Goal: Register for event/course: Sign up to attend an event or enroll in a course

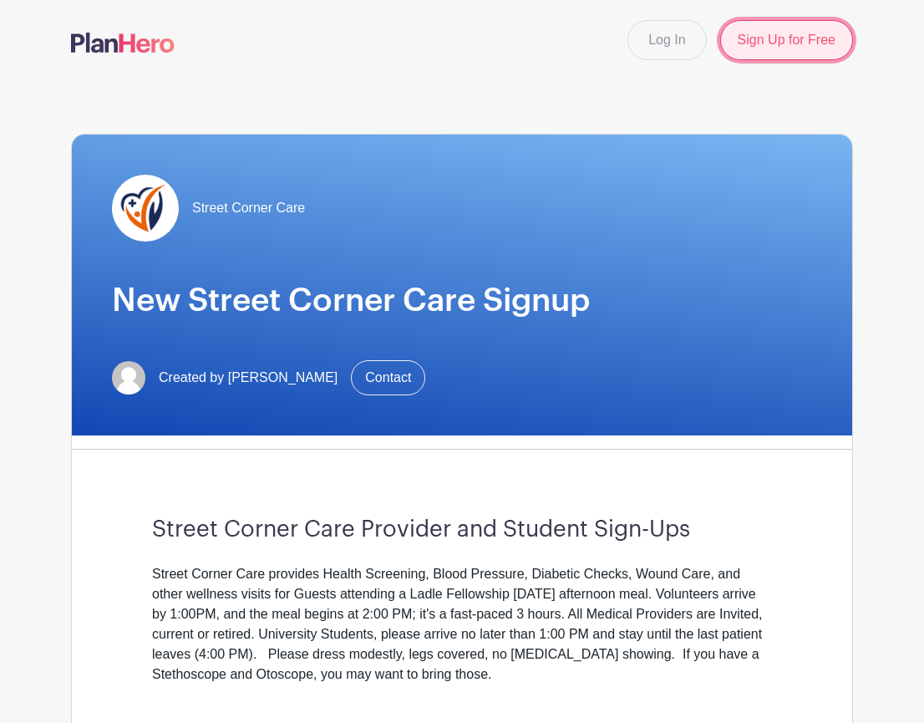
click at [790, 31] on link "Sign Up for Free" at bounding box center [786, 40] width 133 height 40
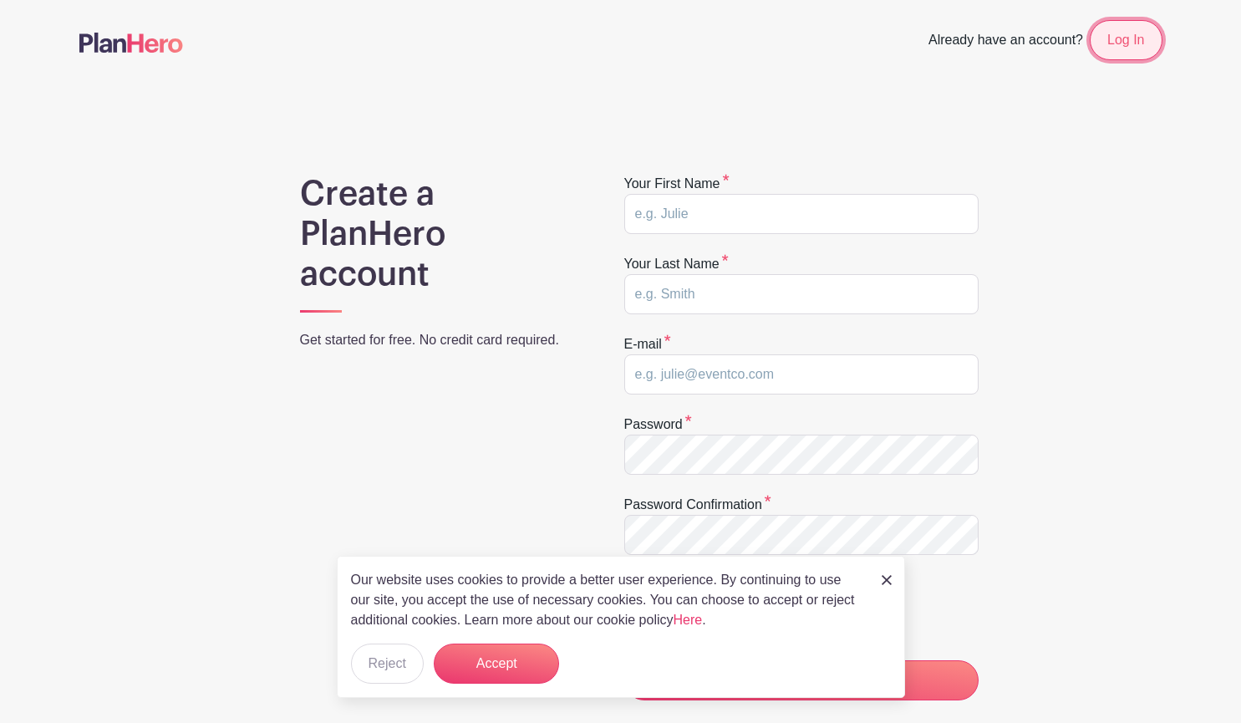
click at [923, 38] on link "Log In" at bounding box center [1125, 40] width 72 height 40
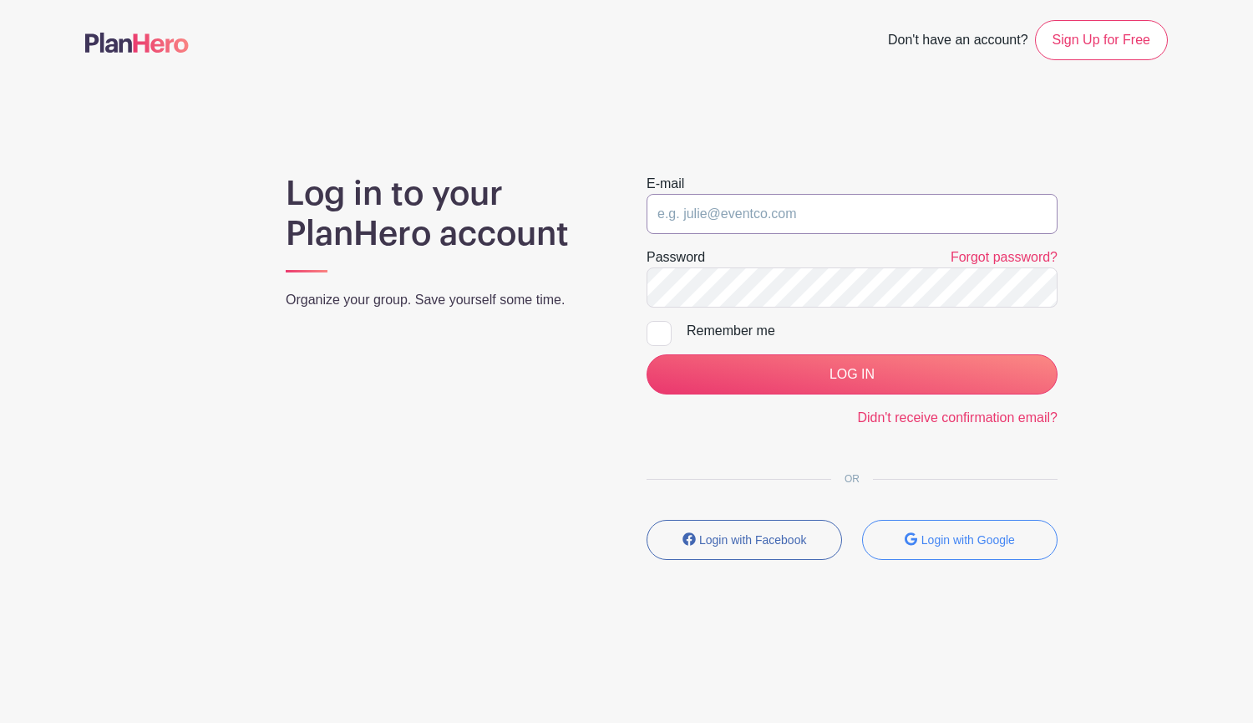
click at [809, 208] on input "email" at bounding box center [852, 214] width 411 height 40
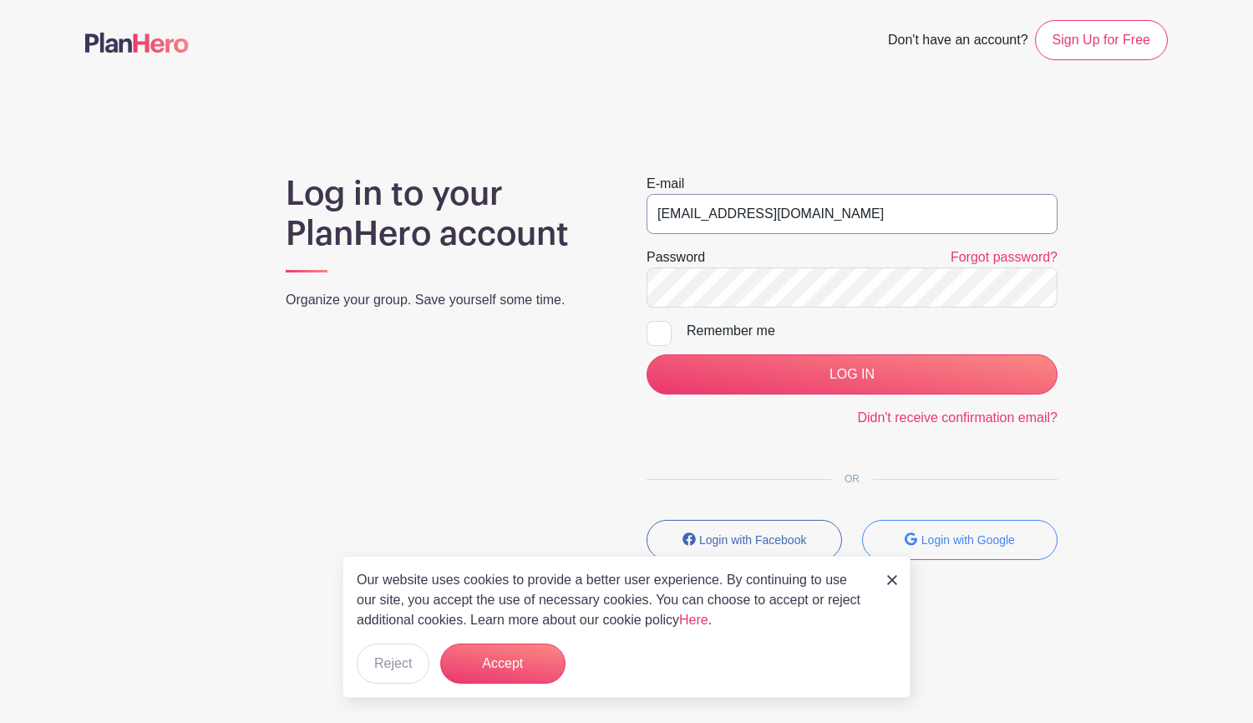
type input "sophiaangelinabutler@gmail.com"
click at [647, 354] on input "LOG IN" at bounding box center [852, 374] width 411 height 40
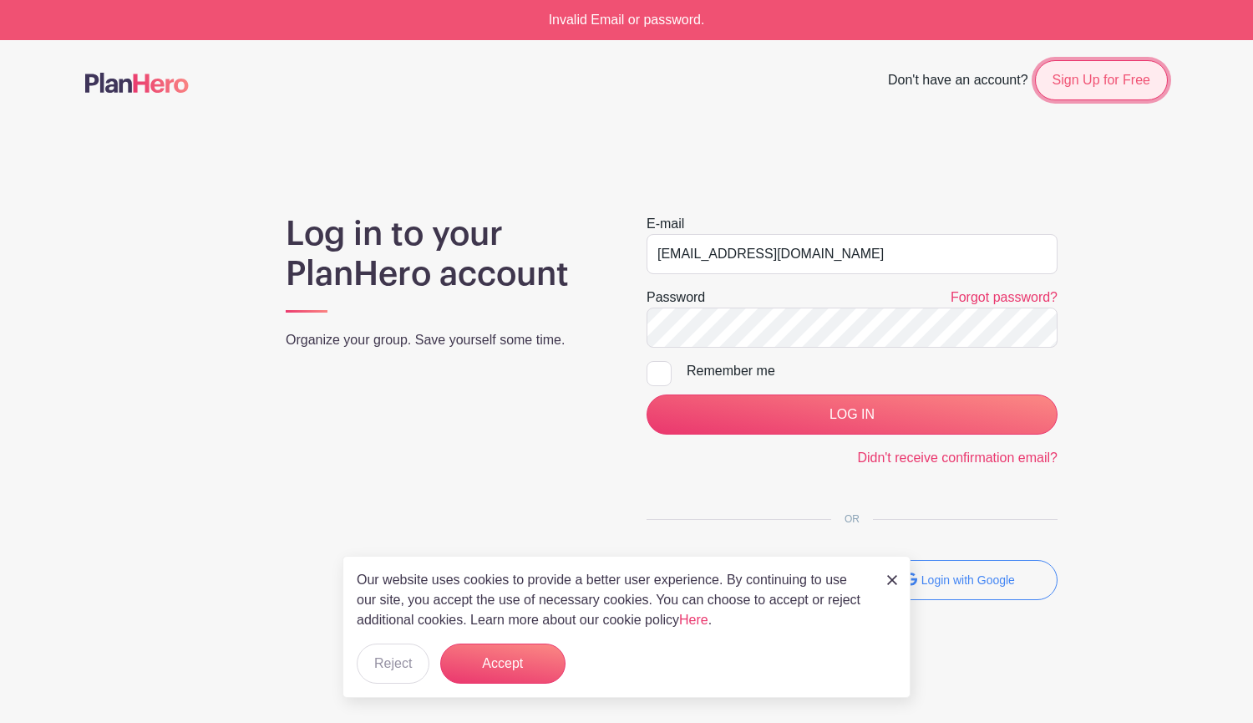
click at [1089, 84] on link "Sign Up for Free" at bounding box center [1101, 80] width 133 height 40
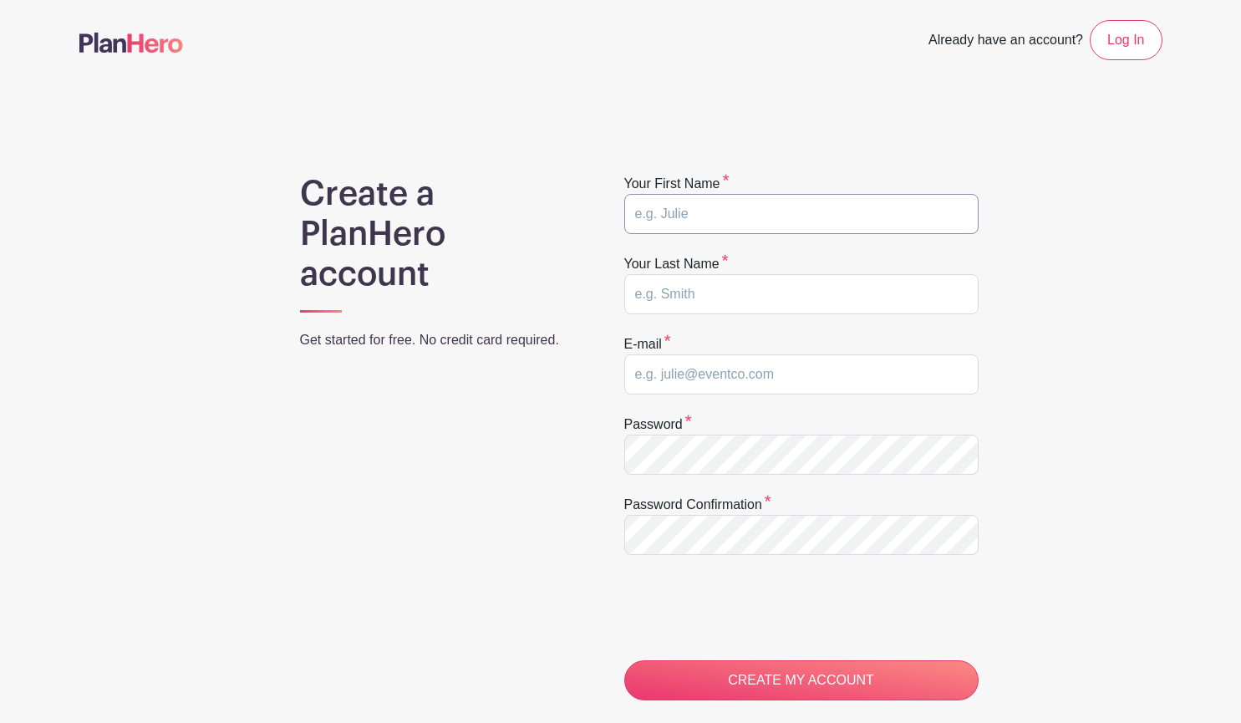
click at [828, 206] on input "text" at bounding box center [801, 214] width 354 height 40
type input "Sophia"
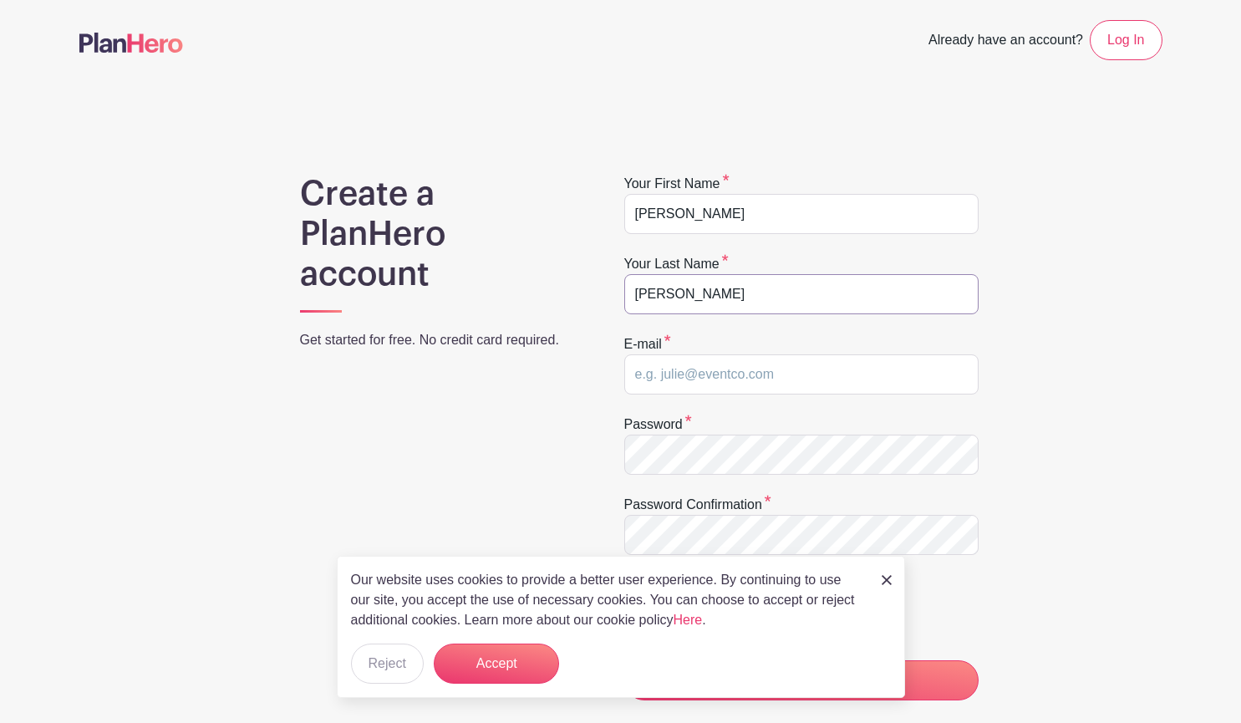
type input "Butler"
type input "sophiaangelinabutler@gmail.com"
click at [624, 660] on input "CREATE MY ACCOUNT" at bounding box center [801, 680] width 354 height 40
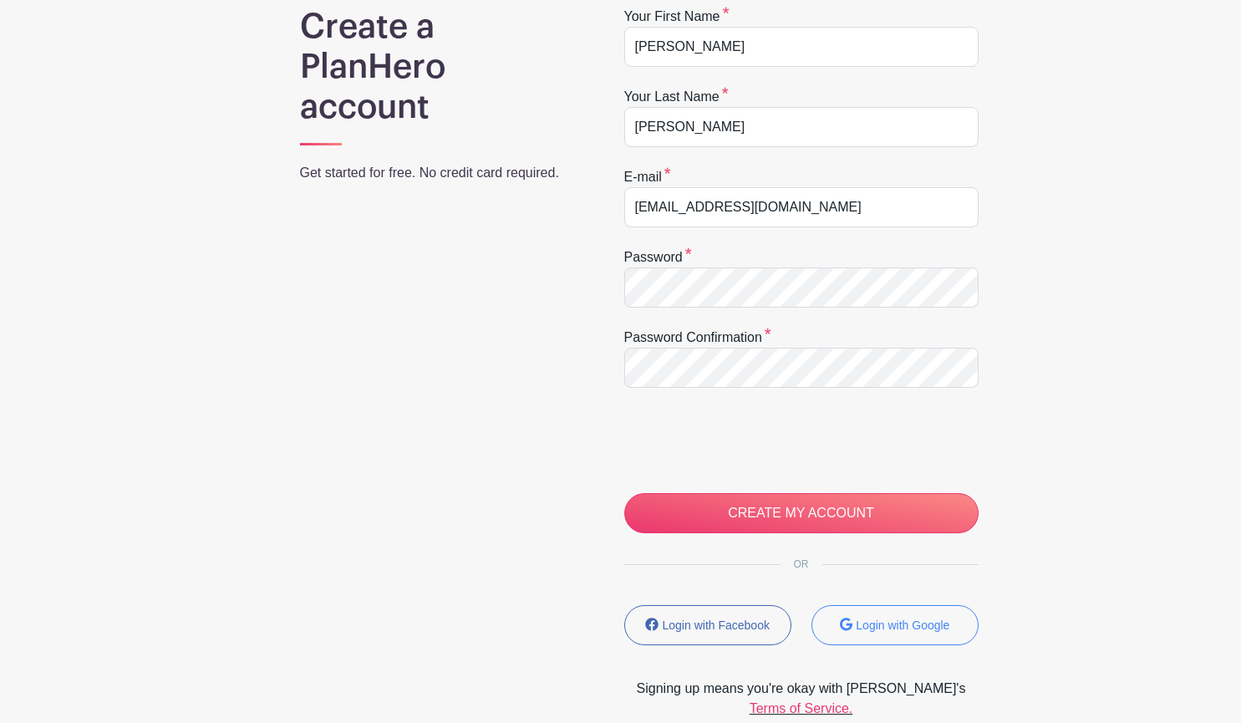
scroll to position [192, 0]
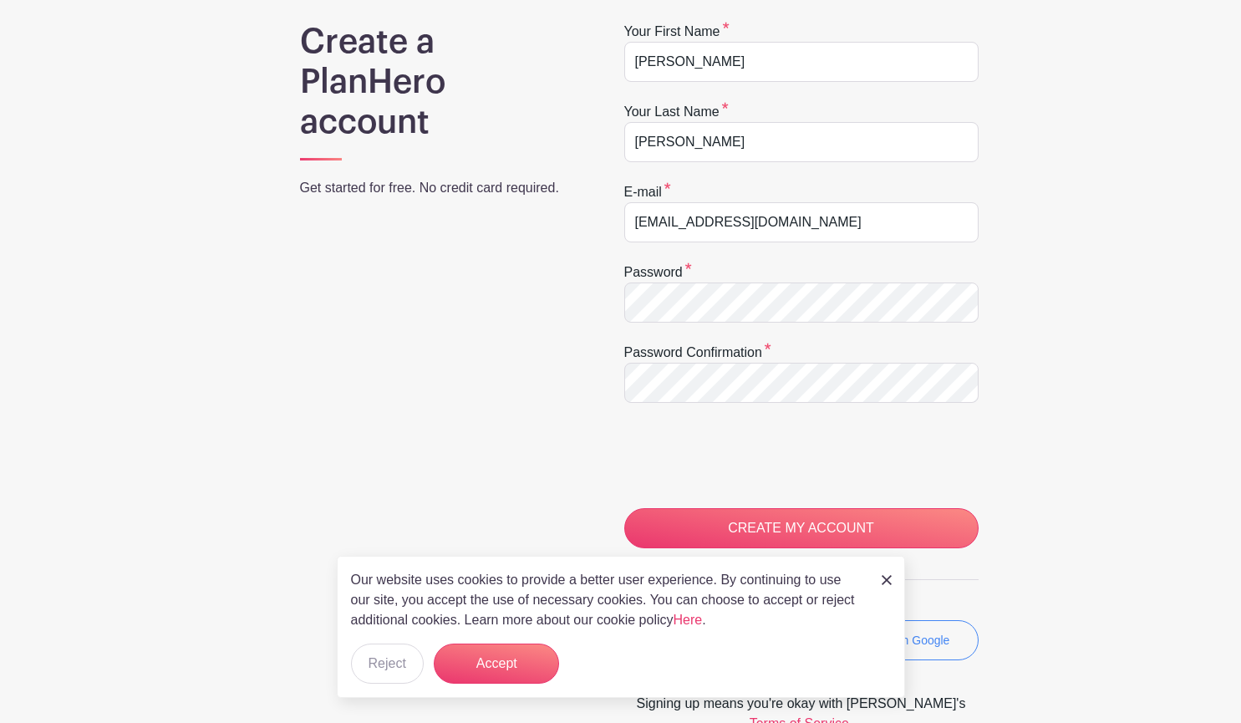
click at [883, 581] on img at bounding box center [886, 580] width 10 height 10
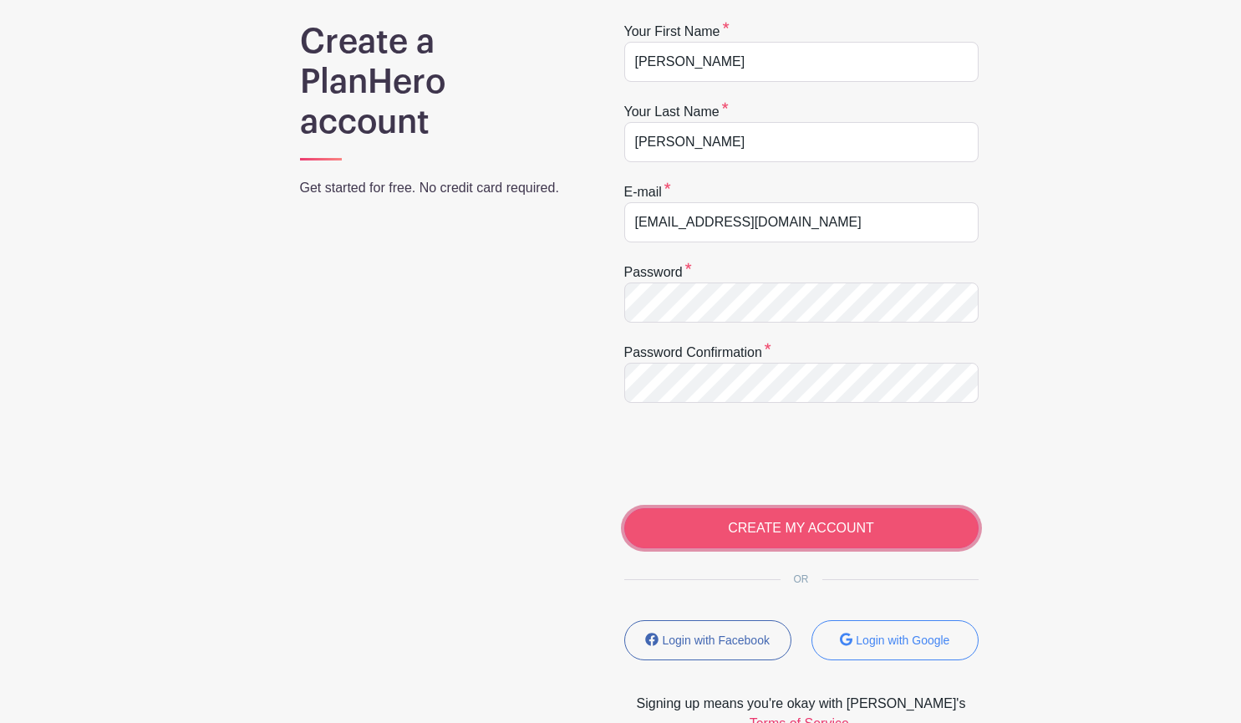
click at [881, 546] on input "CREATE MY ACCOUNT" at bounding box center [801, 528] width 354 height 40
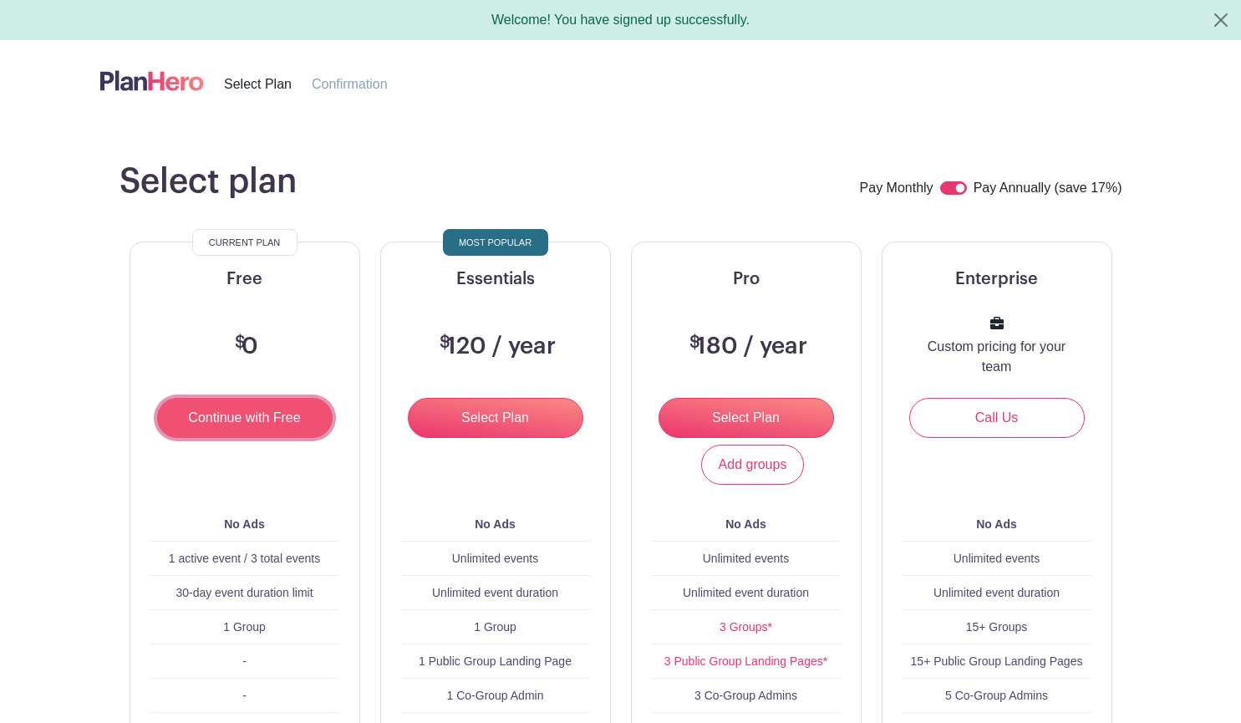
click at [221, 428] on input "Continue with Free" at bounding box center [244, 418] width 175 height 40
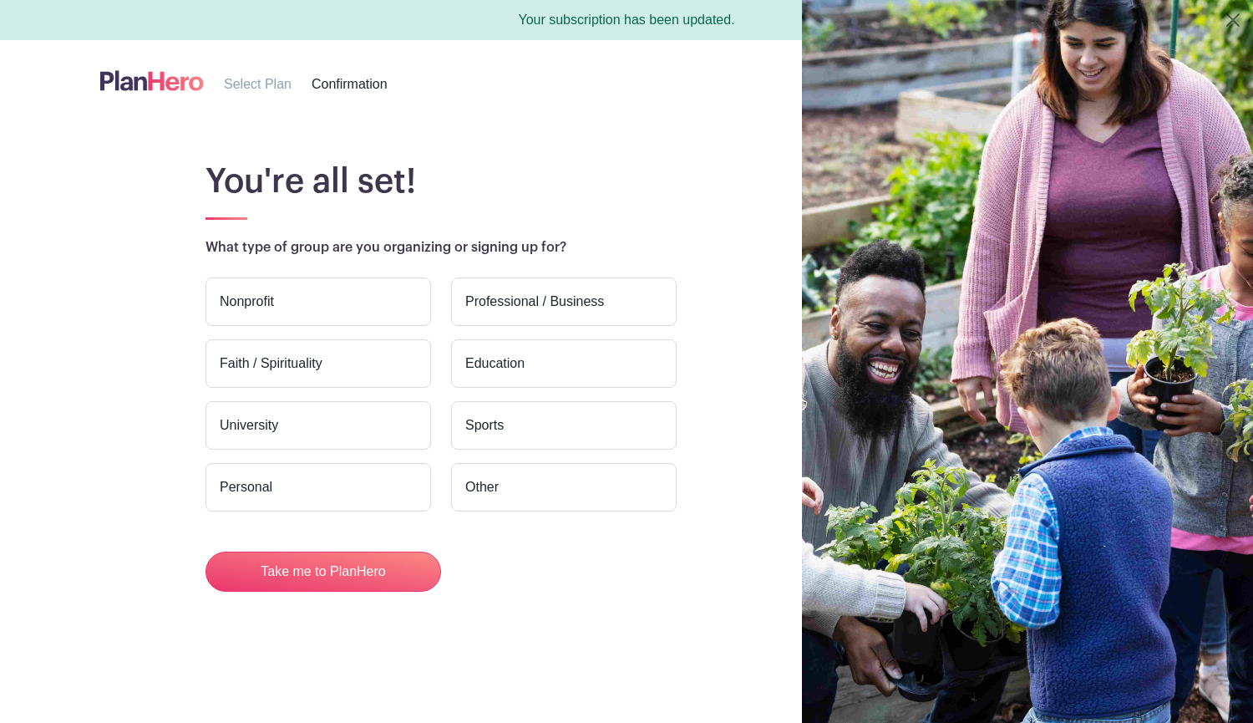
click at [388, 475] on label "Personal" at bounding box center [319, 487] width 226 height 48
click at [0, 0] on input "Personal" at bounding box center [0, 0] width 0 height 0
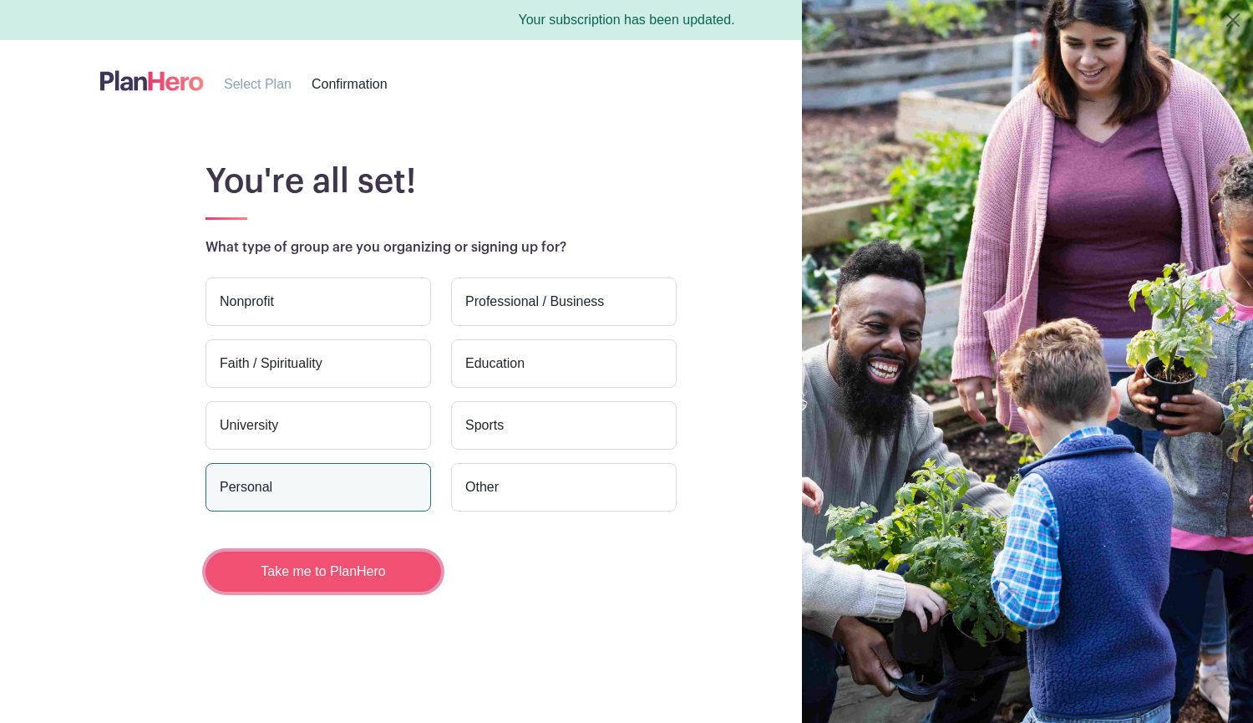
click at [363, 574] on button "Take me to PlanHero" at bounding box center [324, 571] width 236 height 40
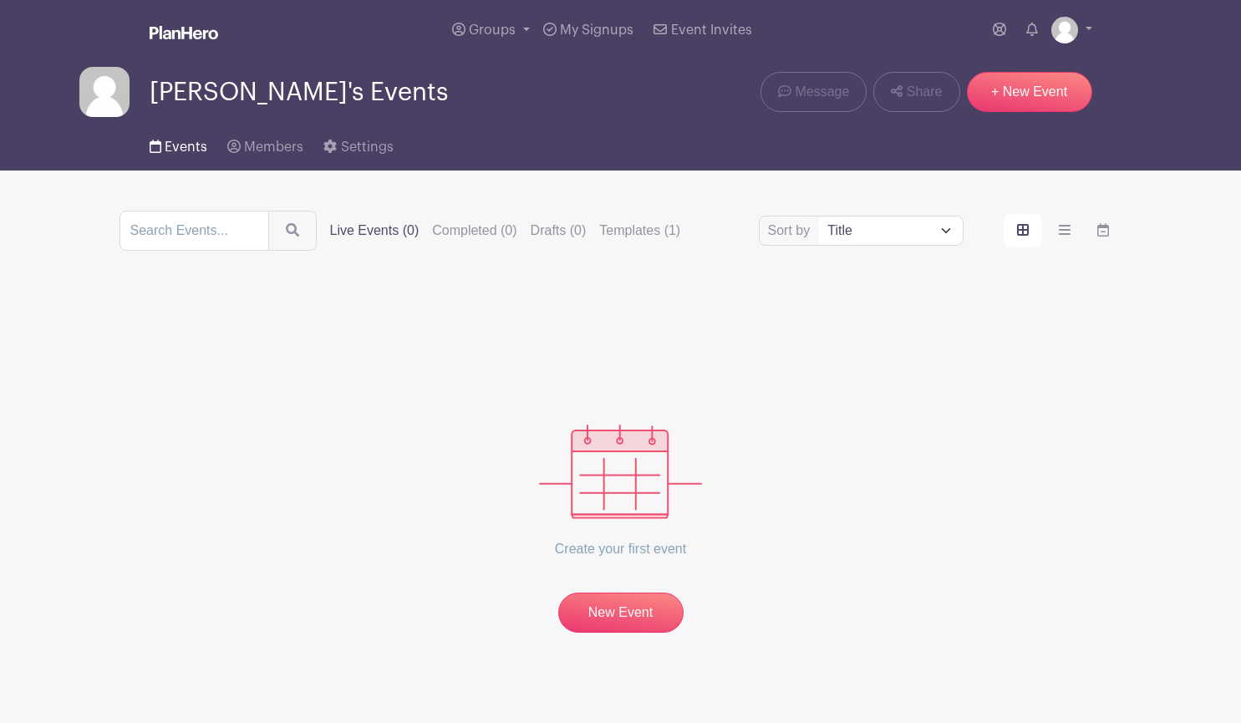
click at [187, 145] on span "Events" at bounding box center [186, 146] width 43 height 13
click at [561, 23] on link "My Signups" at bounding box center [588, 30] width 104 height 60
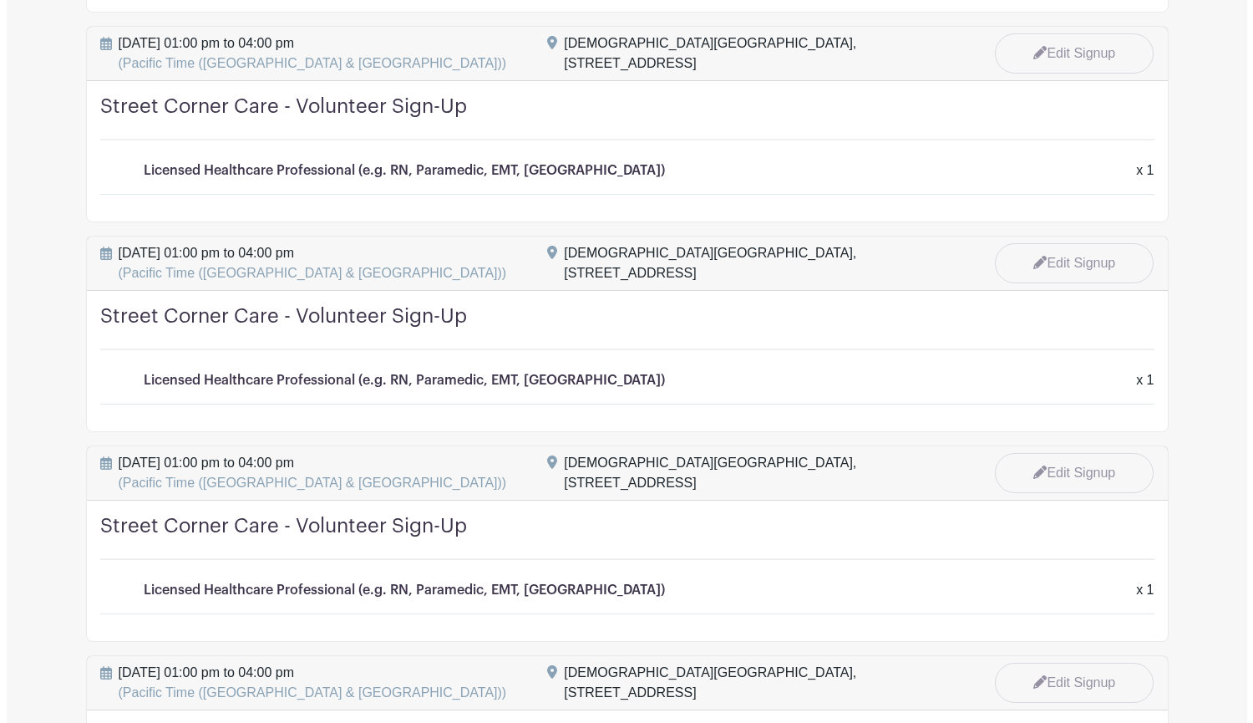
scroll to position [1386, 0]
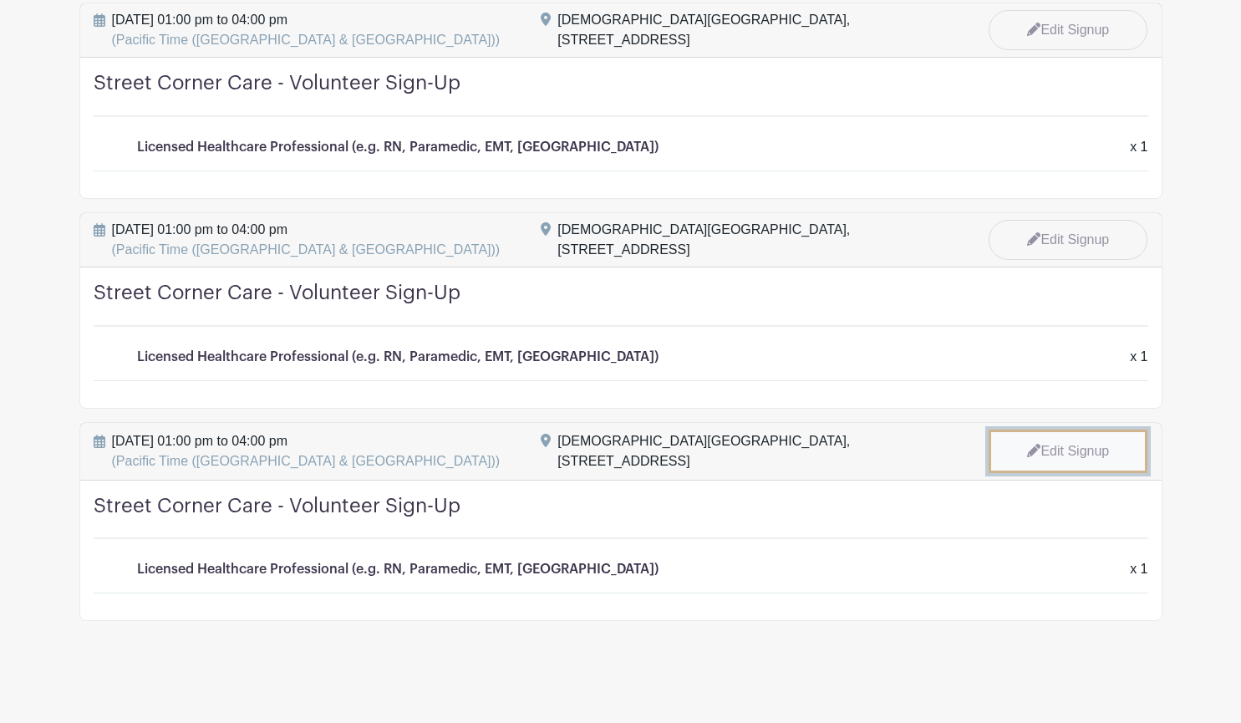
click at [1058, 439] on link "Edit Signup" at bounding box center [1067, 450] width 159 height 43
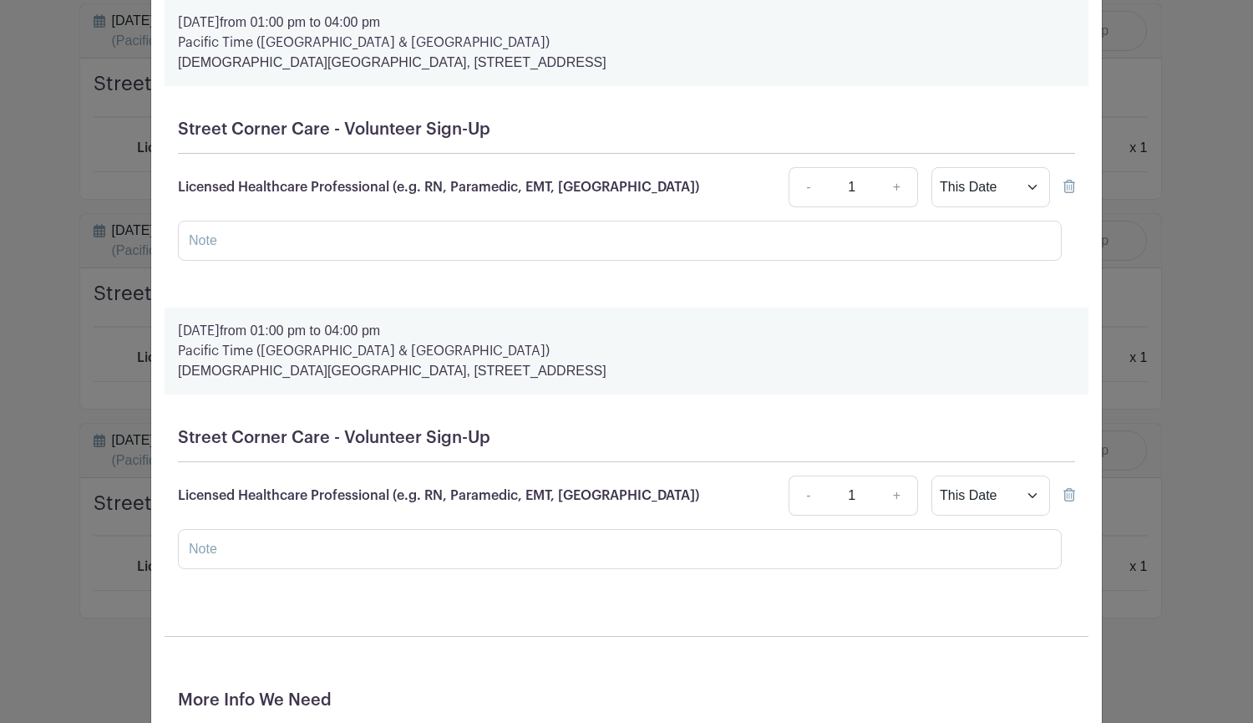
scroll to position [2170, 0]
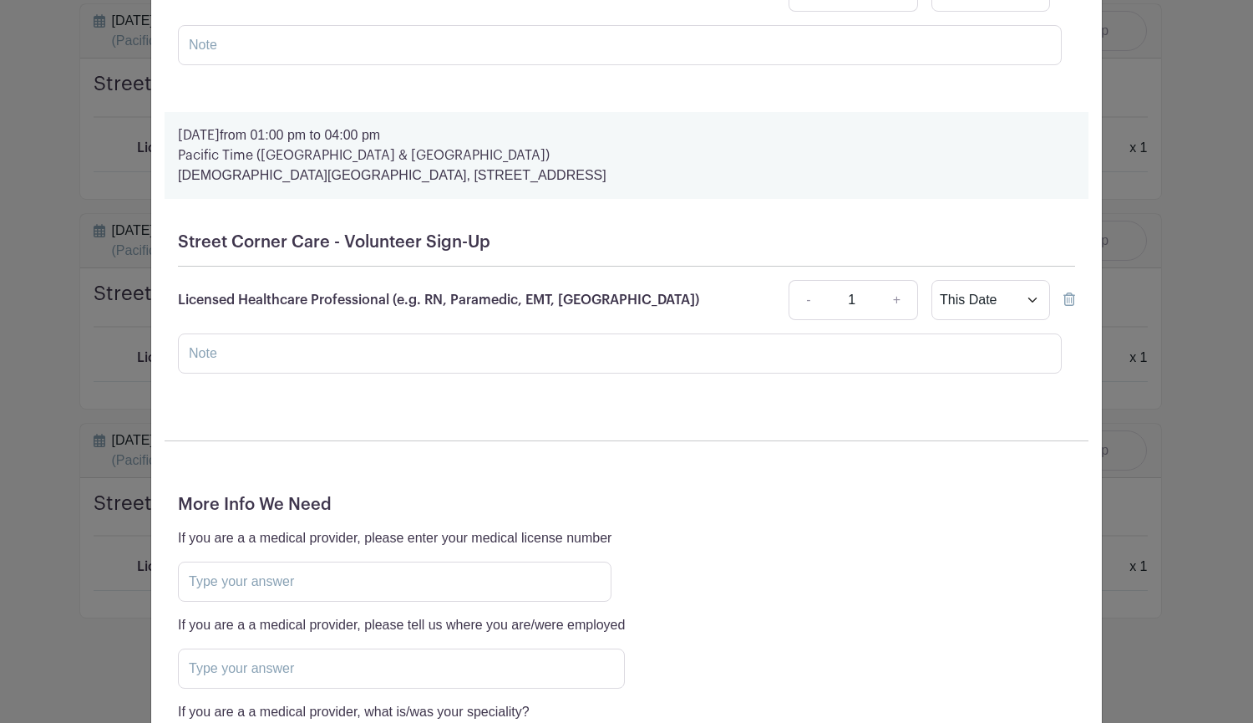
click at [1063, 306] on icon at bounding box center [1069, 298] width 12 height 13
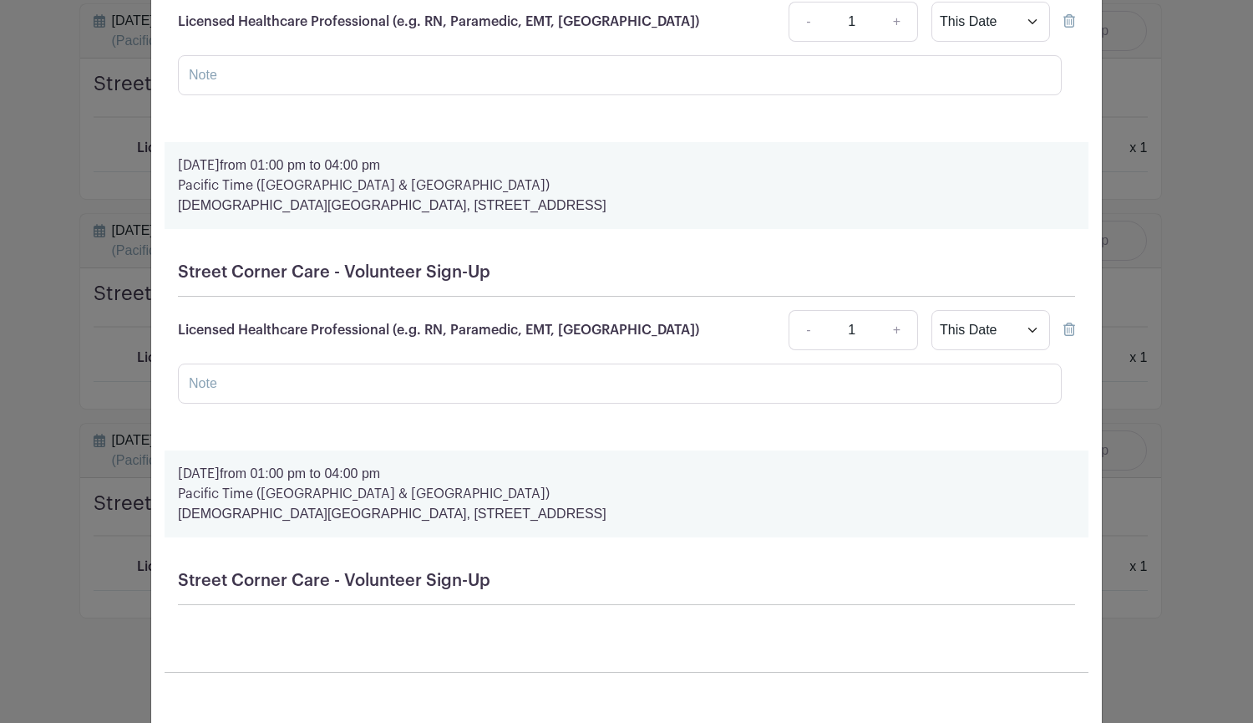
scroll to position [1828, 0]
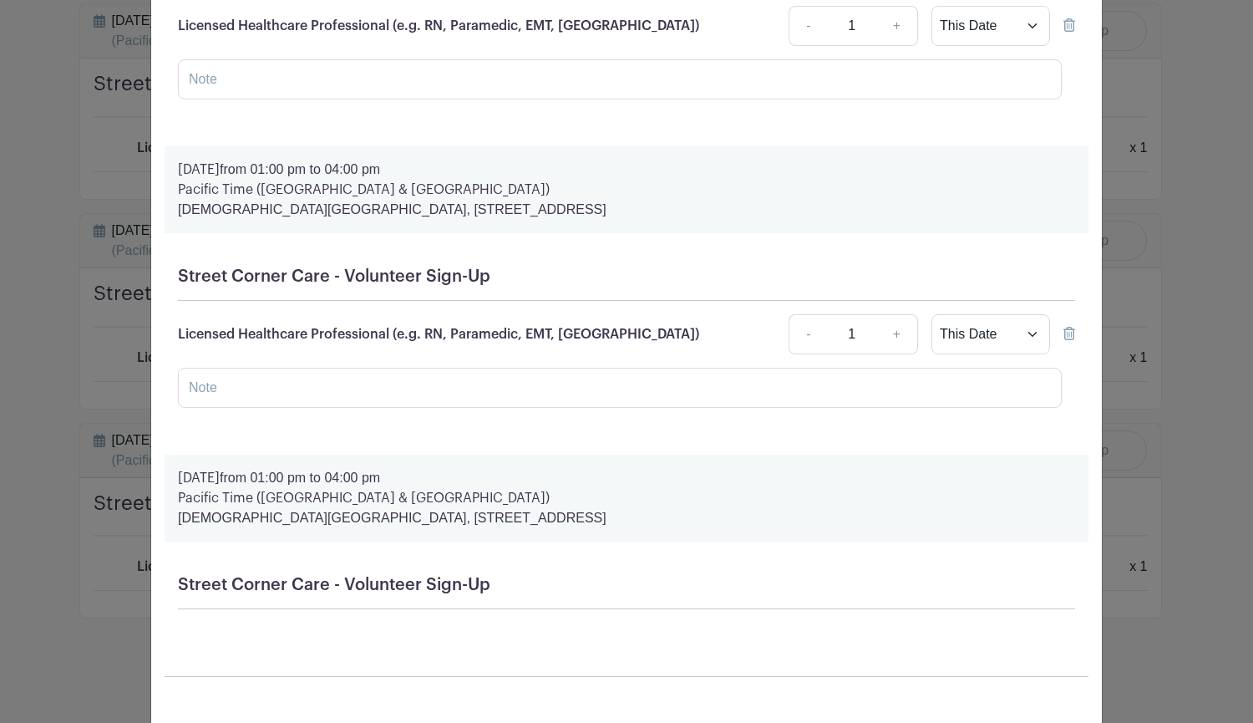
click at [1069, 344] on div "Street Corner Care - Volunteer Sign-Up Licensed Healthcare Professional (e.g. R…" at bounding box center [627, 343] width 924 height 181
click at [1065, 340] on icon at bounding box center [1069, 333] width 12 height 13
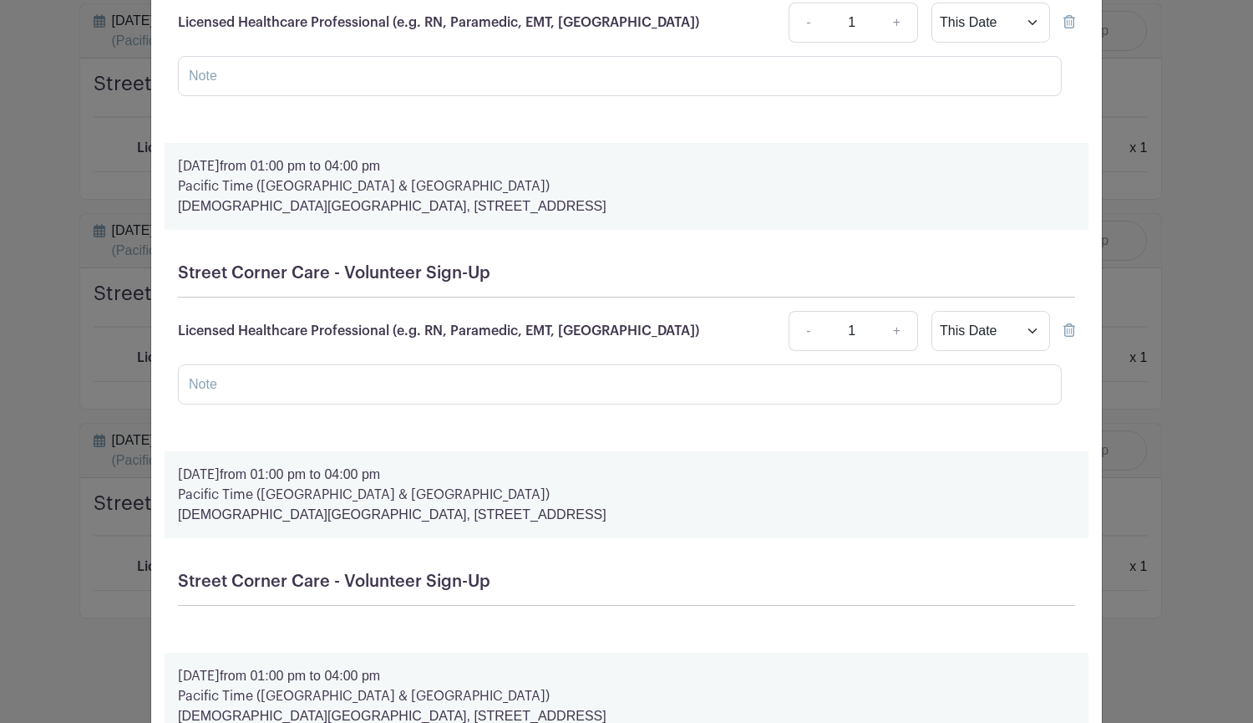
click at [1065, 337] on icon at bounding box center [1069, 329] width 12 height 13
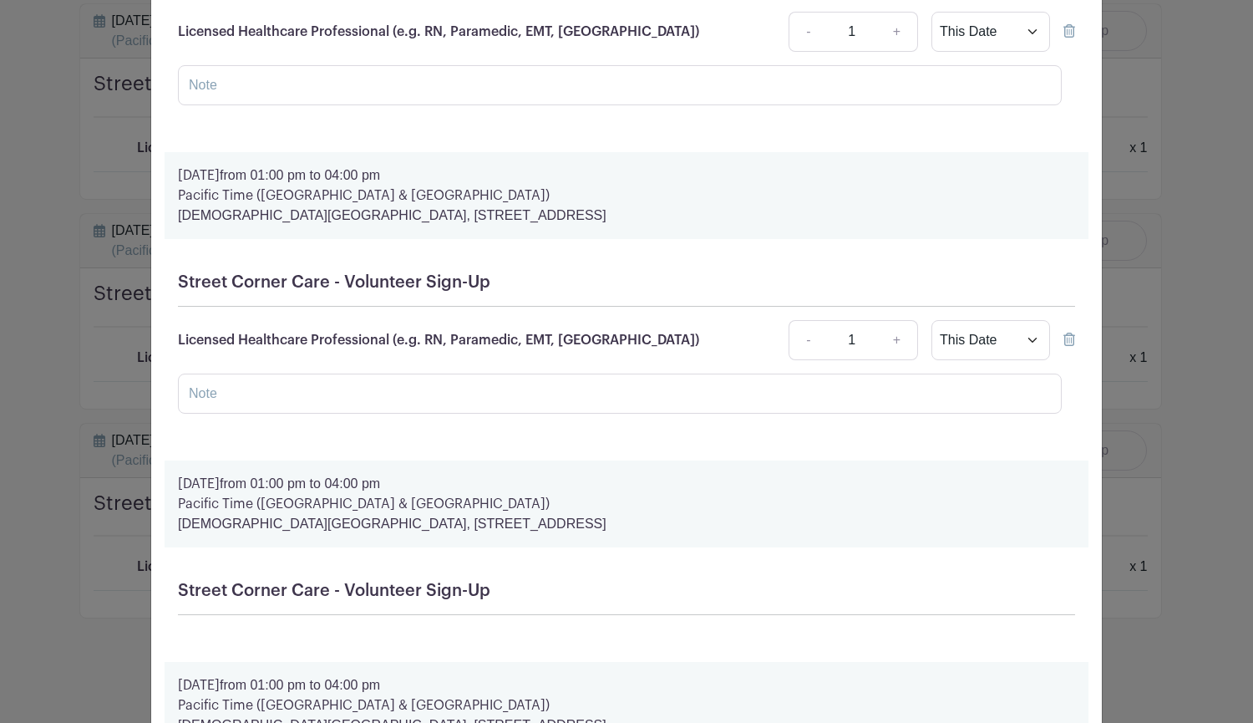
click at [1063, 339] on icon at bounding box center [1069, 338] width 12 height 13
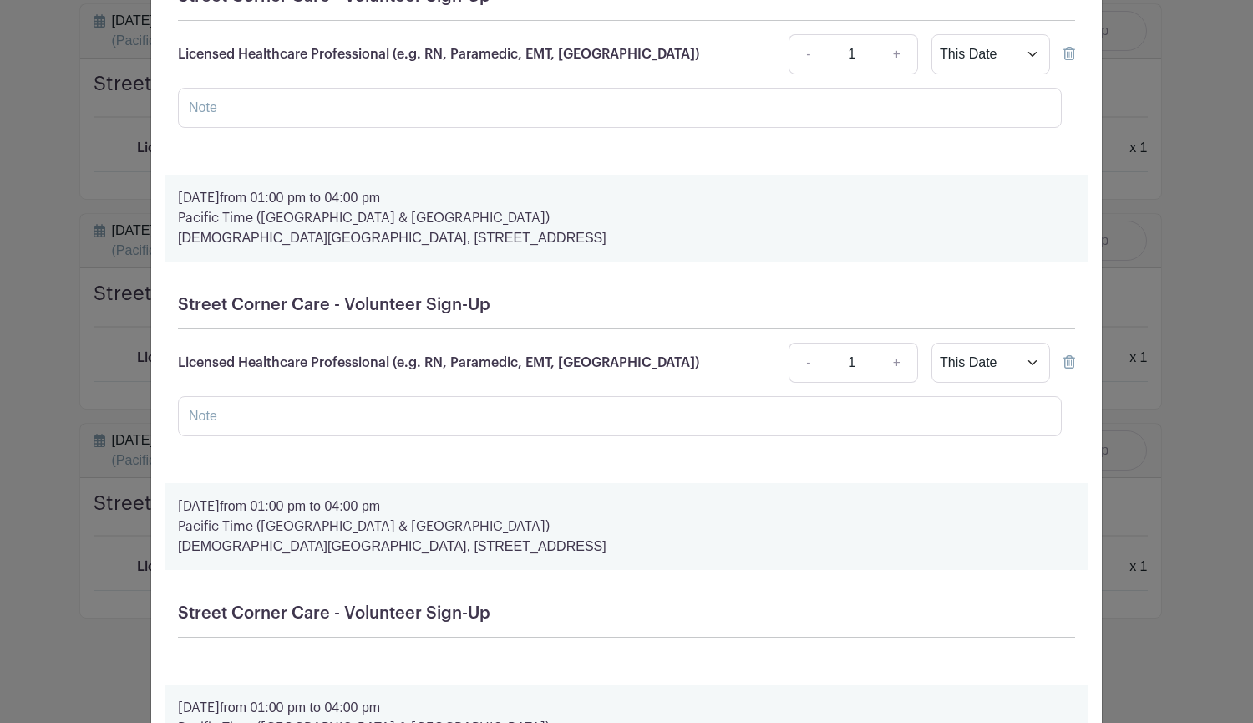
scroll to position [832, 0]
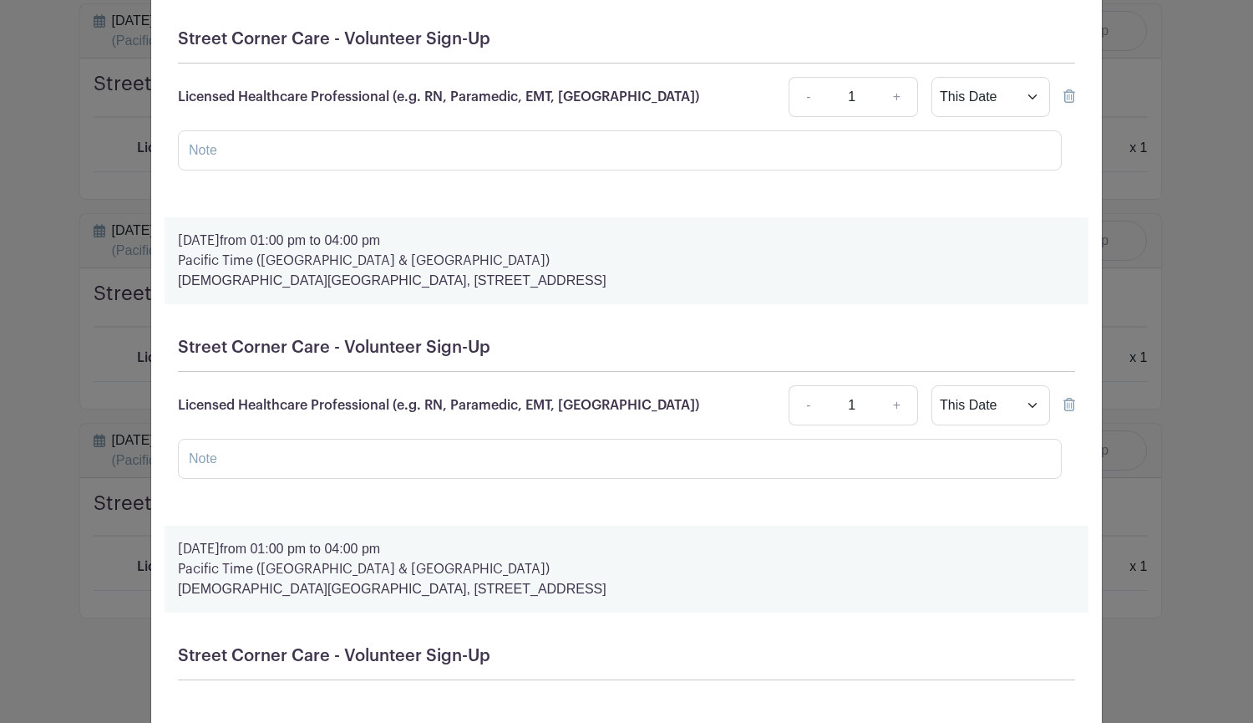
click at [1063, 406] on icon at bounding box center [1069, 404] width 12 height 13
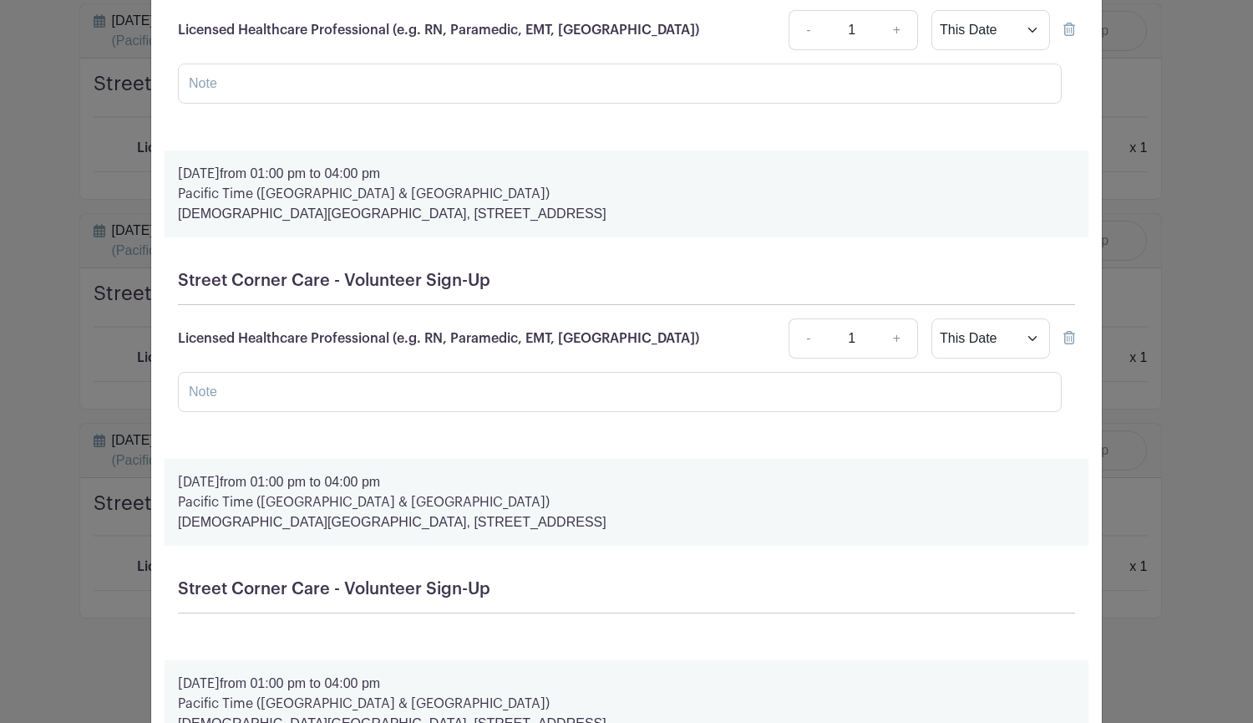
click at [1063, 340] on icon at bounding box center [1069, 337] width 12 height 13
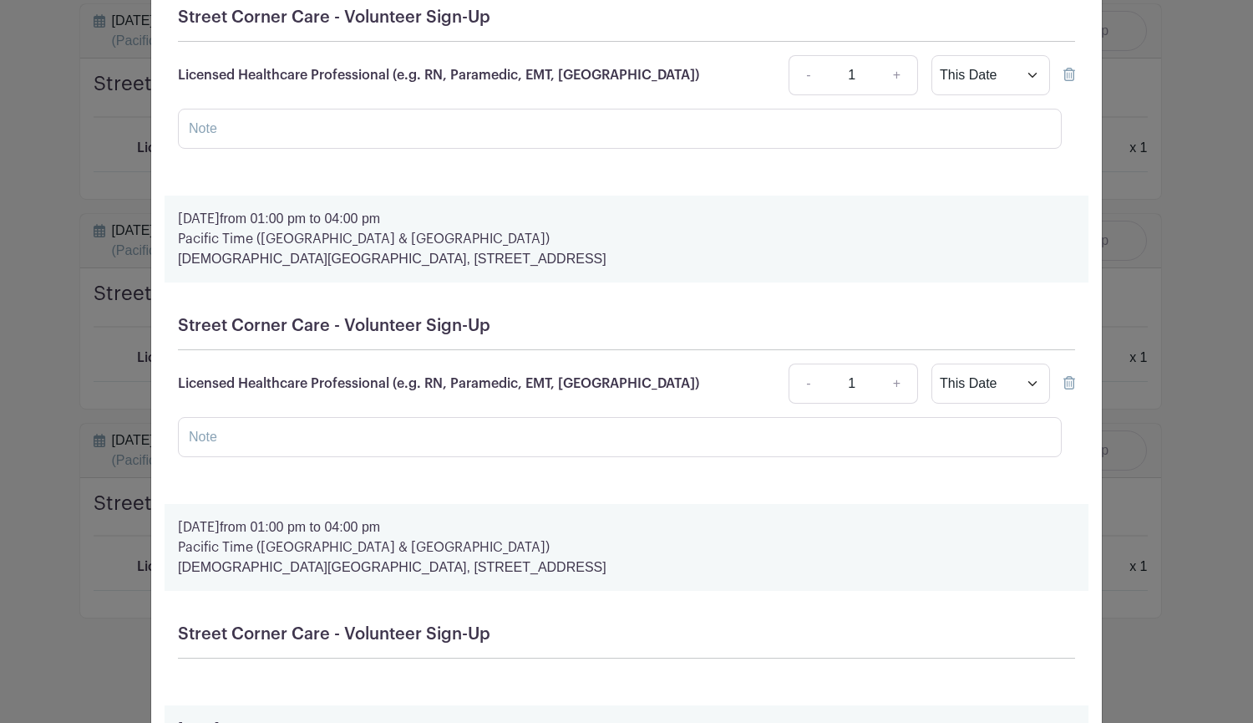
scroll to position [234, 0]
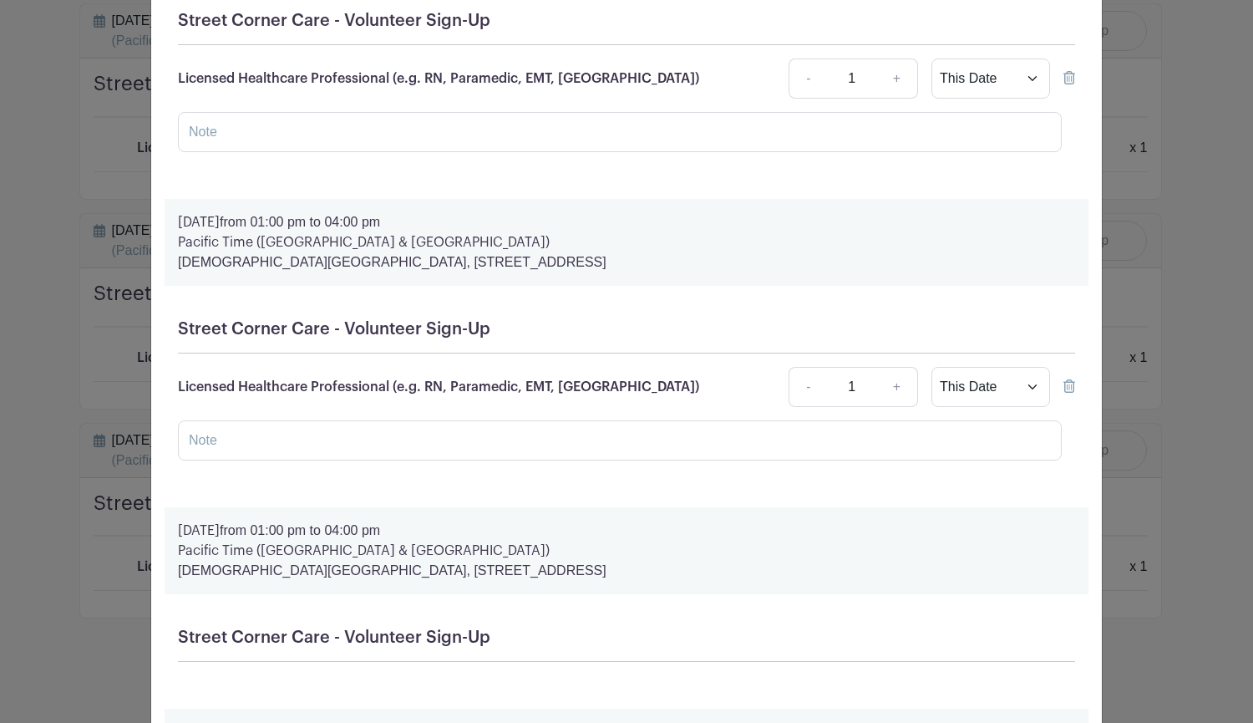
click at [1063, 388] on icon at bounding box center [1069, 385] width 12 height 13
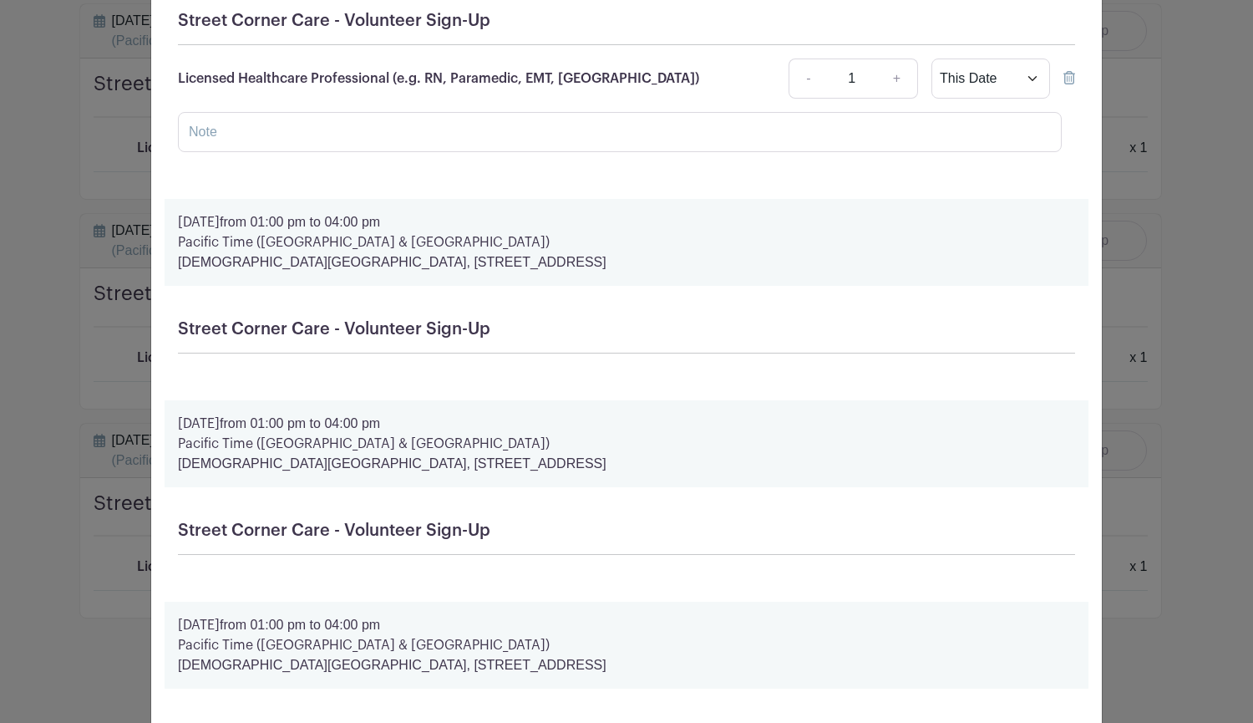
scroll to position [0, 0]
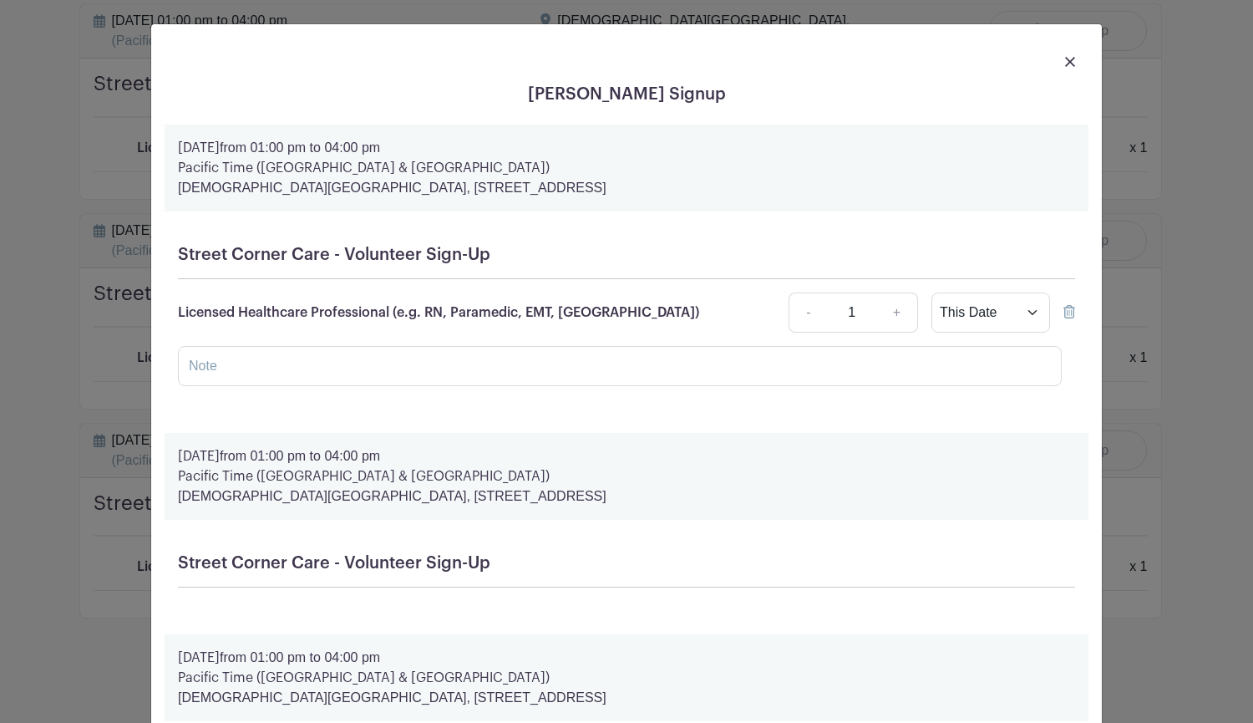
click at [1063, 308] on icon at bounding box center [1069, 311] width 12 height 13
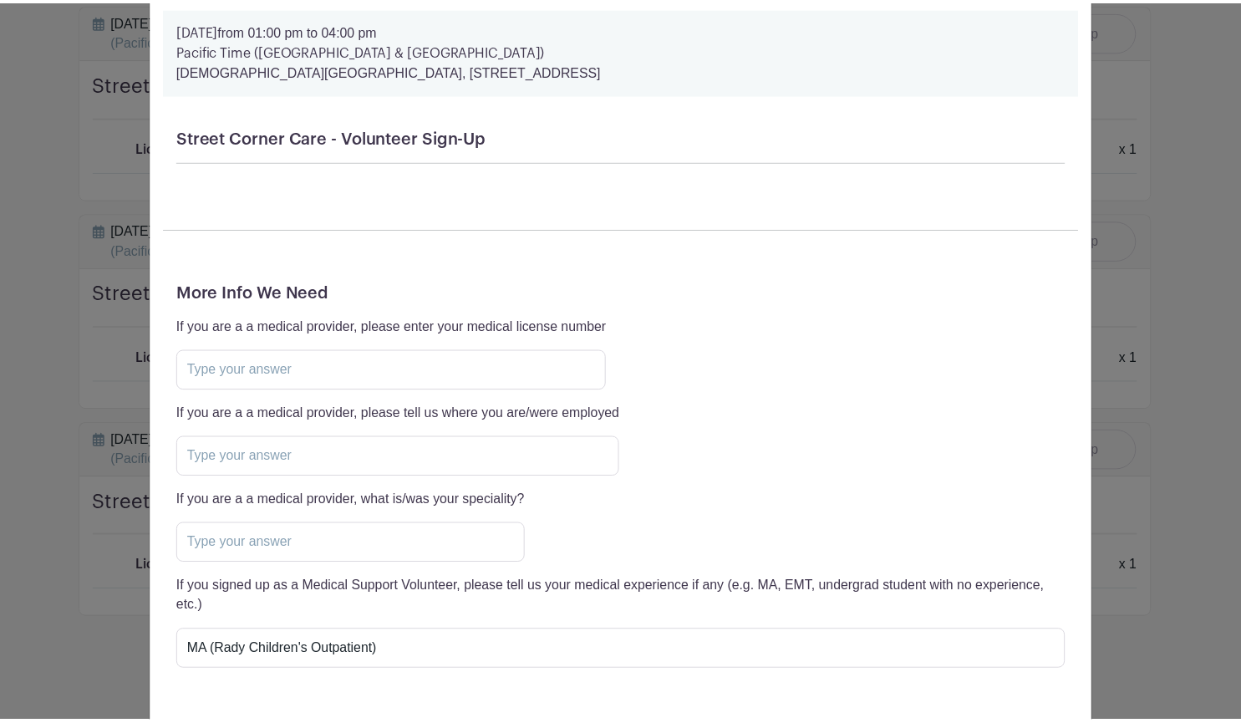
scroll to position [1794, 0]
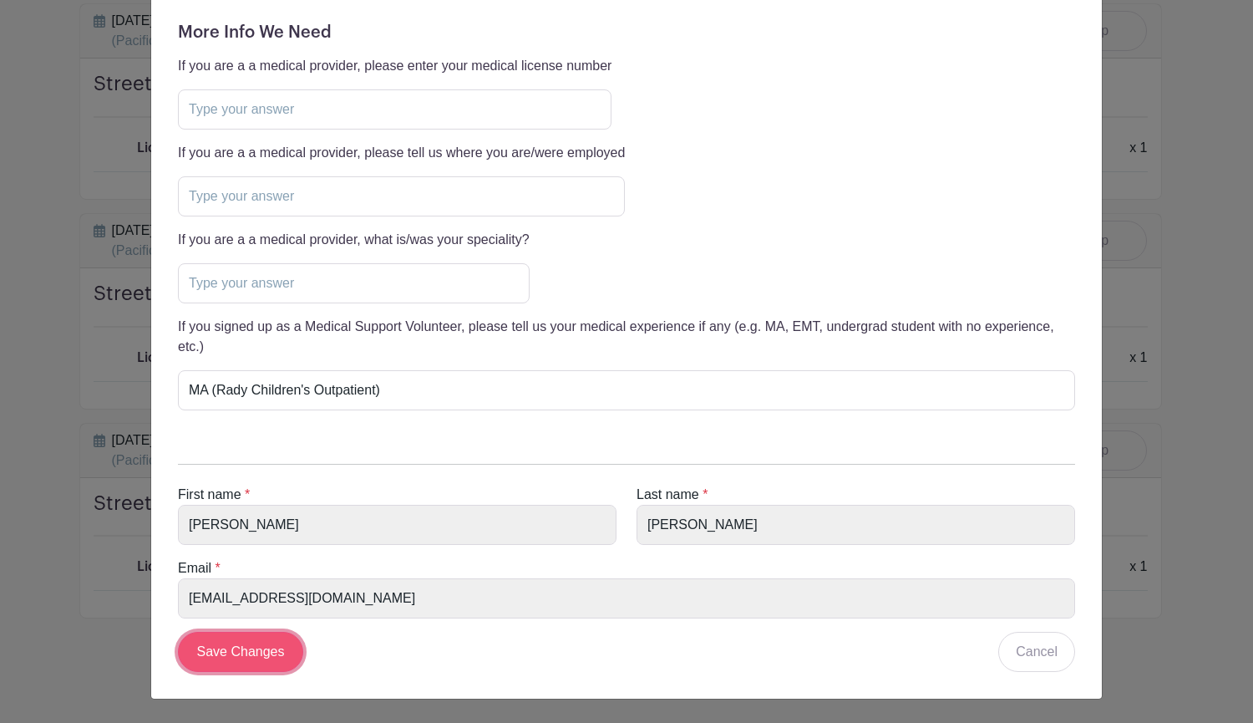
click at [242, 653] on input "Save Changes" at bounding box center [240, 652] width 125 height 40
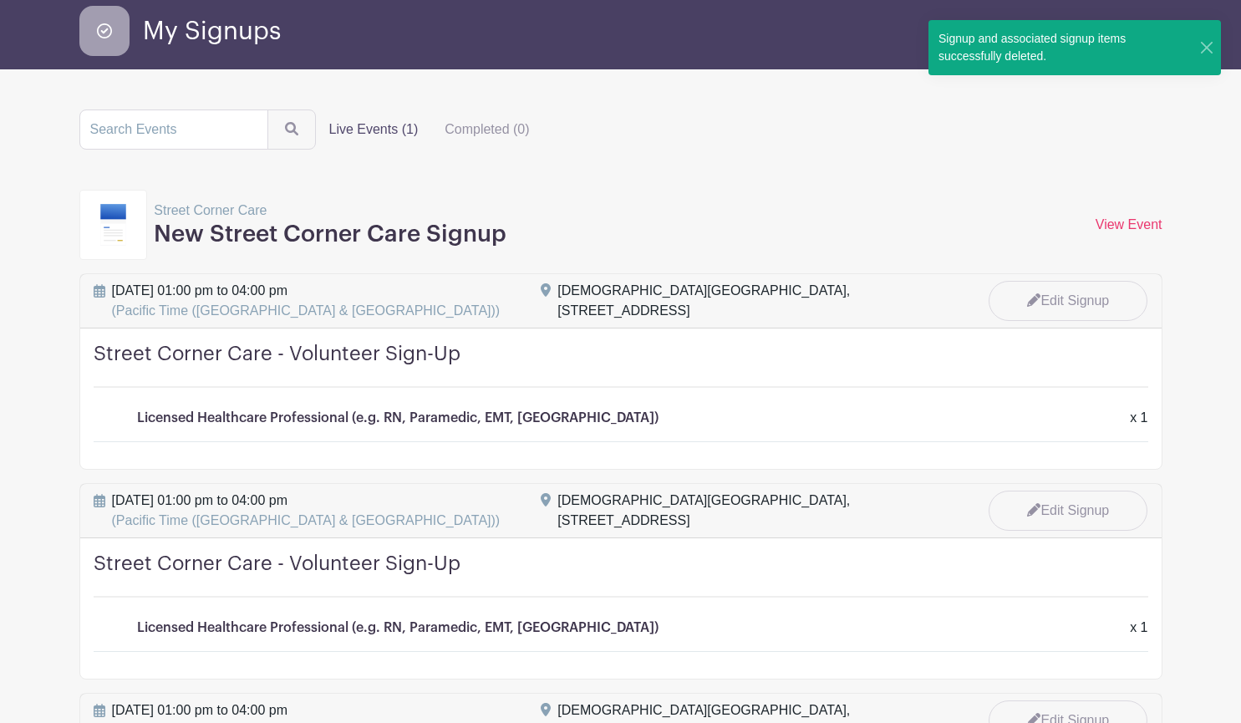
scroll to position [0, 0]
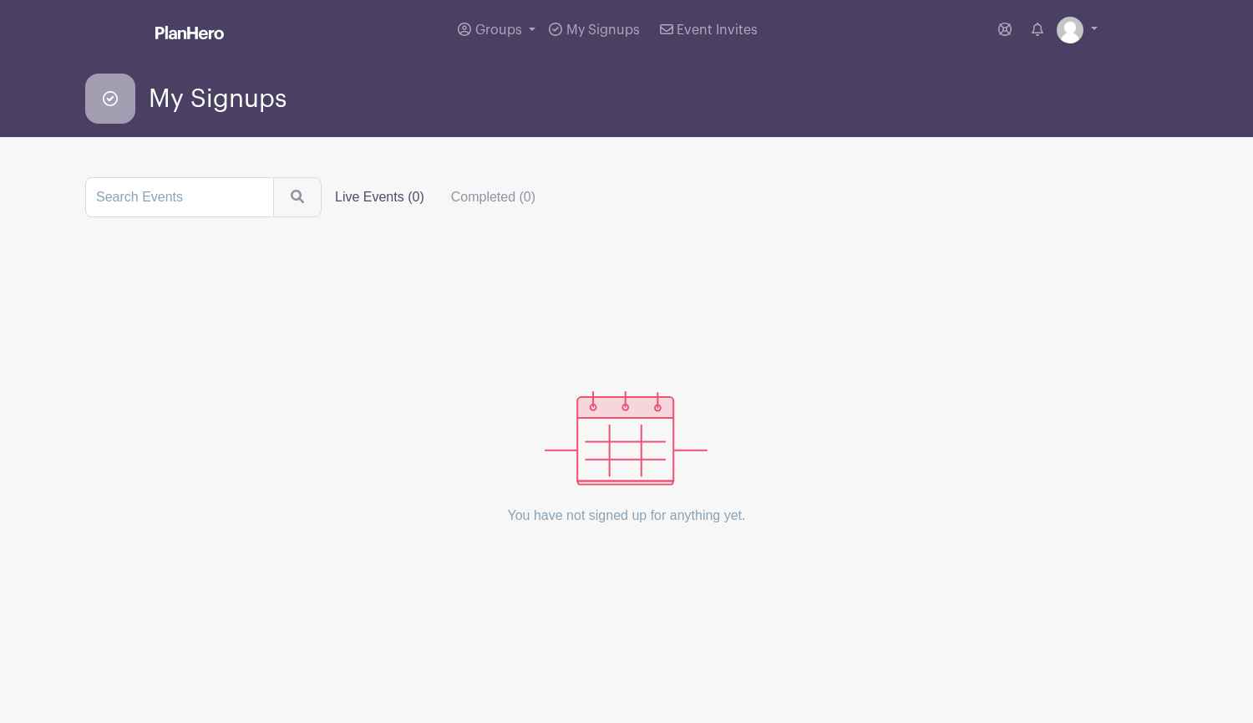
type input "s"
type input "f"
type input "street corner care"
click at [273, 177] on button "submit" at bounding box center [297, 197] width 48 height 40
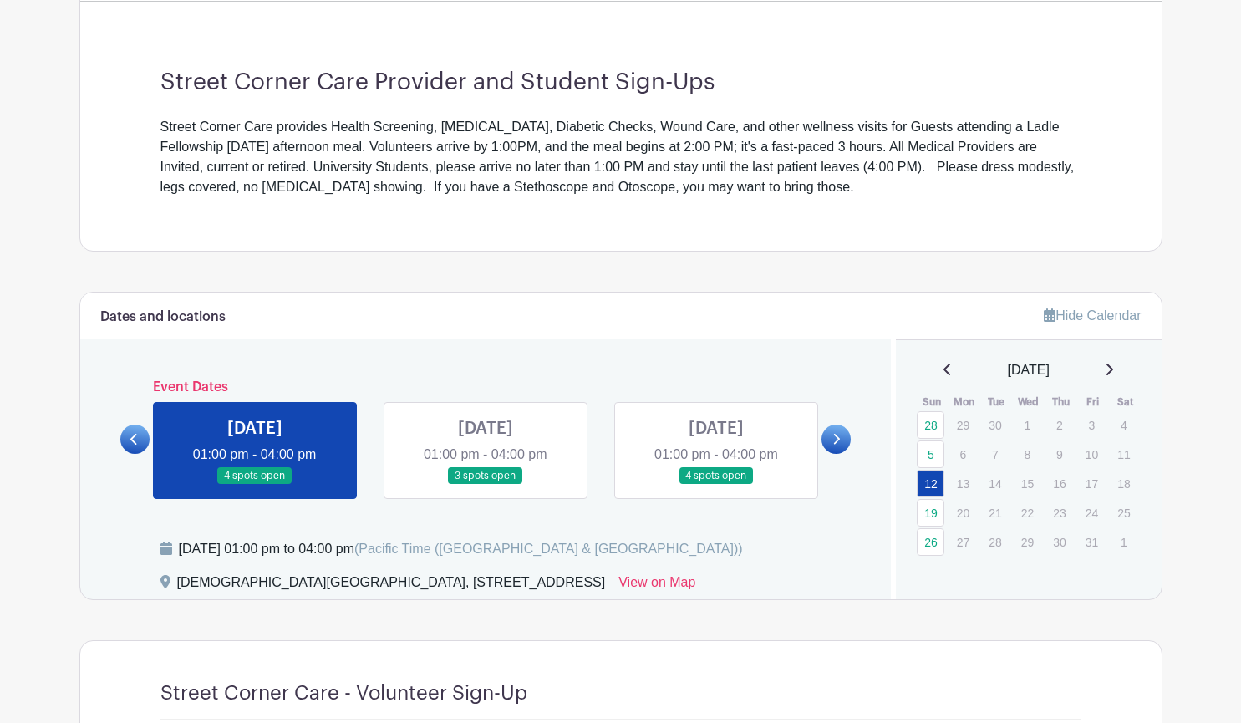
scroll to position [488, 0]
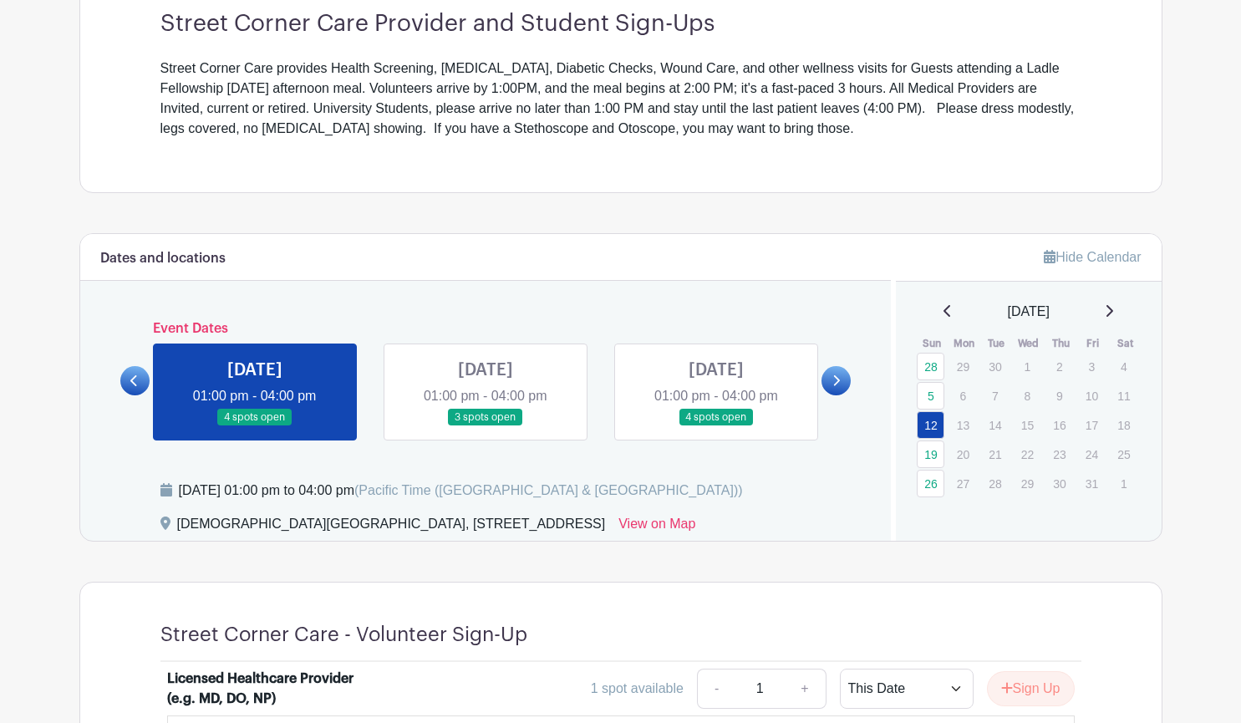
click at [716, 426] on link at bounding box center [716, 426] width 0 height 0
click at [928, 480] on link "26" at bounding box center [930, 484] width 28 height 28
click at [931, 482] on link "26" at bounding box center [930, 484] width 28 height 28
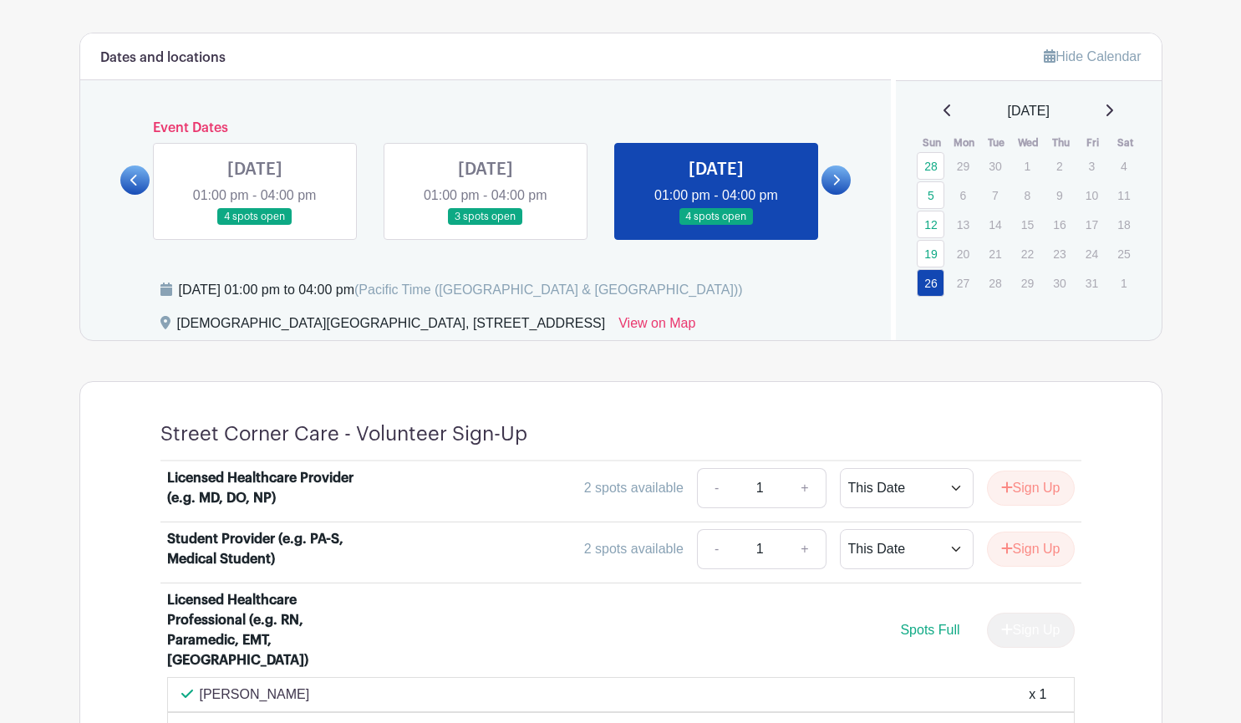
scroll to position [685, 0]
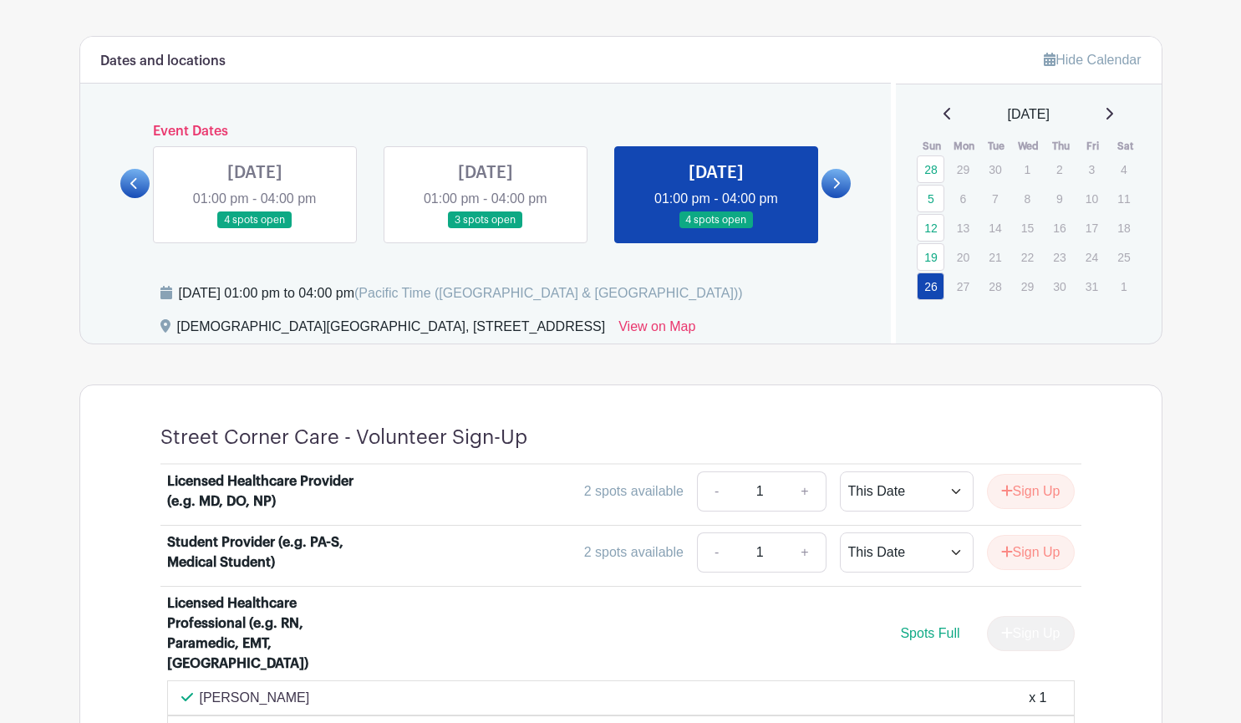
click at [1111, 111] on icon at bounding box center [1108, 113] width 8 height 13
click at [1113, 116] on icon at bounding box center [1109, 114] width 7 height 12
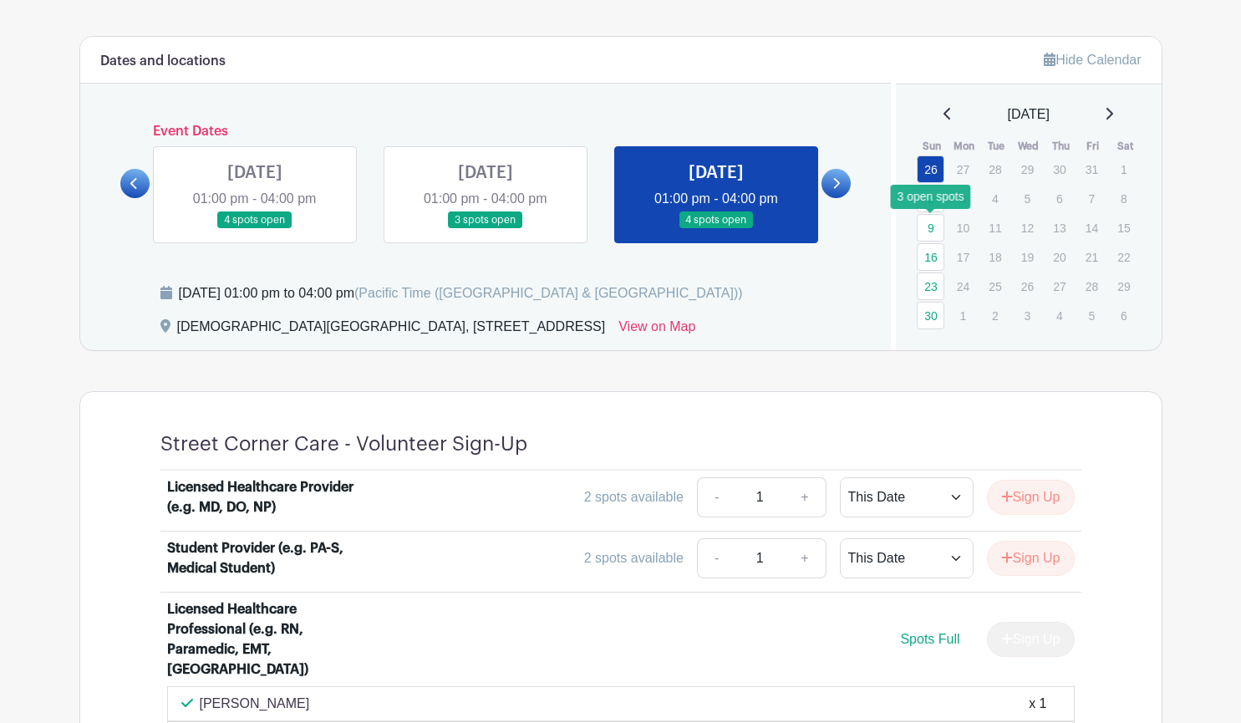
click at [931, 230] on link "9" at bounding box center [930, 228] width 28 height 28
click at [933, 232] on link "9" at bounding box center [930, 228] width 28 height 28
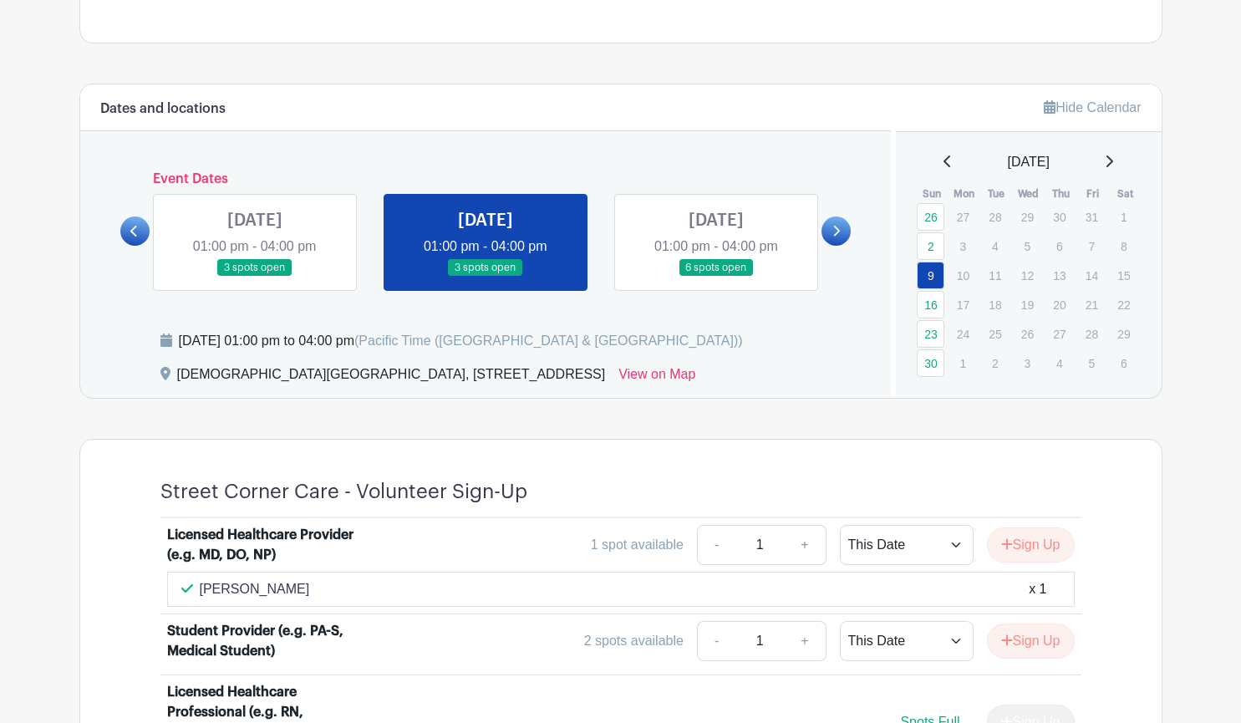
scroll to position [632, 0]
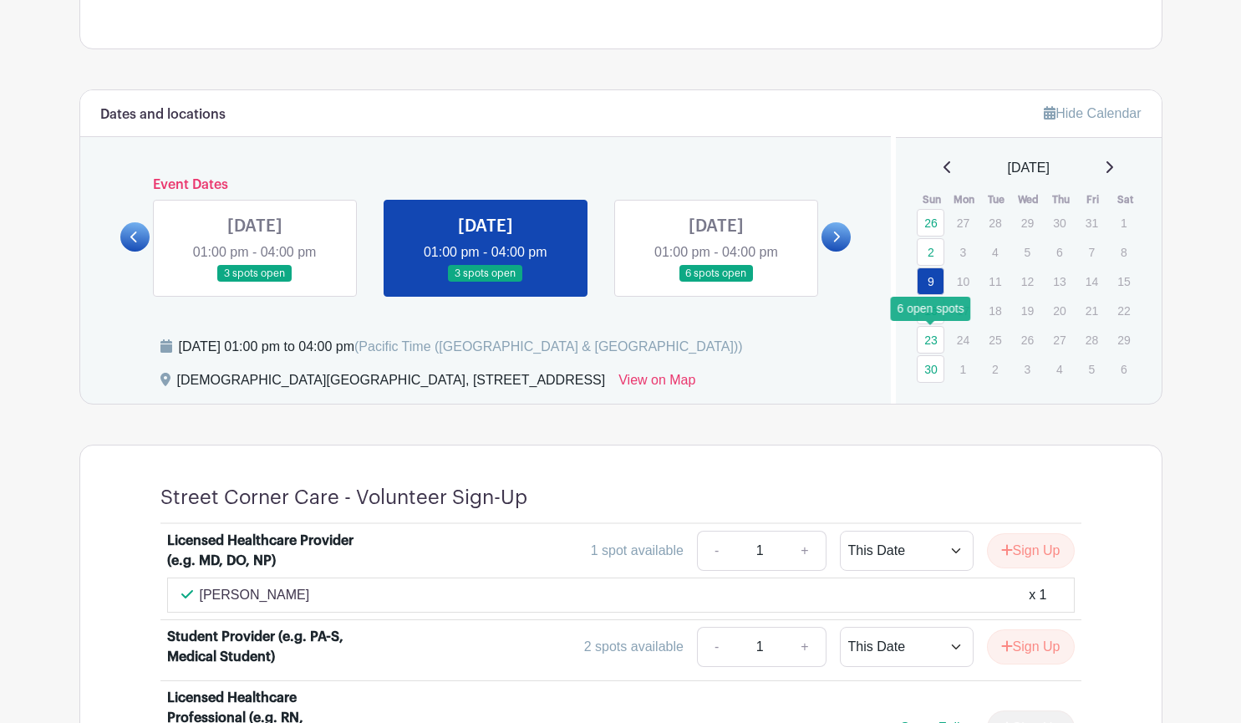
click at [931, 343] on link "23" at bounding box center [930, 340] width 28 height 28
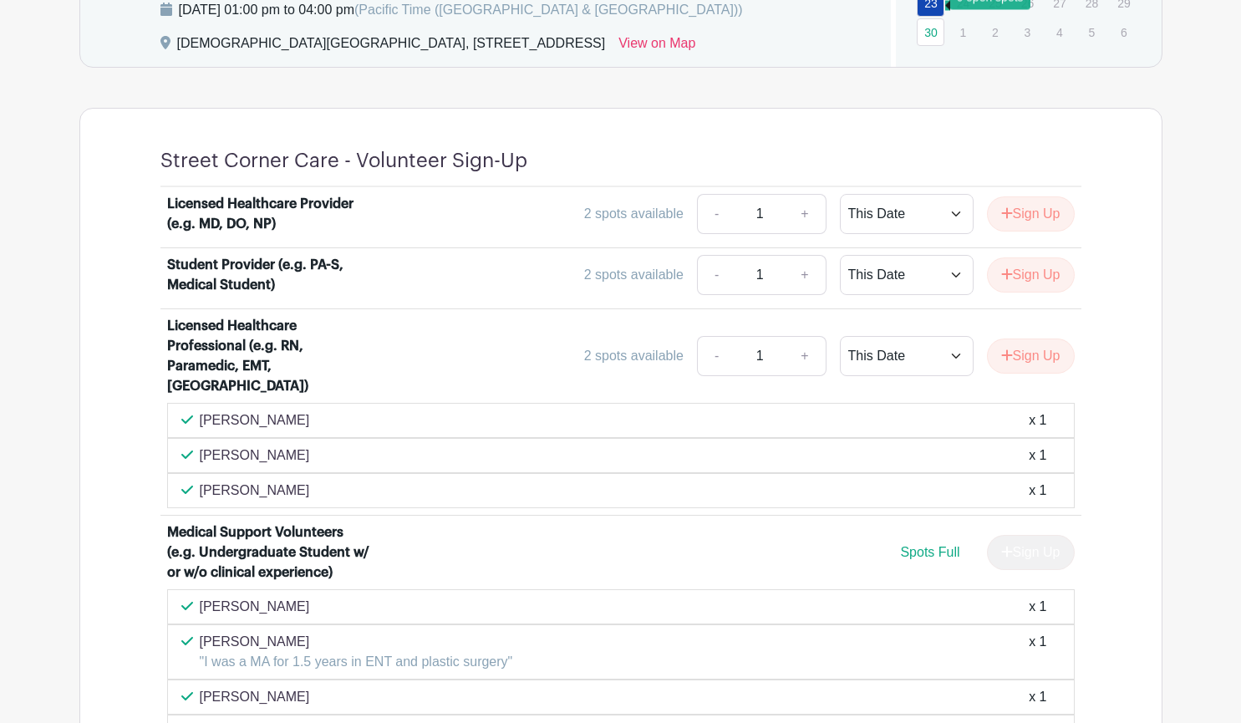
scroll to position [980, 0]
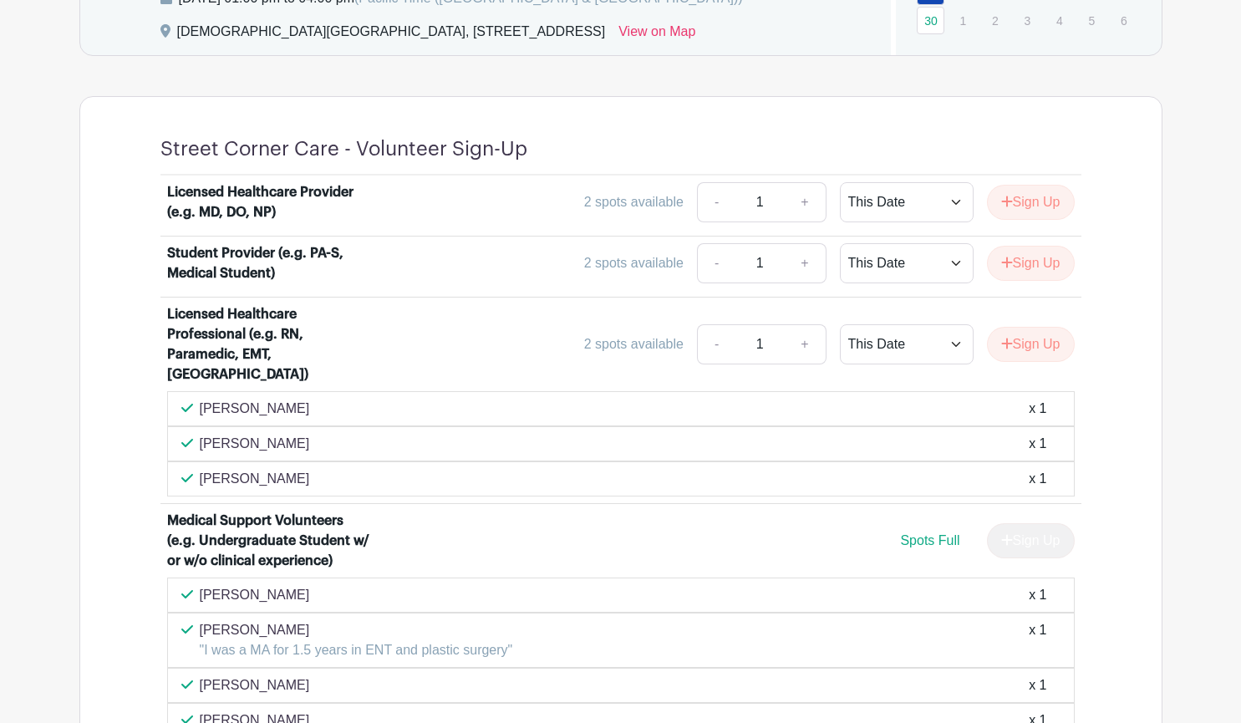
click at [1029, 353] on div "- 1 + This Date Select Dates Select Dates Sign Up" at bounding box center [886, 344] width 378 height 40
click at [1023, 327] on button "Sign Up" at bounding box center [1031, 344] width 88 height 35
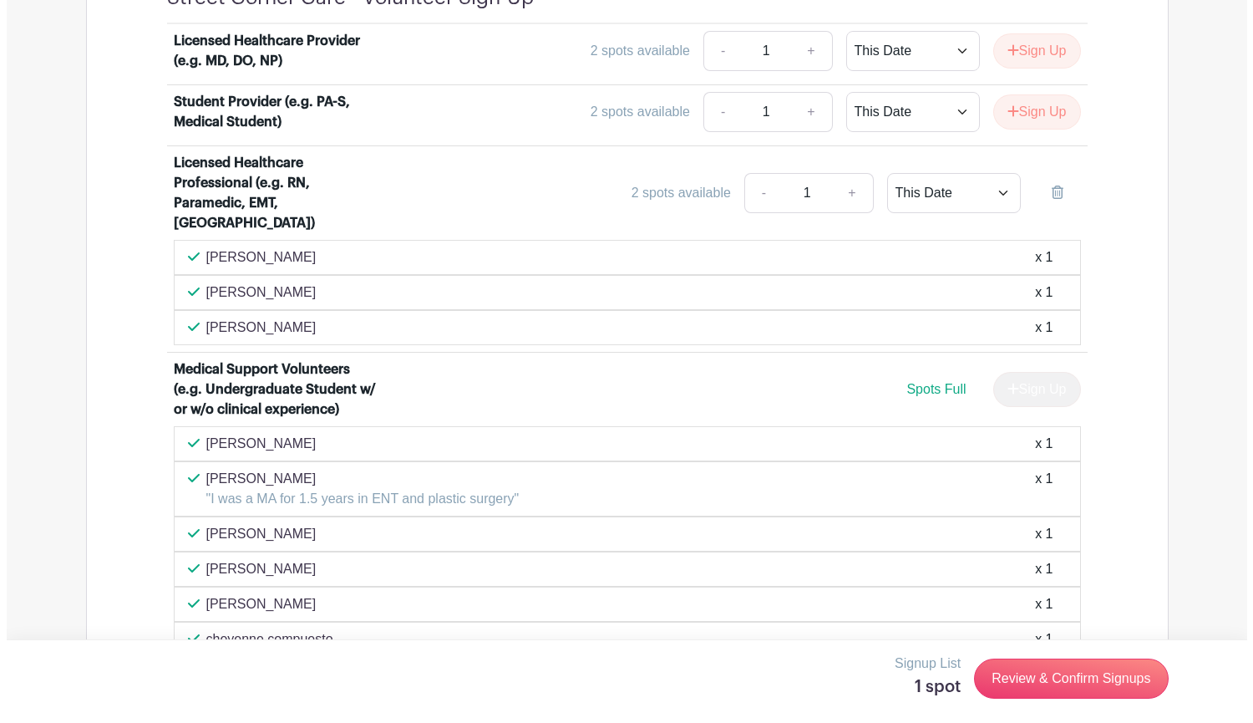
scroll to position [1129, 0]
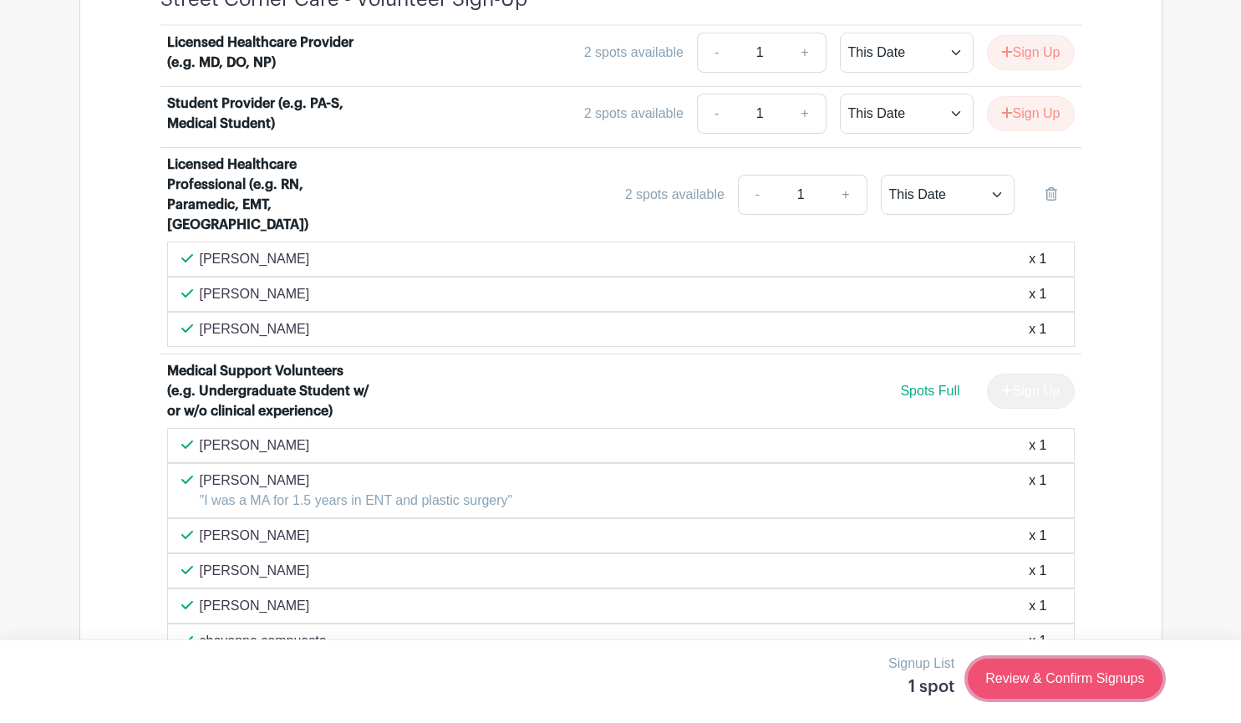
click at [1026, 678] on link "Review & Confirm Signups" at bounding box center [1064, 678] width 194 height 40
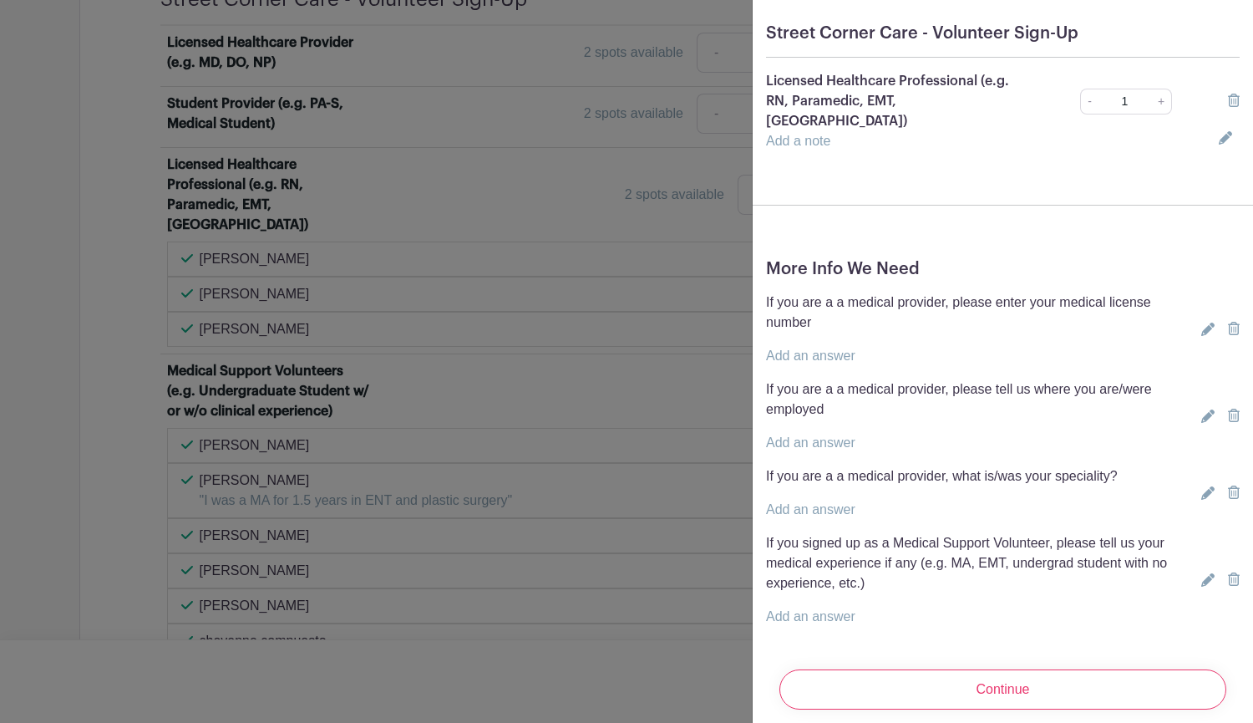
scroll to position [152, 0]
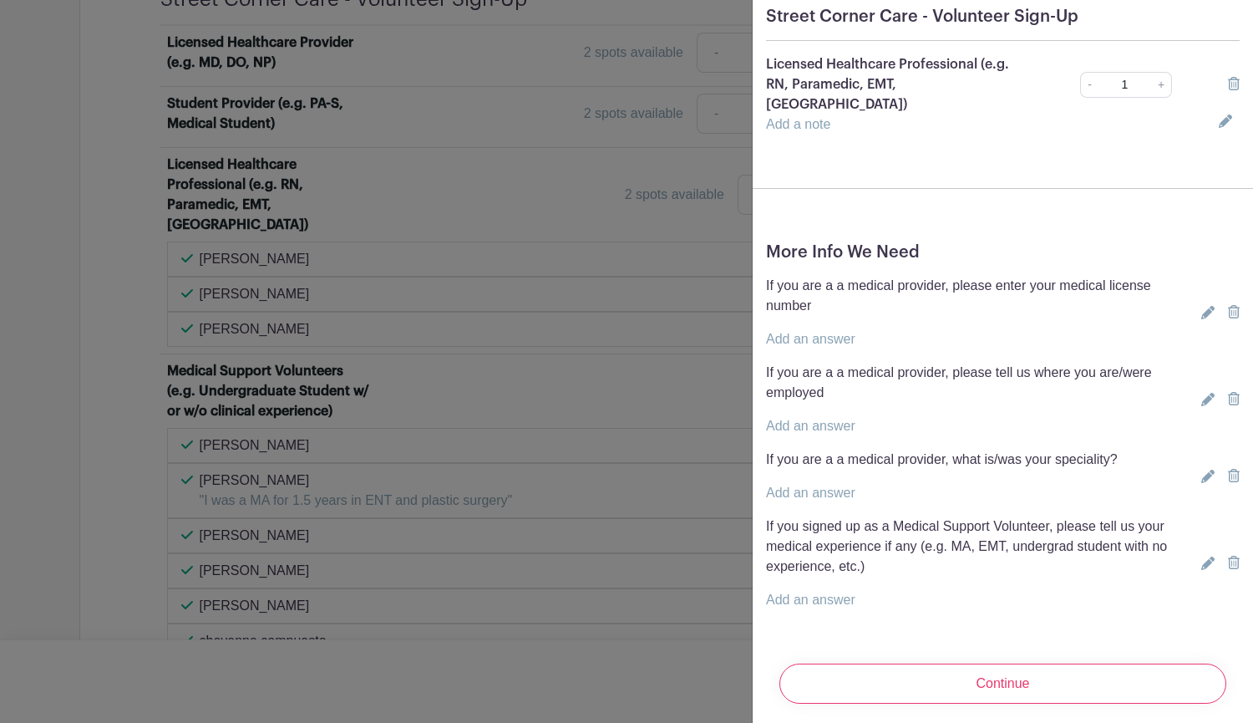
click at [1195, 556] on link at bounding box center [1205, 562] width 20 height 13
click at [1084, 590] on input "text" at bounding box center [990, 610] width 449 height 40
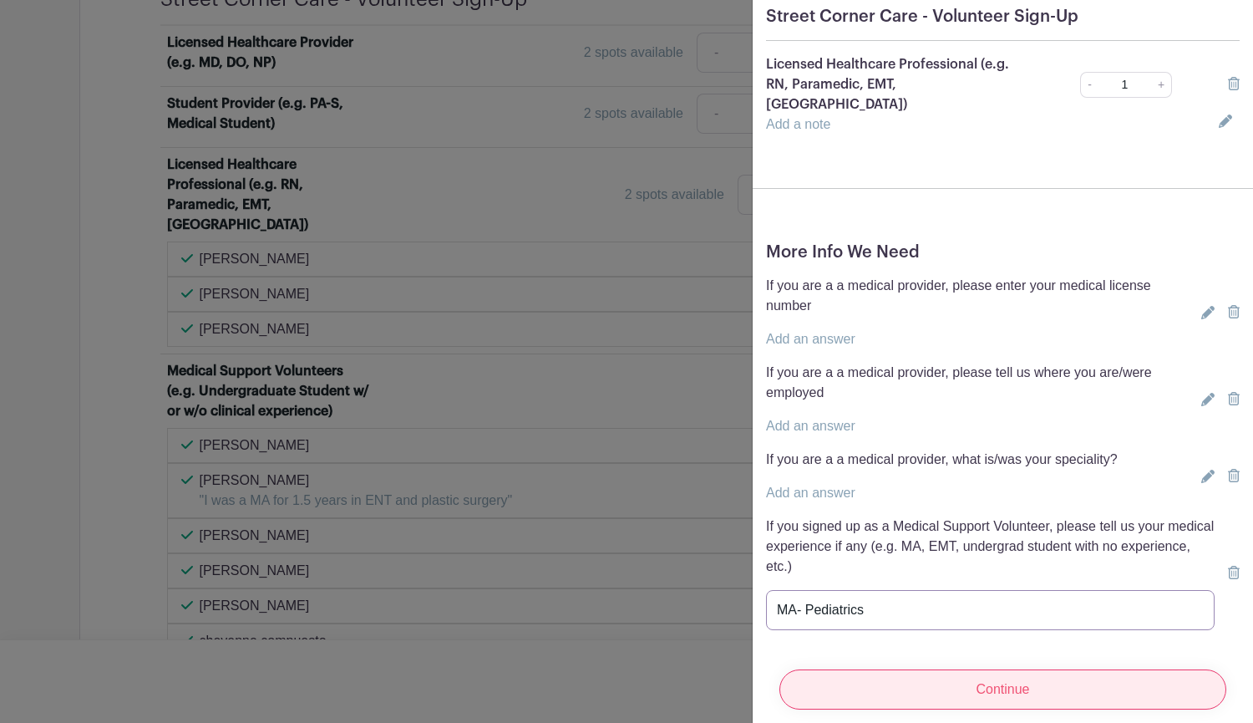
type input "MA- Pediatrics"
click at [949, 683] on input "Continue" at bounding box center [1002, 689] width 447 height 40
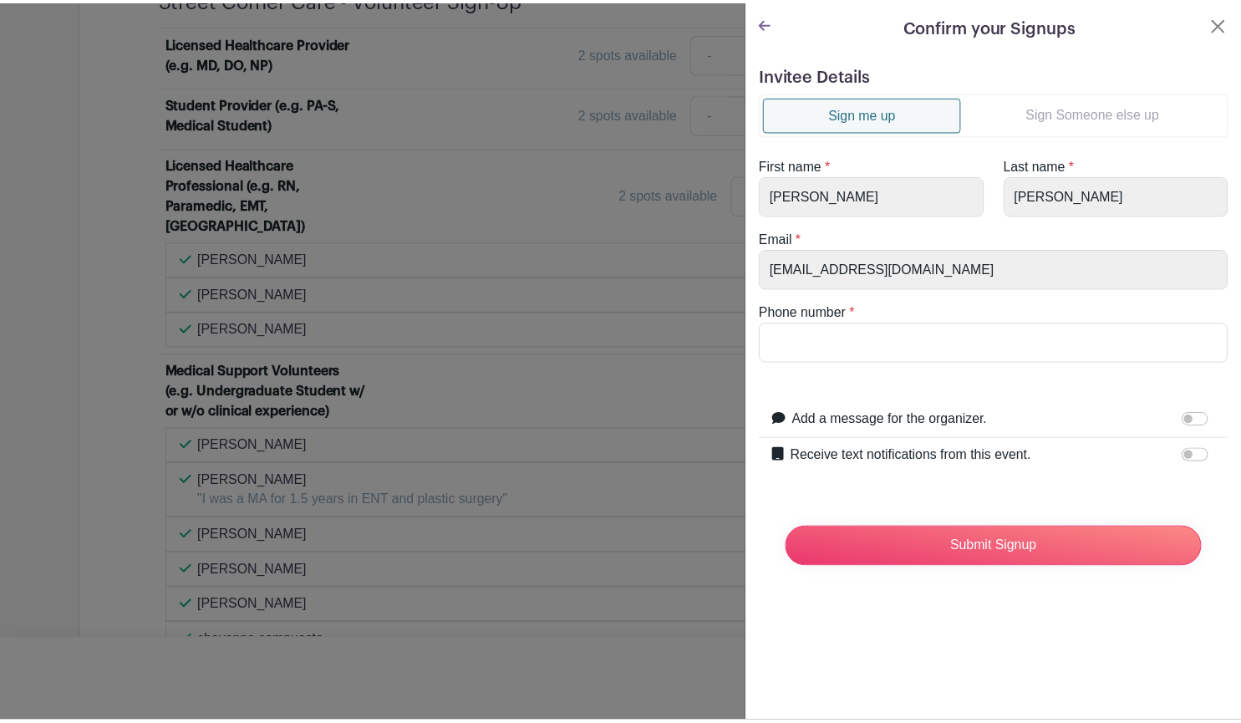
scroll to position [0, 0]
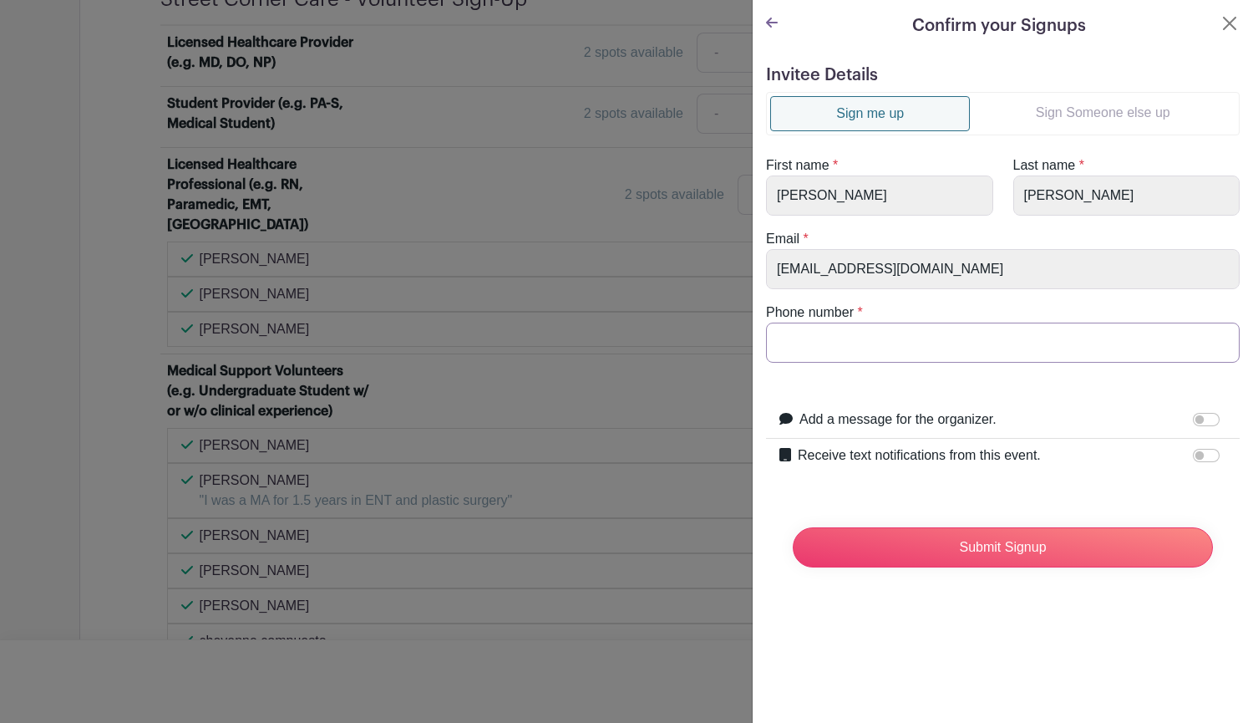
click at [1033, 348] on input "Phone number" at bounding box center [1003, 342] width 474 height 40
type input "9168051244"
click at [986, 415] on label "Add a message for the organizer." at bounding box center [898, 419] width 197 height 20
click at [1193, 415] on input "Add a message for the organizer." at bounding box center [1206, 419] width 27 height 13
checkbox input "true"
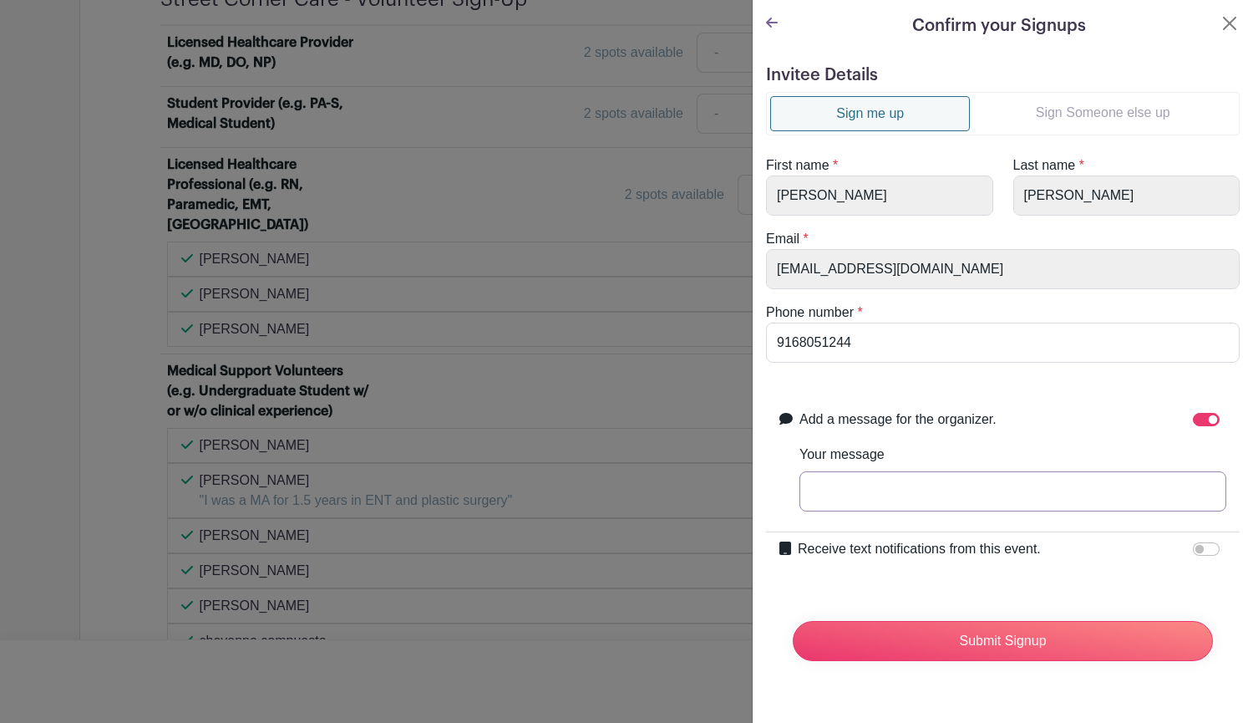
click at [1013, 495] on input "Your message" at bounding box center [1013, 491] width 427 height 40
type input "A"
click at [1193, 425] on input "Add a message for the organizer." at bounding box center [1206, 419] width 27 height 13
checkbox input "false"
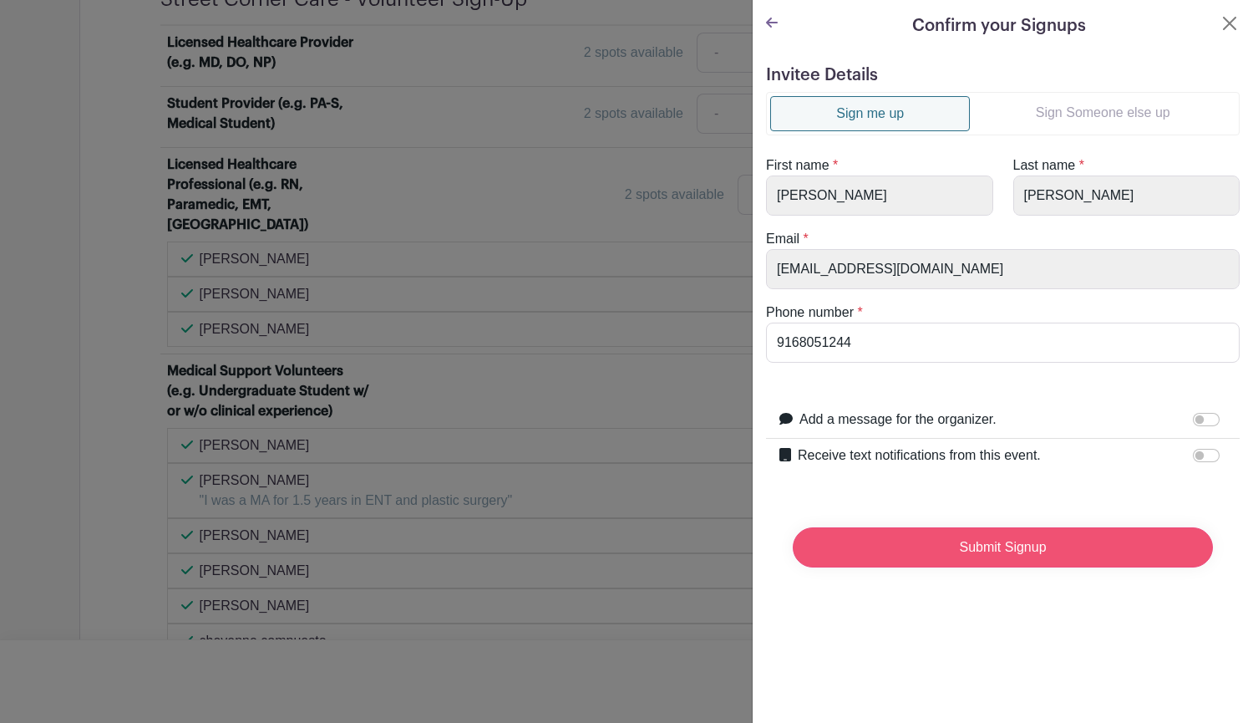
click at [1025, 548] on input "Submit Signup" at bounding box center [1003, 547] width 420 height 40
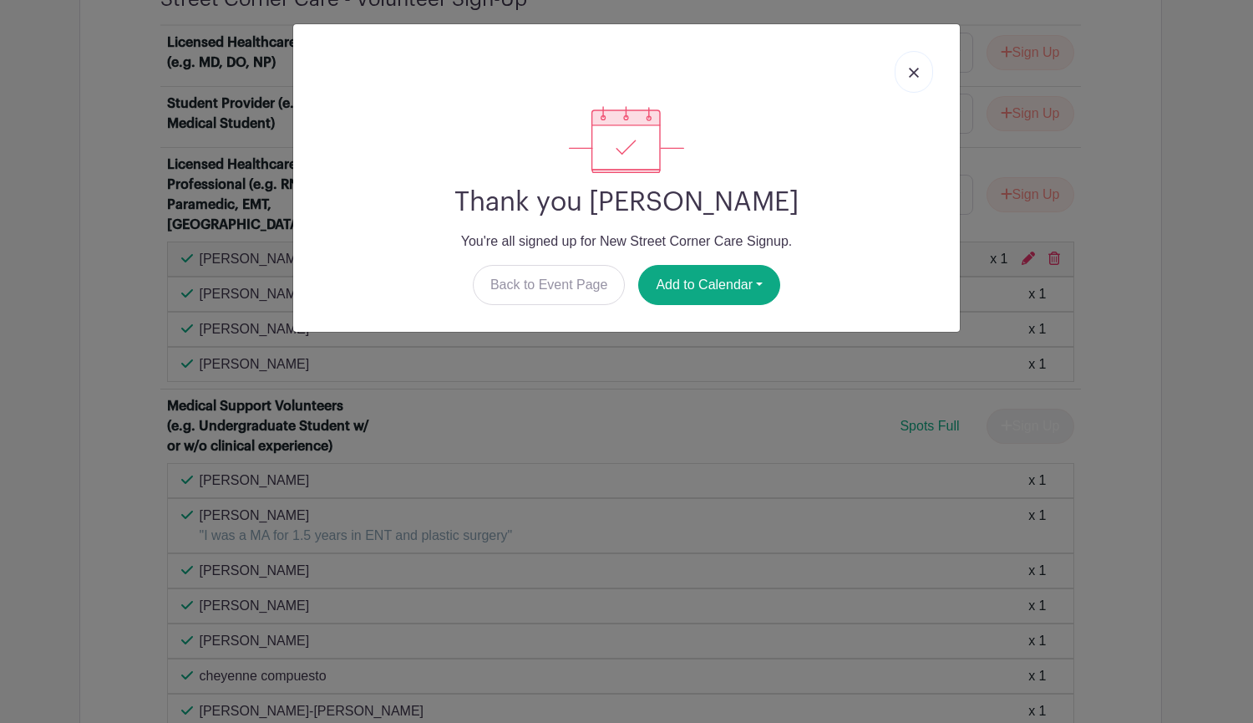
click at [919, 74] on link at bounding box center [914, 72] width 38 height 42
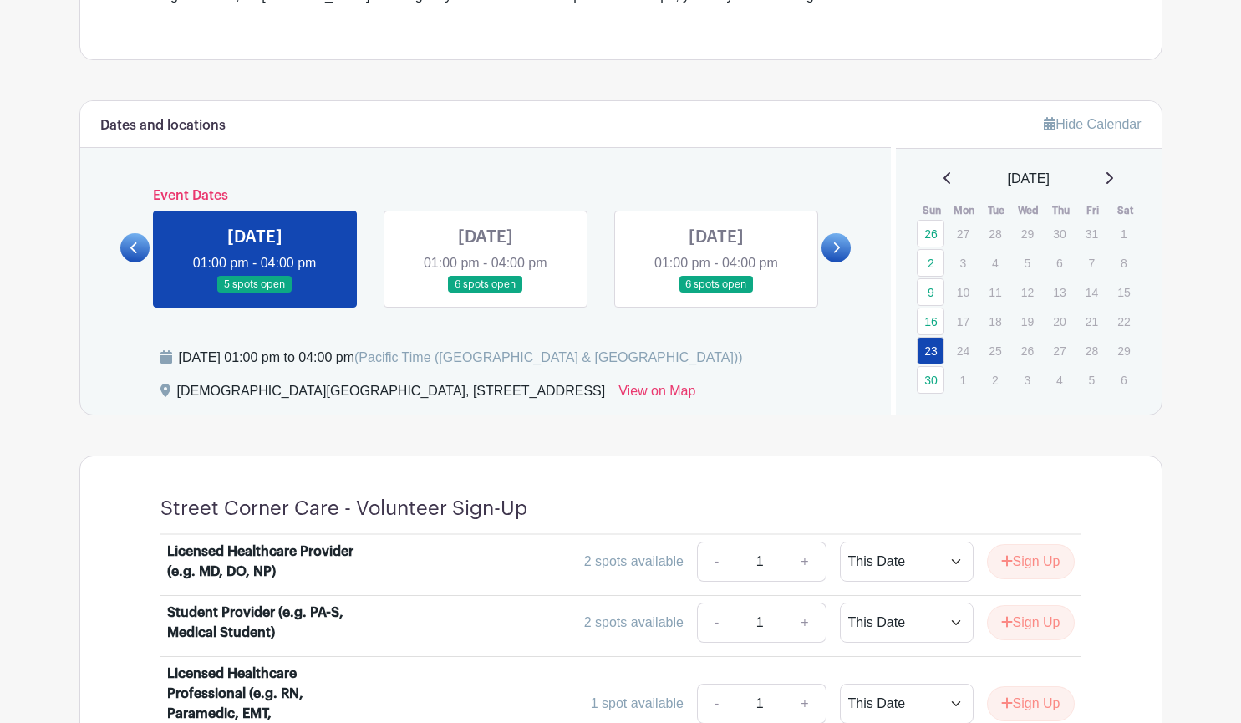
scroll to position [619, 0]
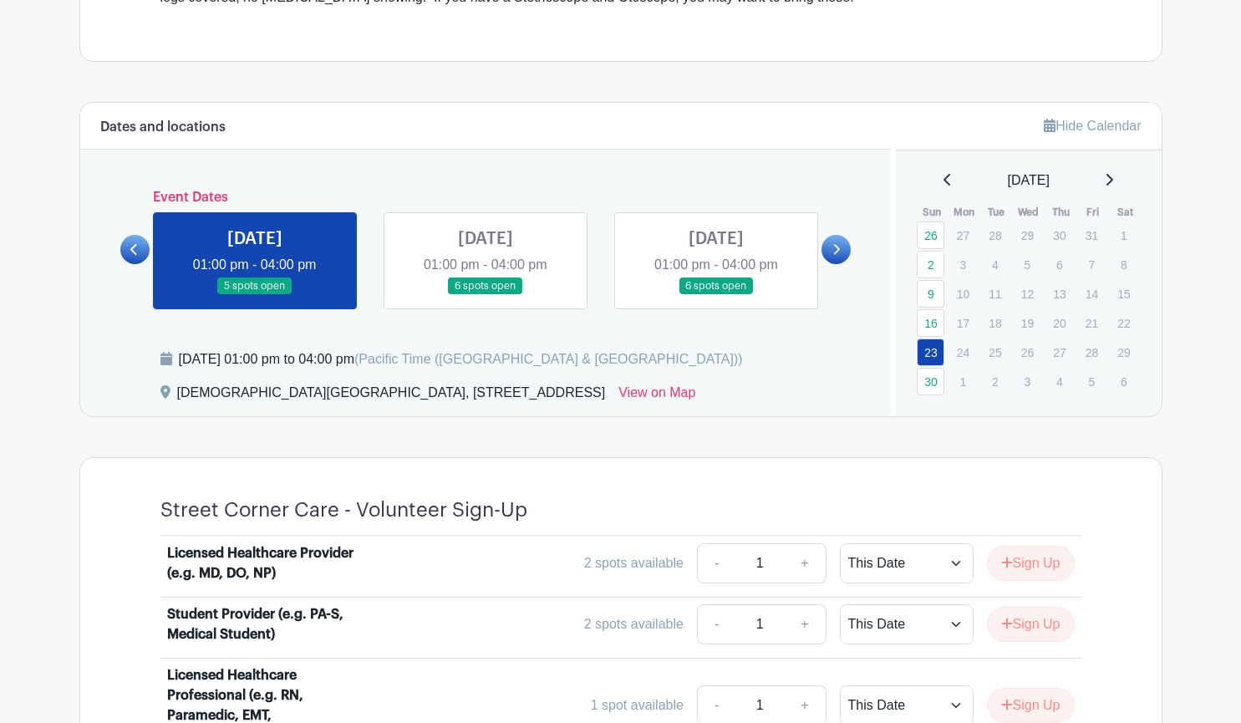
click at [716, 295] on link at bounding box center [716, 295] width 0 height 0
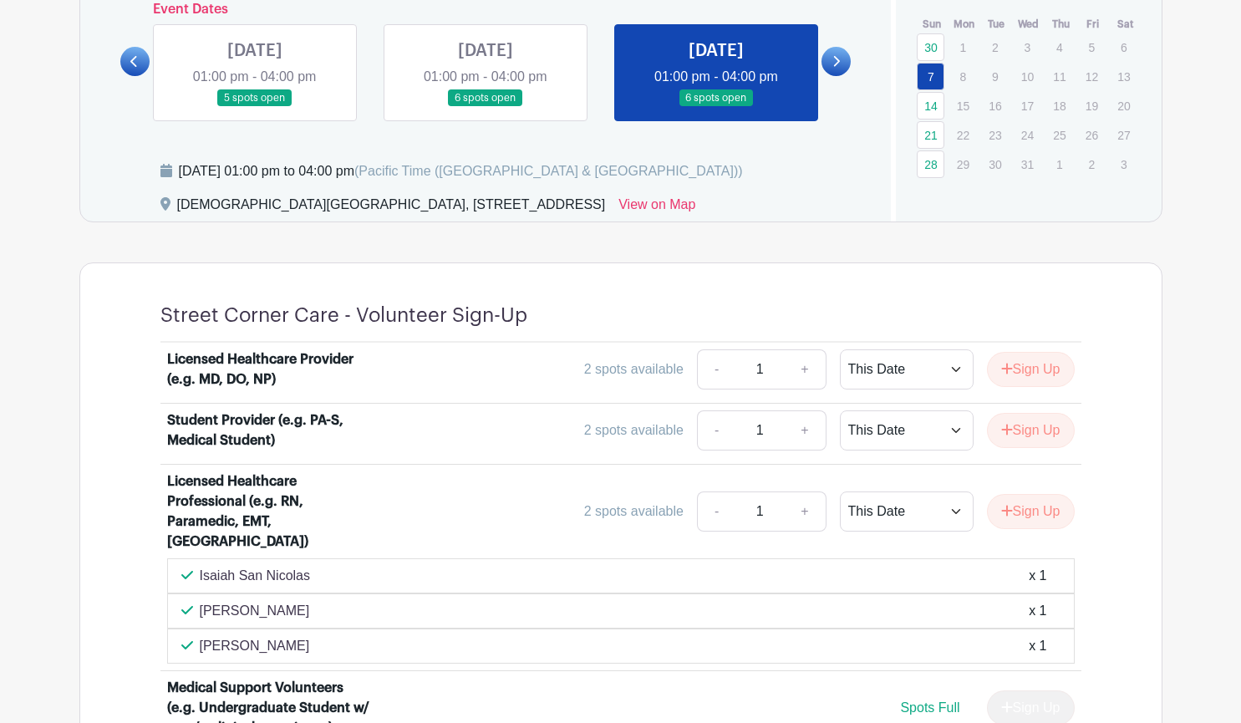
scroll to position [832, 0]
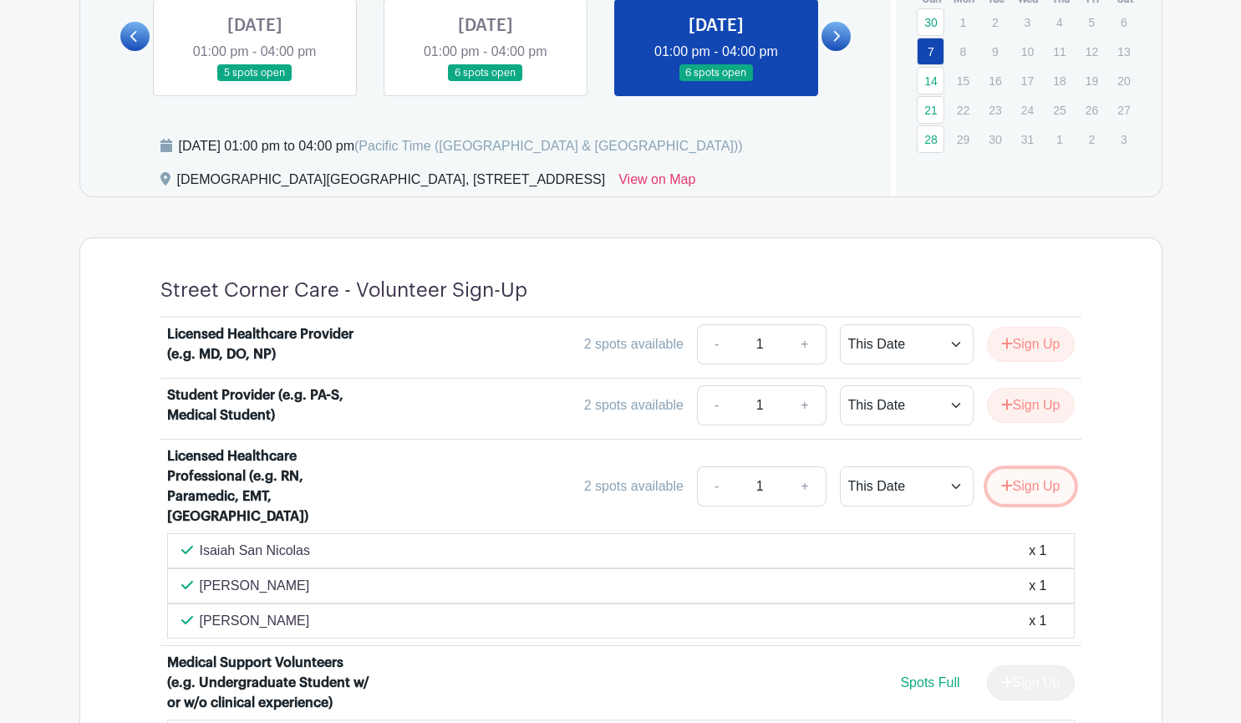
click at [1030, 471] on button "Sign Up" at bounding box center [1031, 486] width 88 height 35
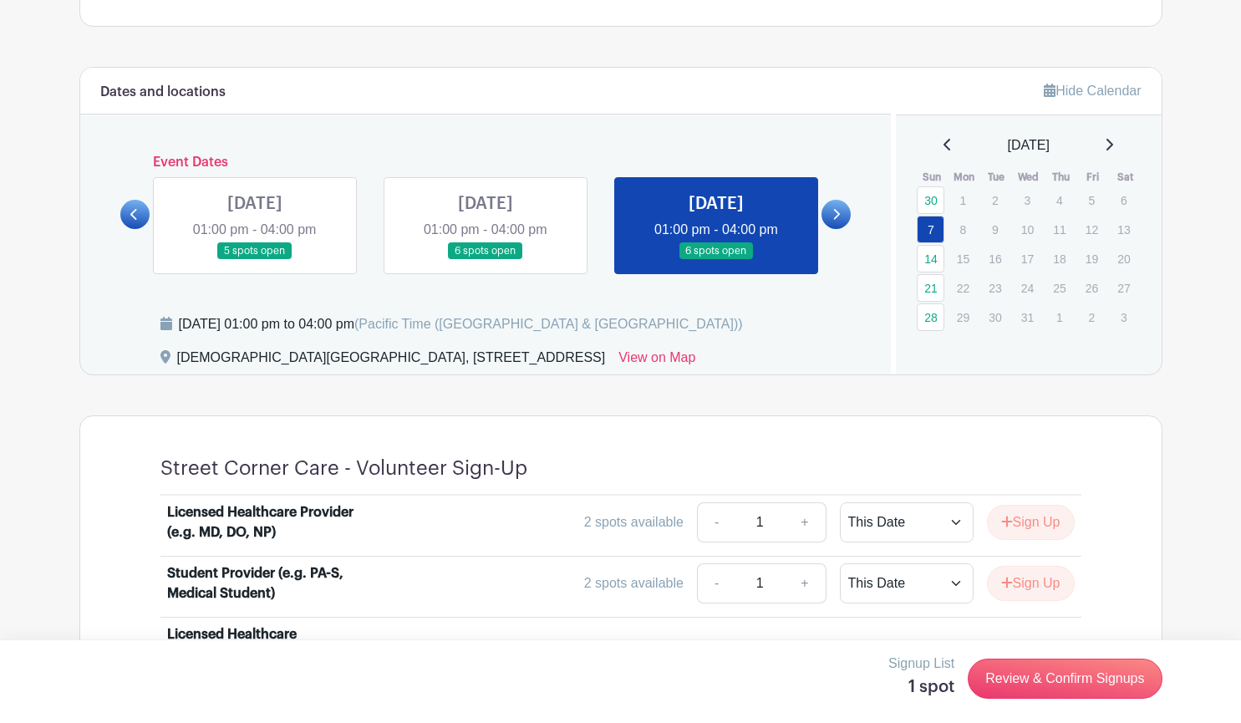
scroll to position [662, 0]
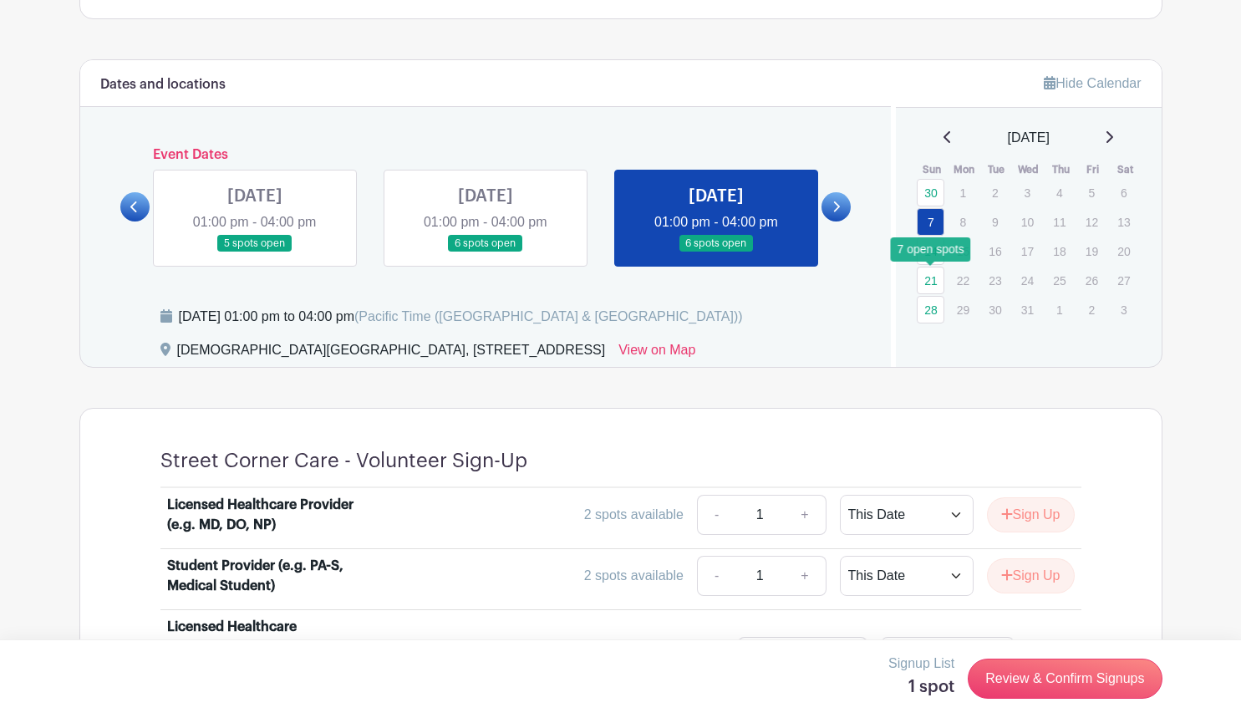
click at [934, 282] on link "21" at bounding box center [930, 281] width 28 height 28
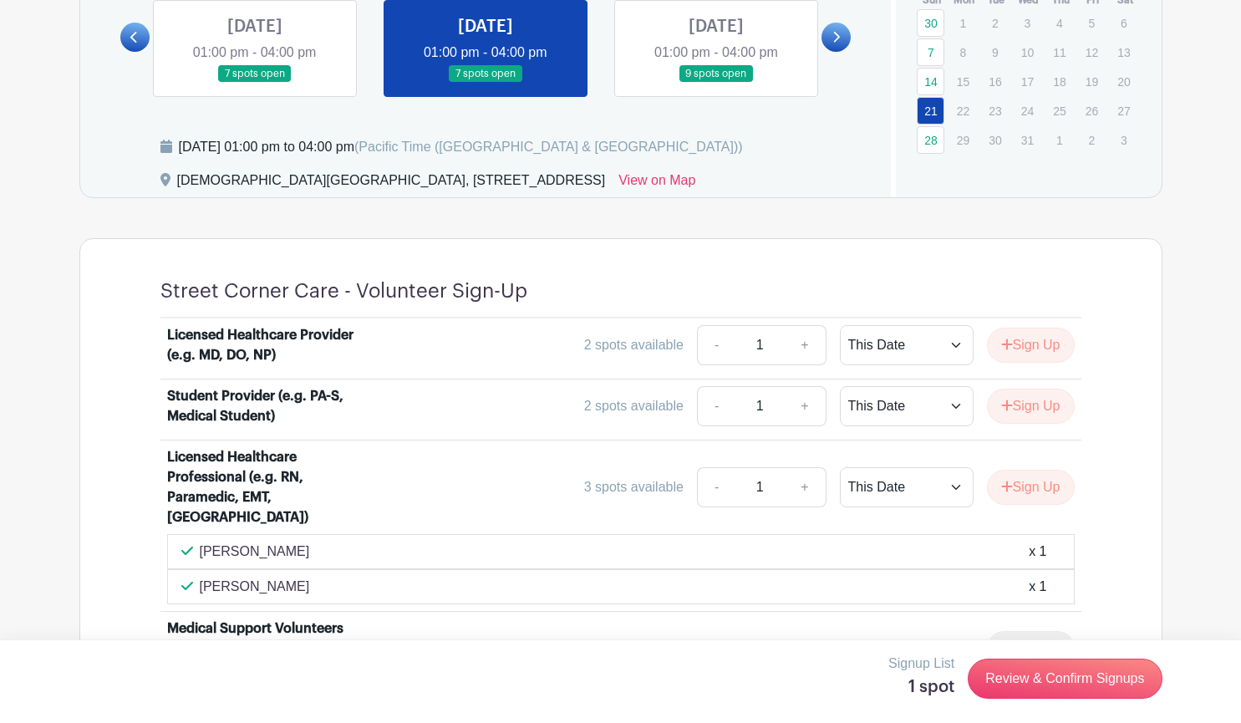
scroll to position [832, 0]
click at [1023, 483] on button "Sign Up" at bounding box center [1031, 486] width 88 height 35
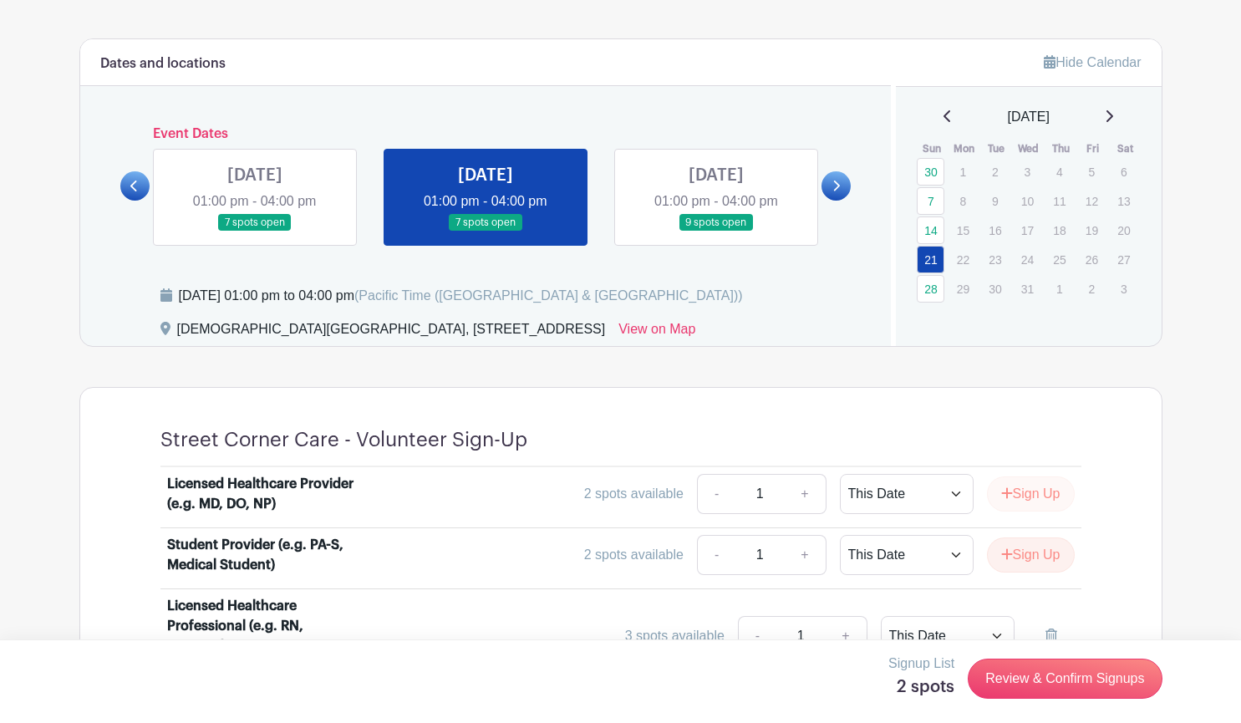
scroll to position [682, 0]
click at [1113, 114] on icon at bounding box center [1108, 116] width 8 height 13
click at [937, 210] on link "4" at bounding box center [930, 202] width 28 height 28
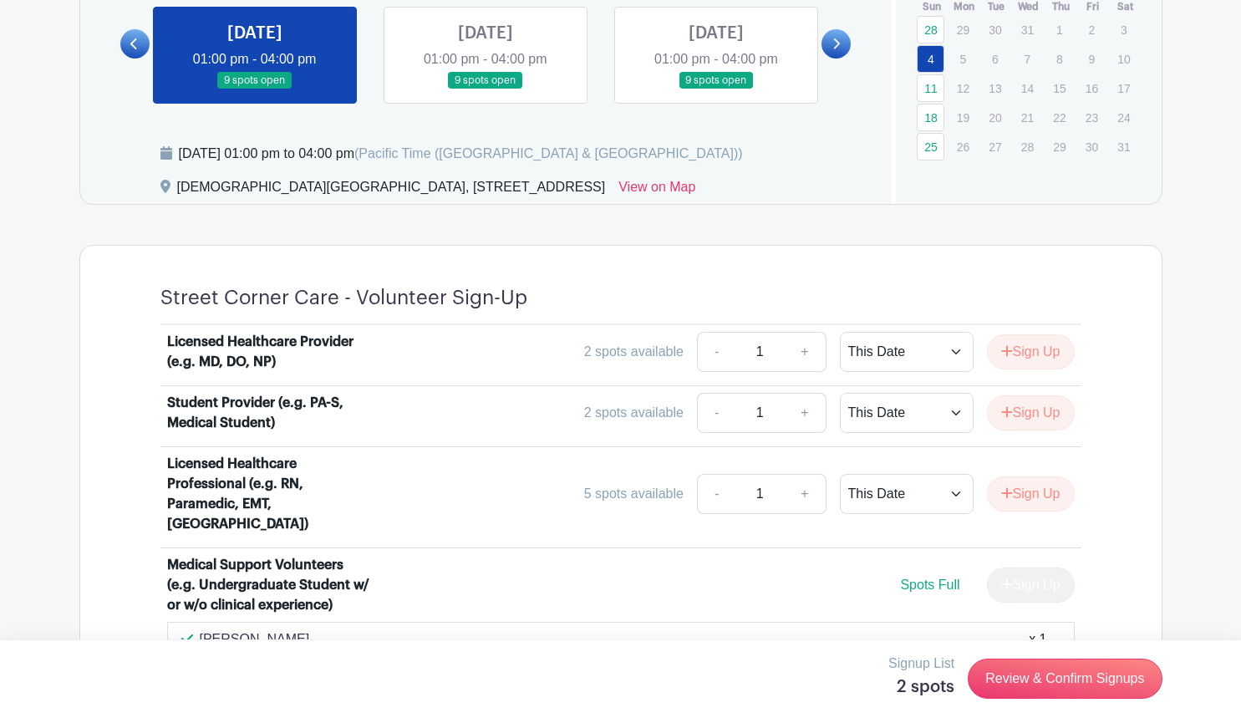
scroll to position [825, 0]
click at [1008, 482] on button "Sign Up" at bounding box center [1031, 492] width 88 height 35
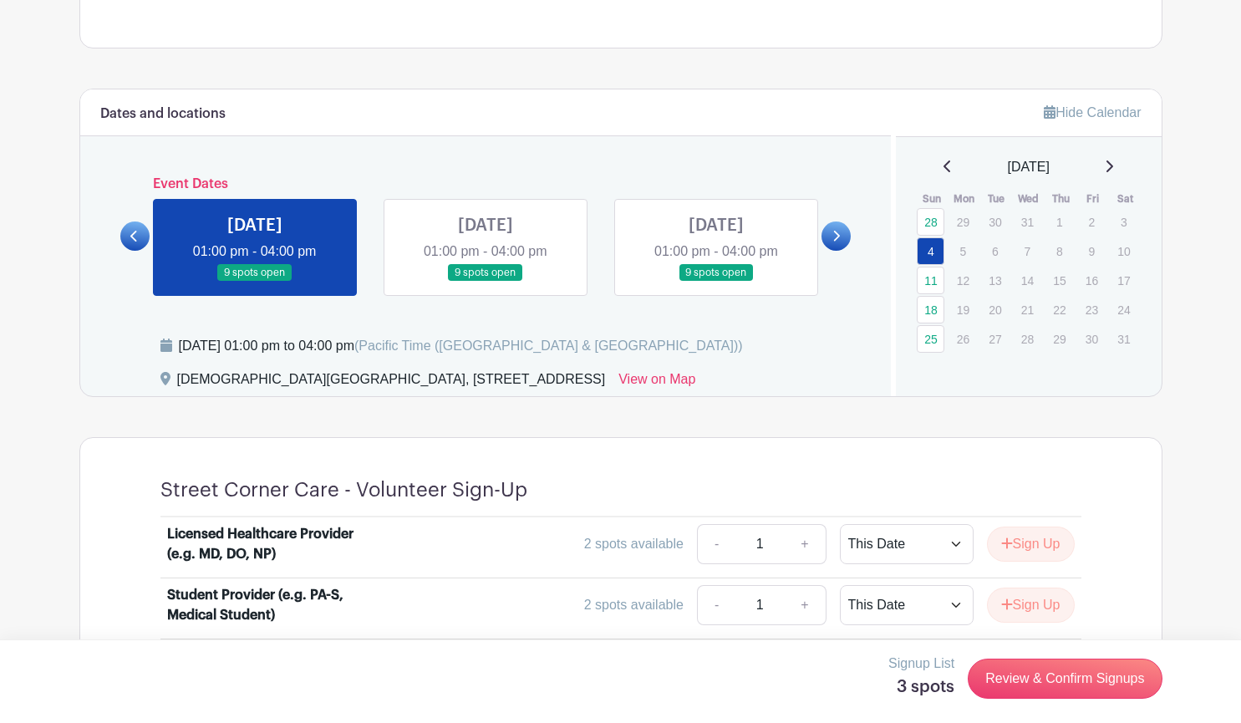
scroll to position [632, 0]
click at [934, 308] on link "18" at bounding box center [930, 311] width 28 height 28
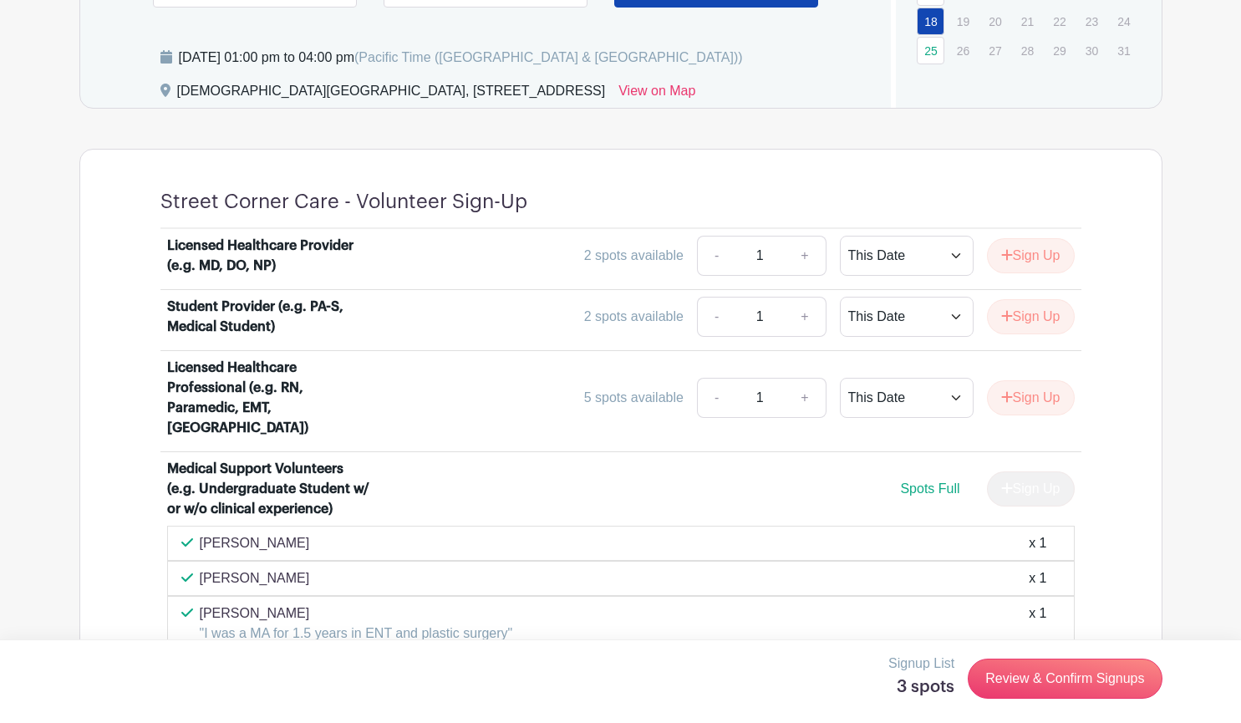
scroll to position [948, 0]
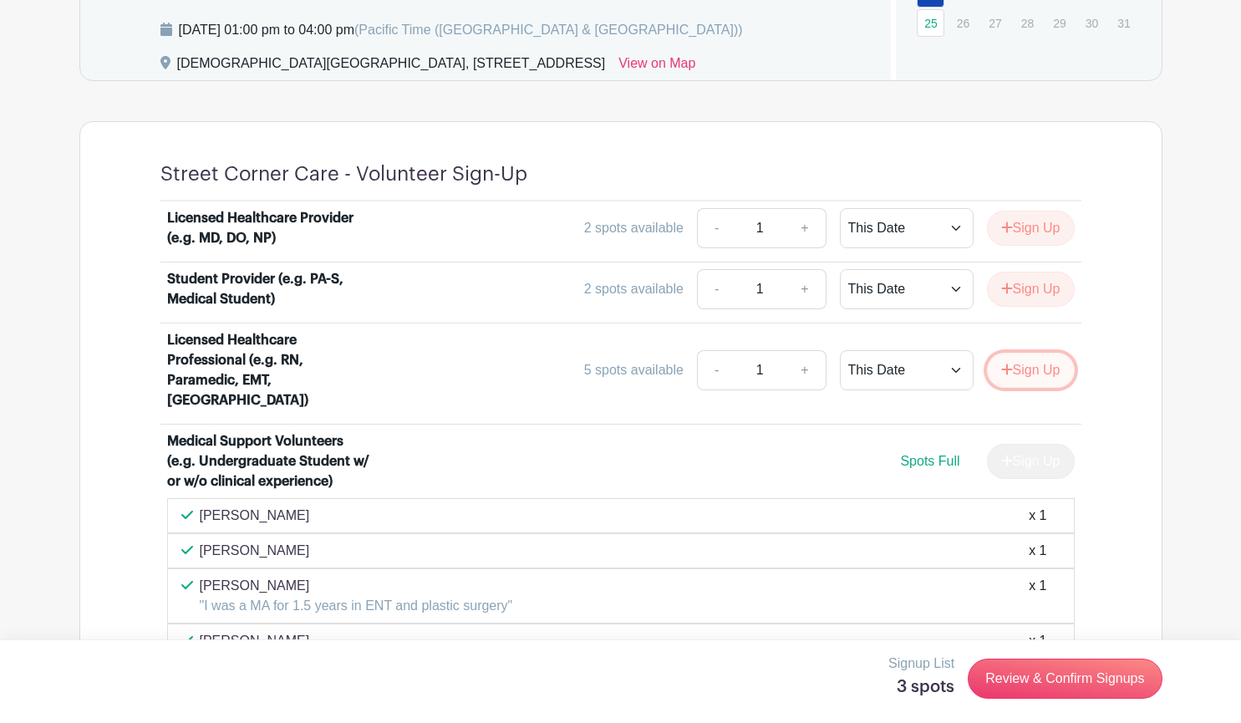
click at [1007, 353] on button "Sign Up" at bounding box center [1031, 370] width 88 height 35
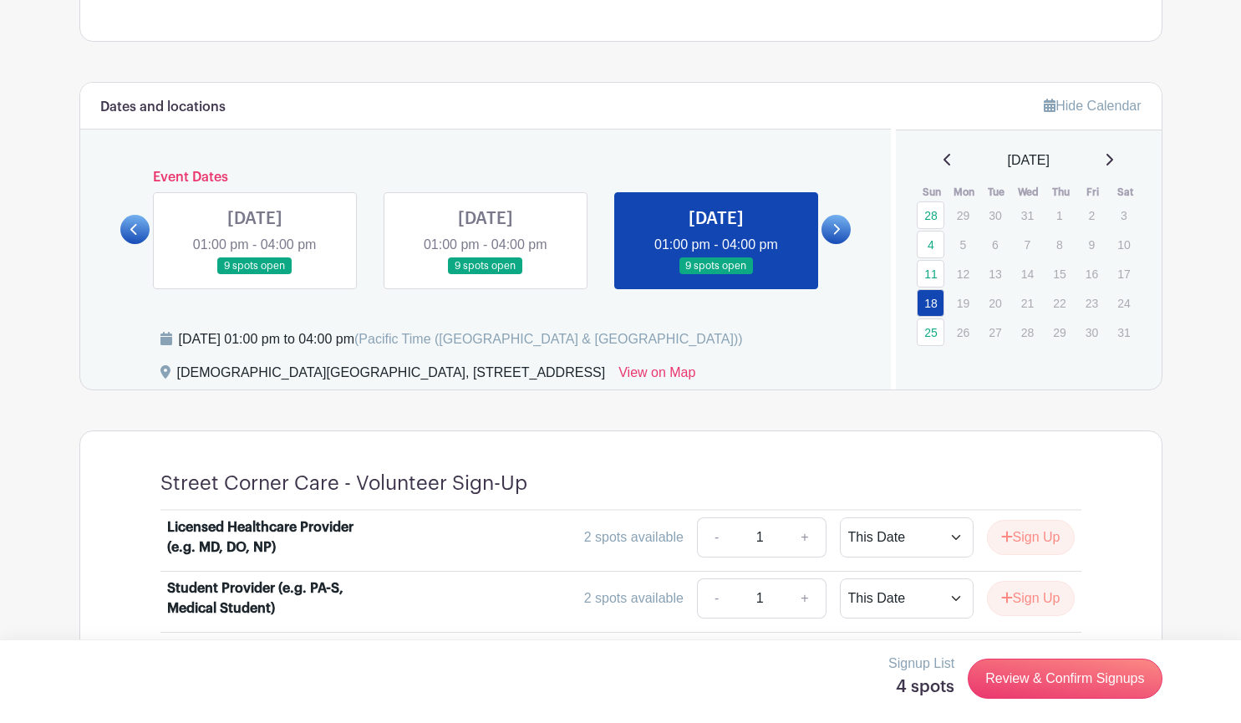
scroll to position [636, 0]
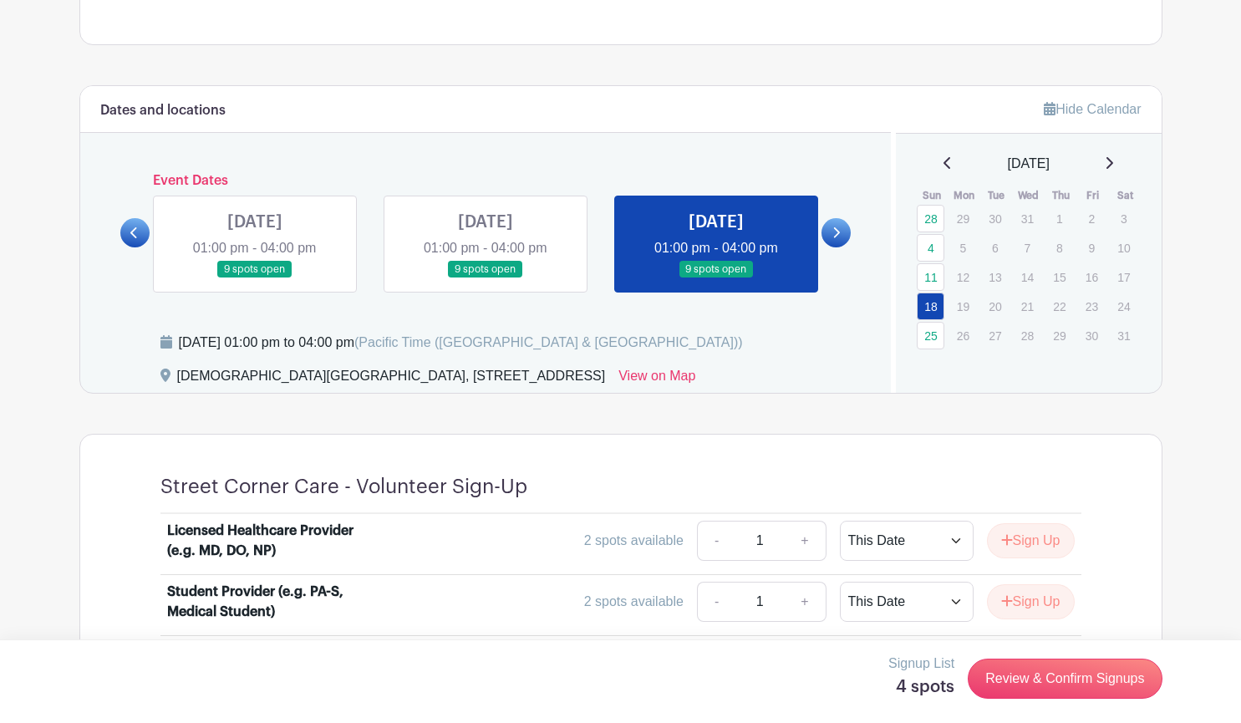
click at [1113, 162] on icon at bounding box center [1108, 162] width 8 height 13
click at [917, 227] on link "1" at bounding box center [930, 219] width 28 height 28
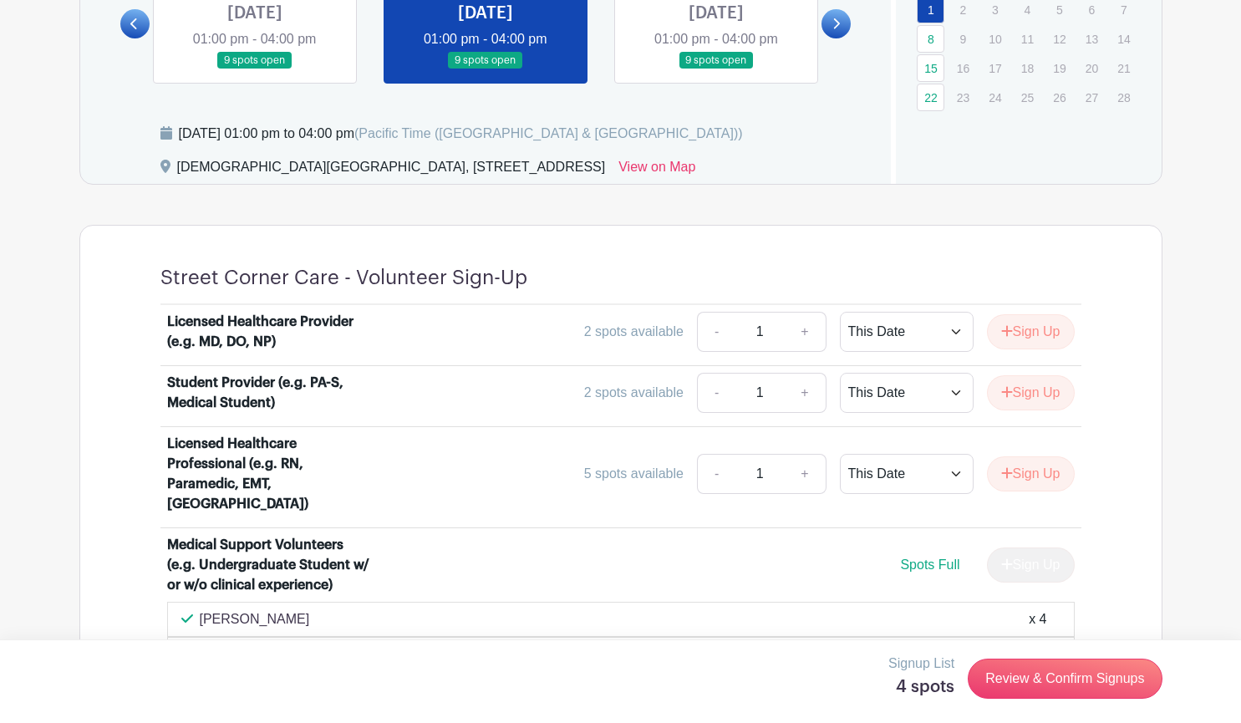
scroll to position [845, 0]
click at [1030, 465] on button "Sign Up" at bounding box center [1031, 472] width 88 height 35
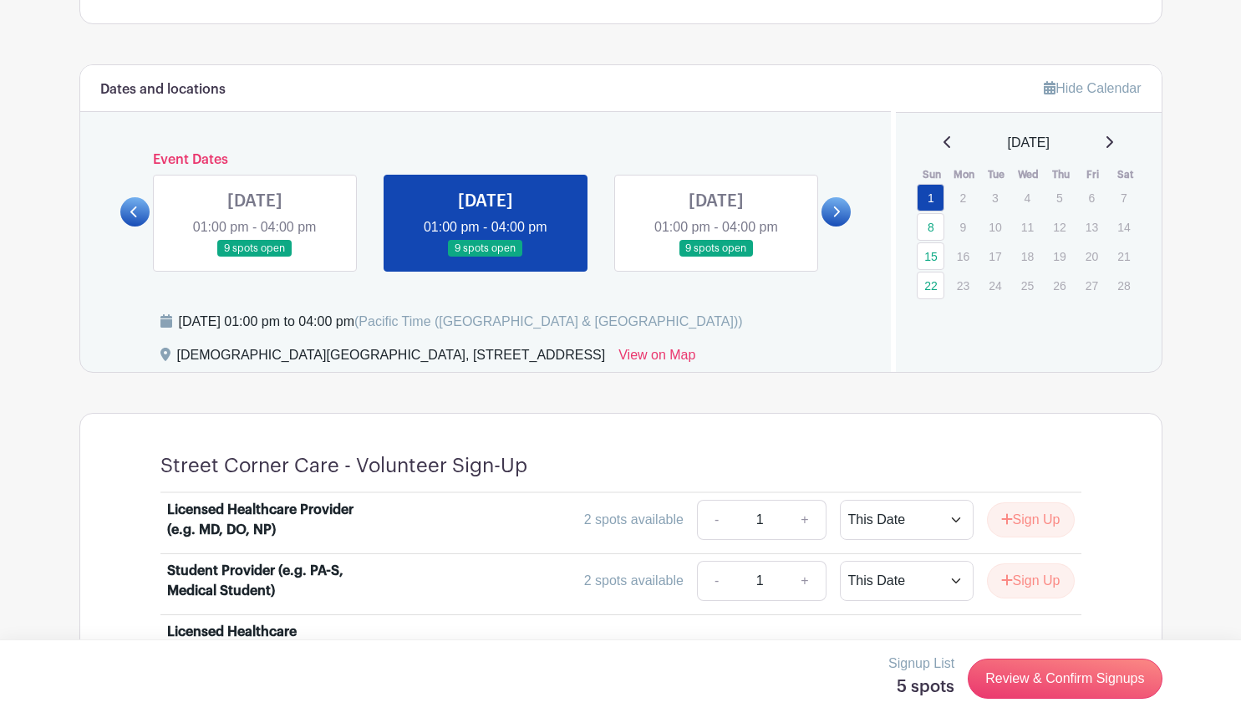
scroll to position [655, 0]
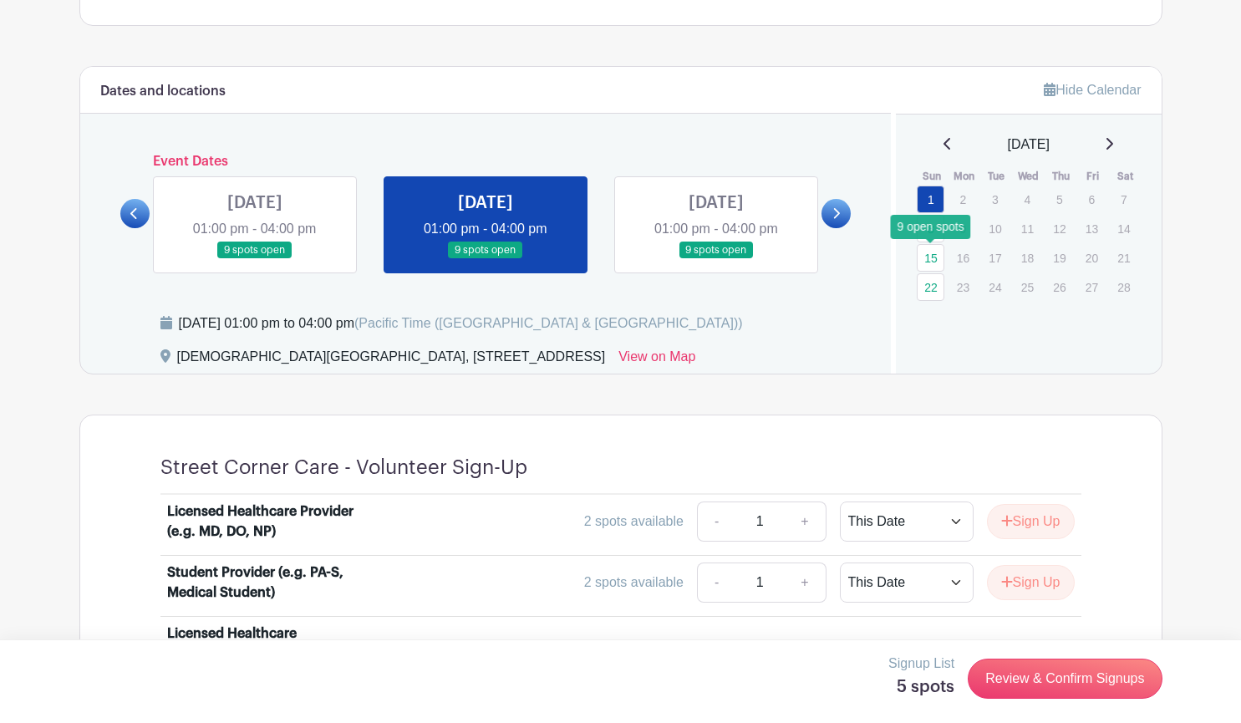
click at [934, 265] on link "15" at bounding box center [930, 258] width 28 height 28
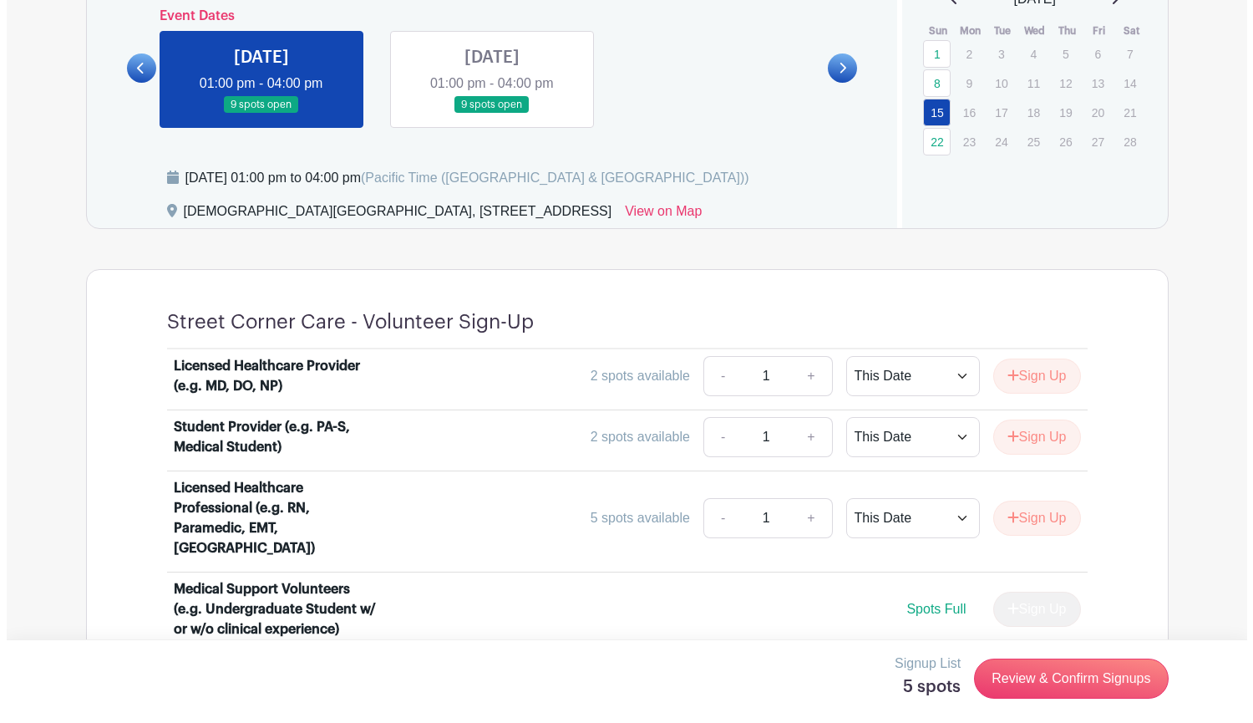
scroll to position [804, 0]
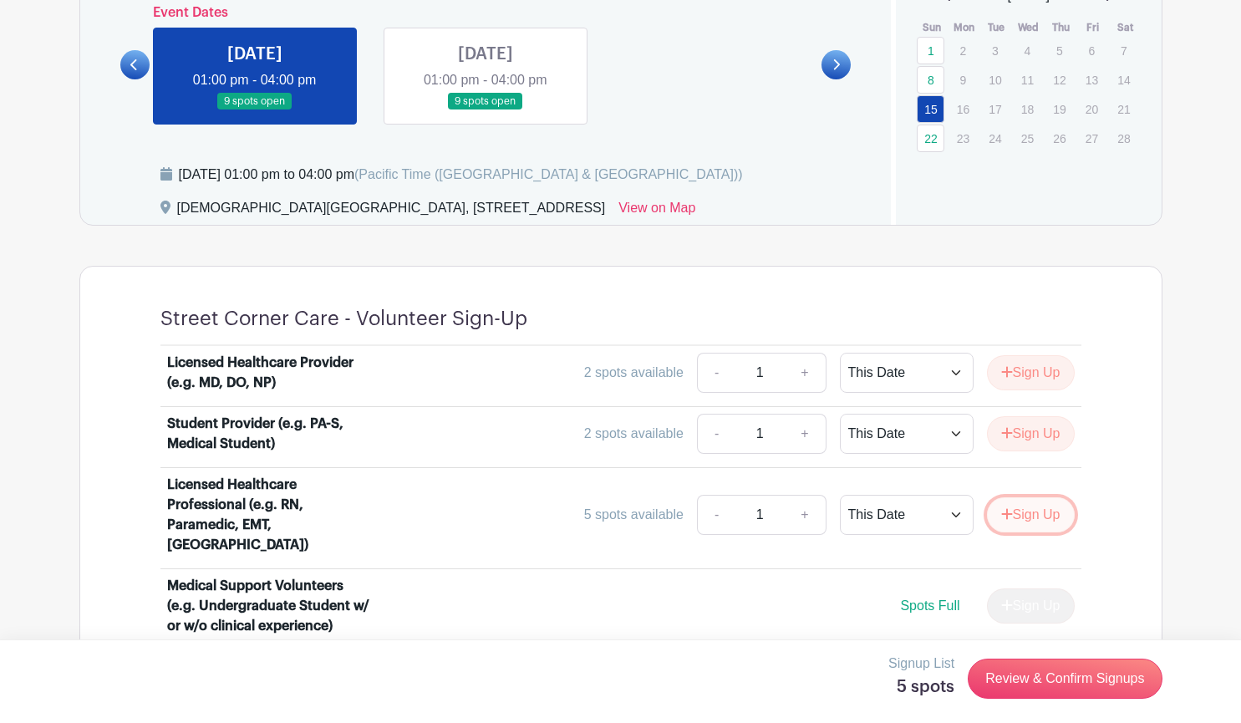
click at [1015, 503] on button "Sign Up" at bounding box center [1031, 514] width 88 height 35
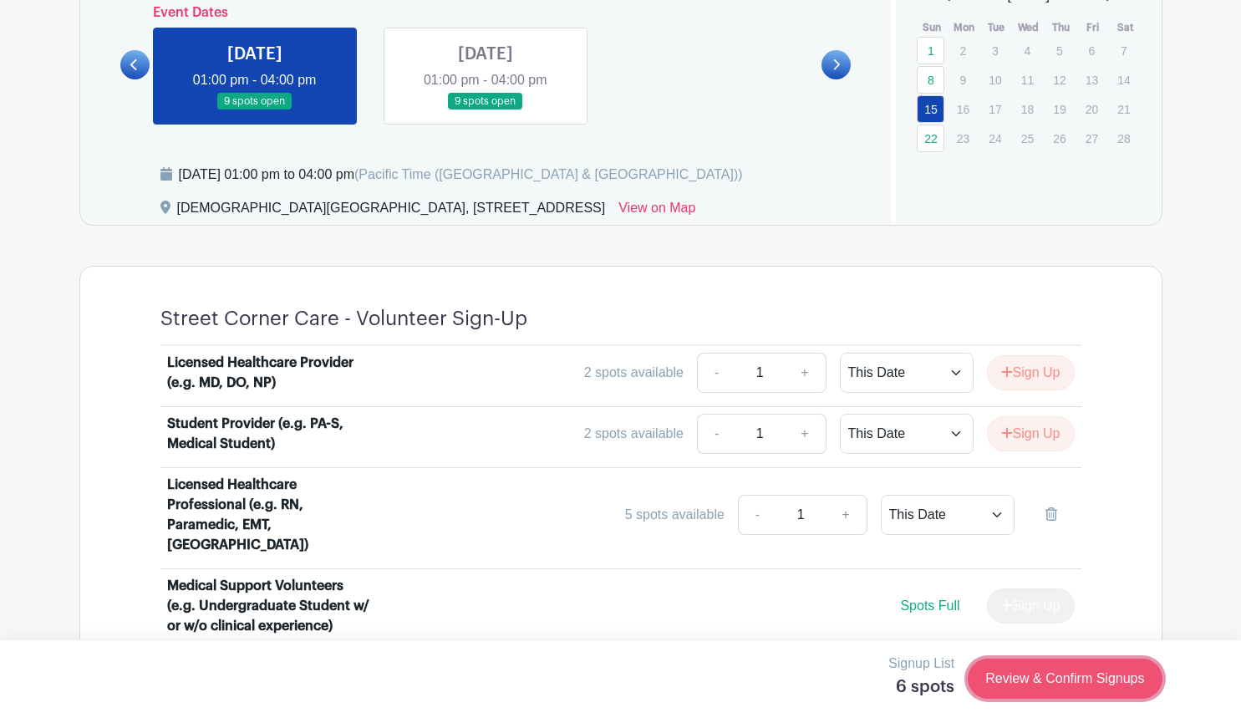
click at [1041, 684] on link "Review & Confirm Signups" at bounding box center [1064, 678] width 194 height 40
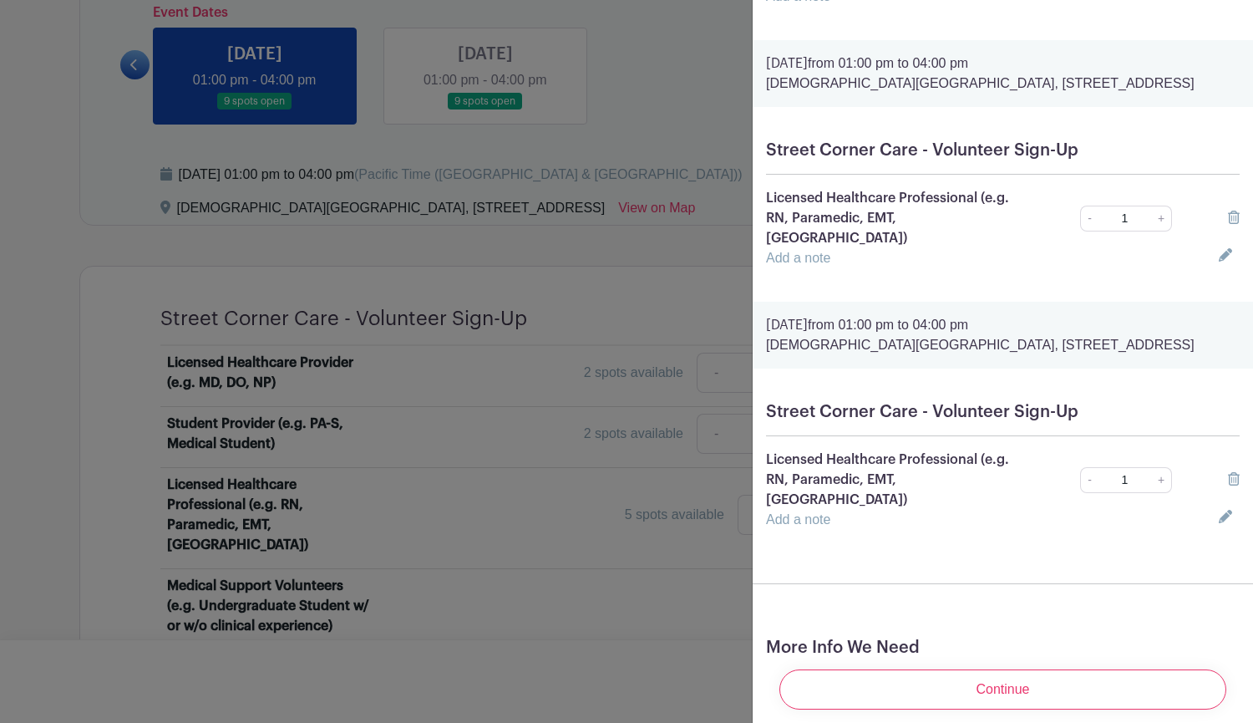
scroll to position [1362, 0]
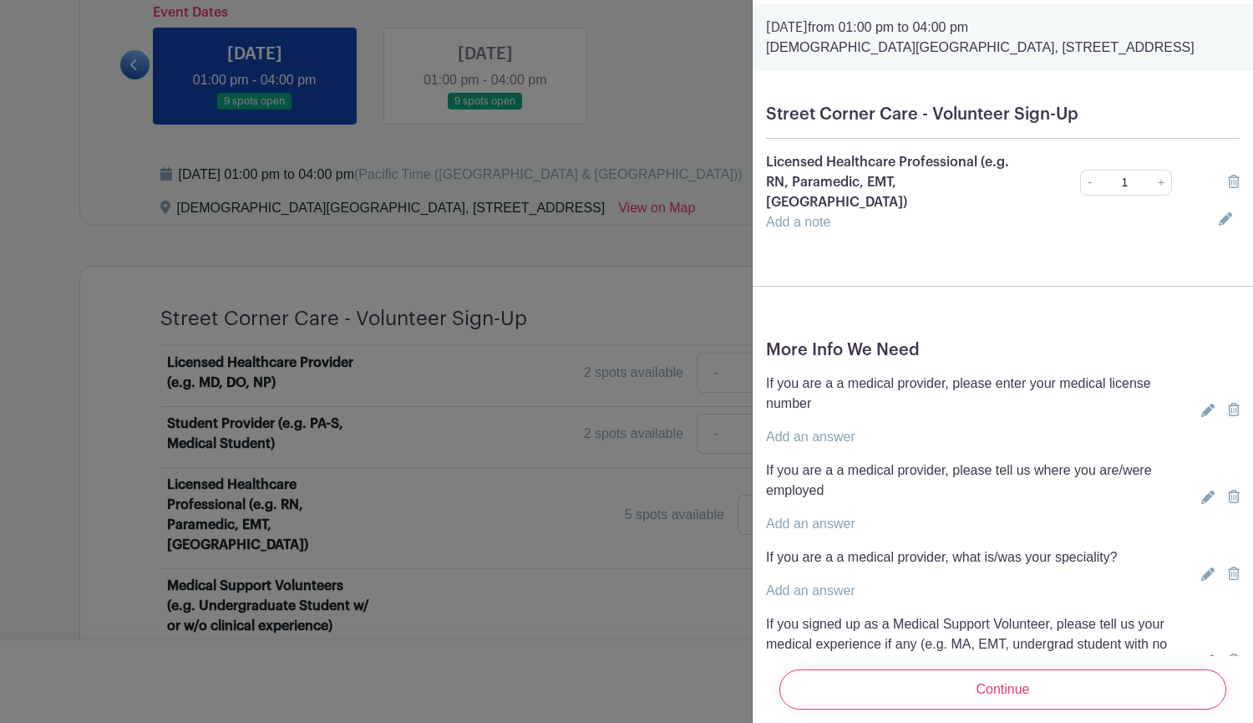
click at [1201, 654] on icon at bounding box center [1207, 660] width 13 height 13
click at [1010, 688] on input "text" at bounding box center [990, 708] width 449 height 40
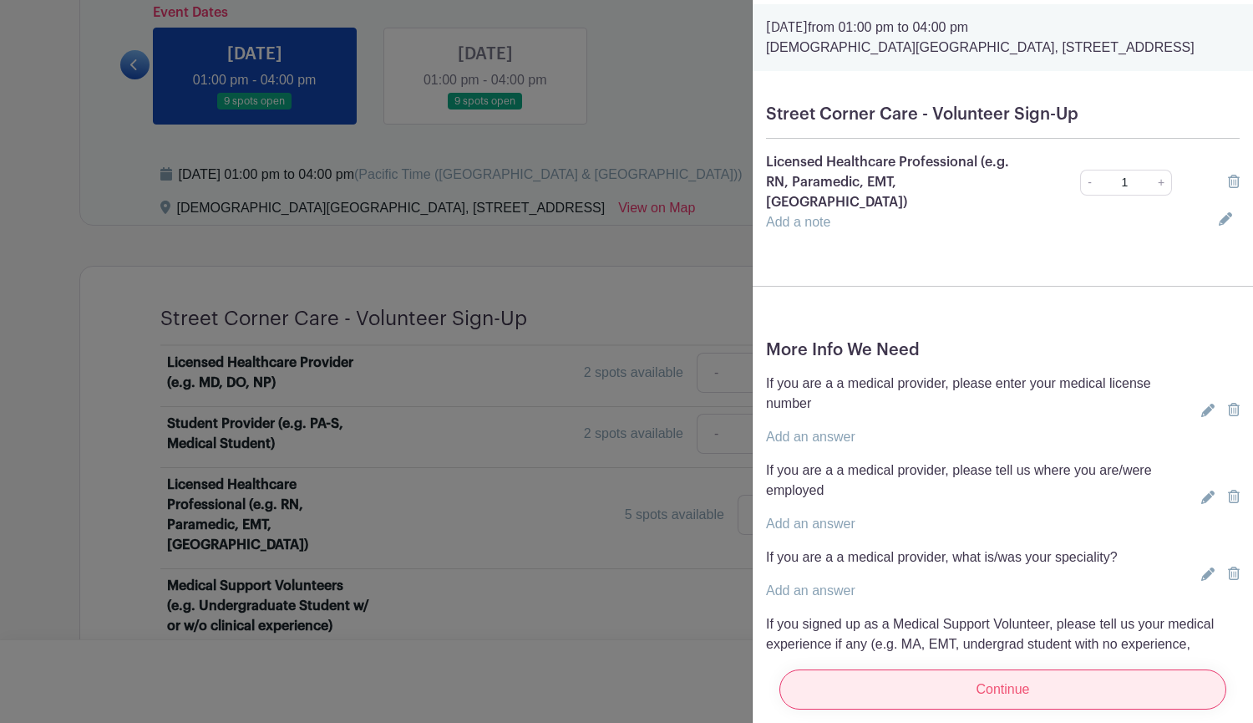
type input "MA- Pediatrics"
click at [1005, 680] on input "Continue" at bounding box center [1002, 689] width 447 height 40
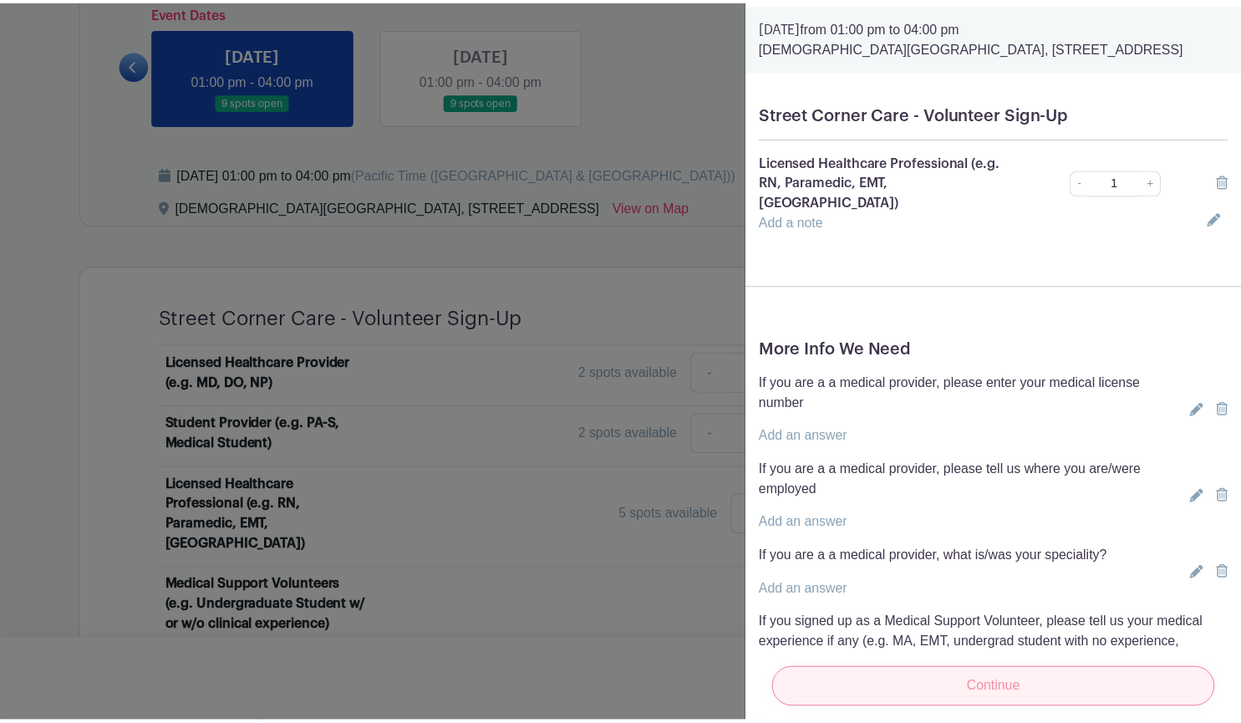
scroll to position [0, 0]
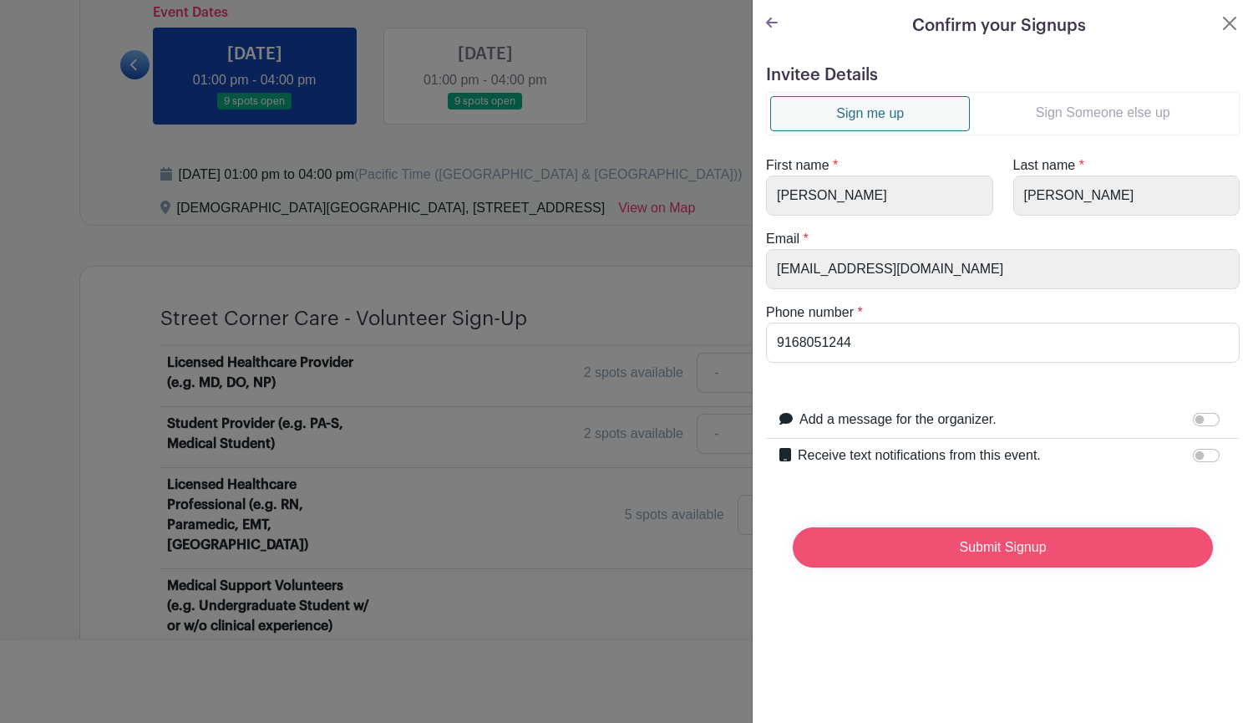
click at [964, 550] on input "Submit Signup" at bounding box center [1003, 547] width 420 height 40
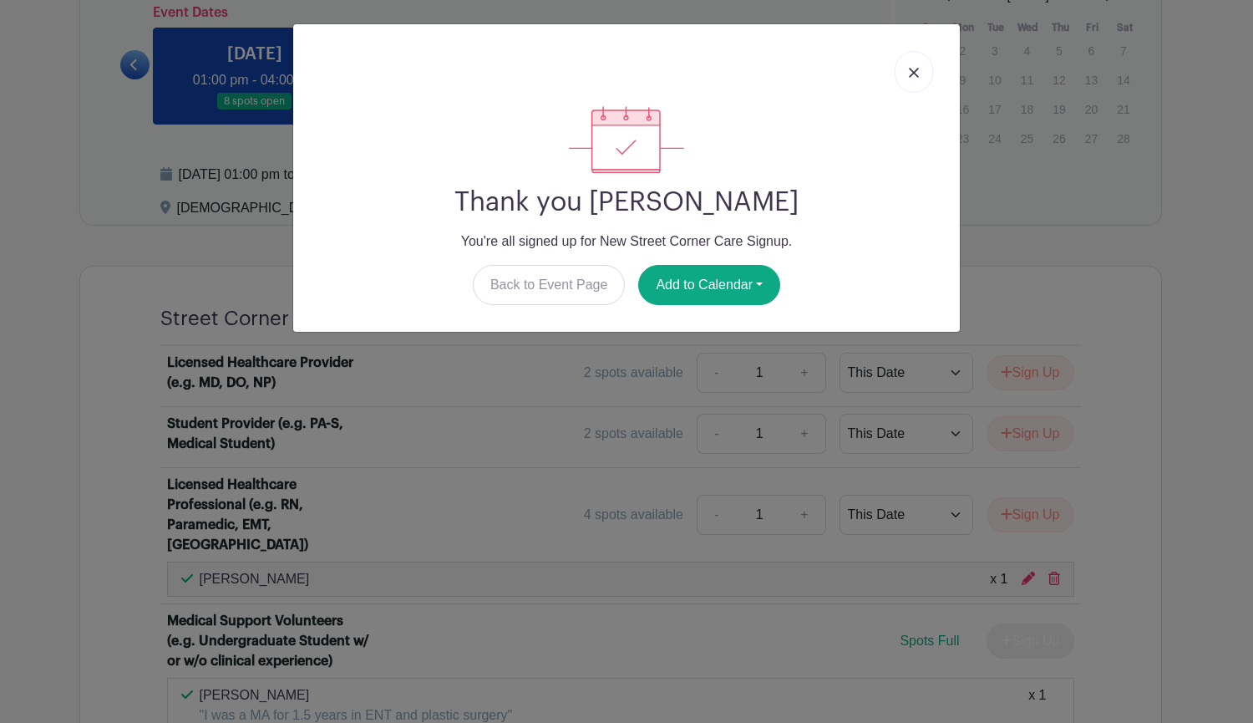
click at [915, 68] on img at bounding box center [914, 73] width 10 height 10
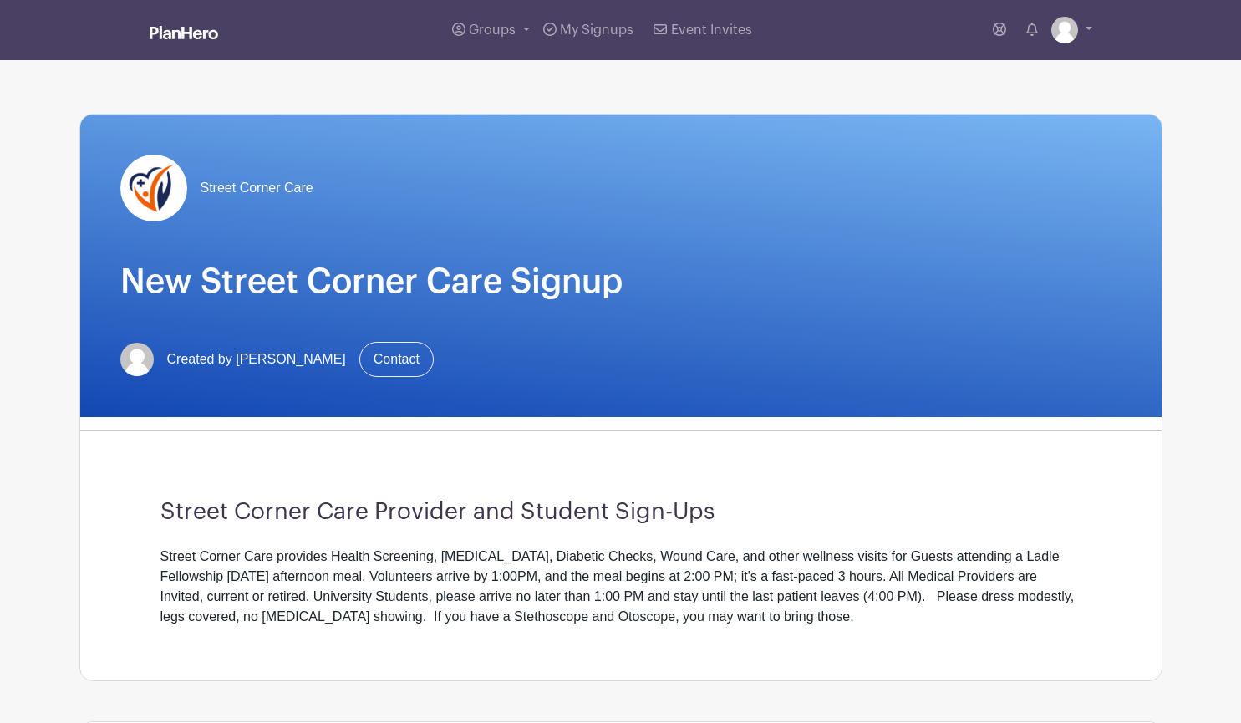
click at [193, 33] on img at bounding box center [184, 32] width 69 height 13
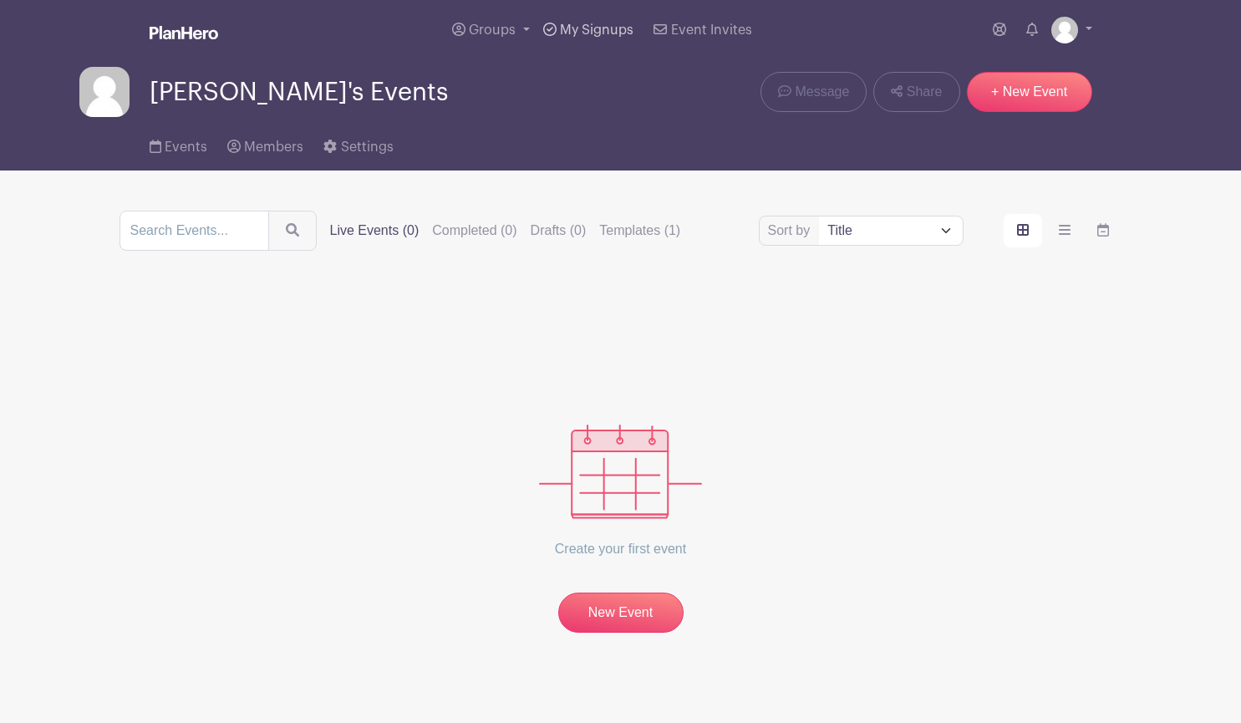
click at [550, 24] on icon at bounding box center [549, 29] width 13 height 13
